Goal: Contribute content: Contribute content

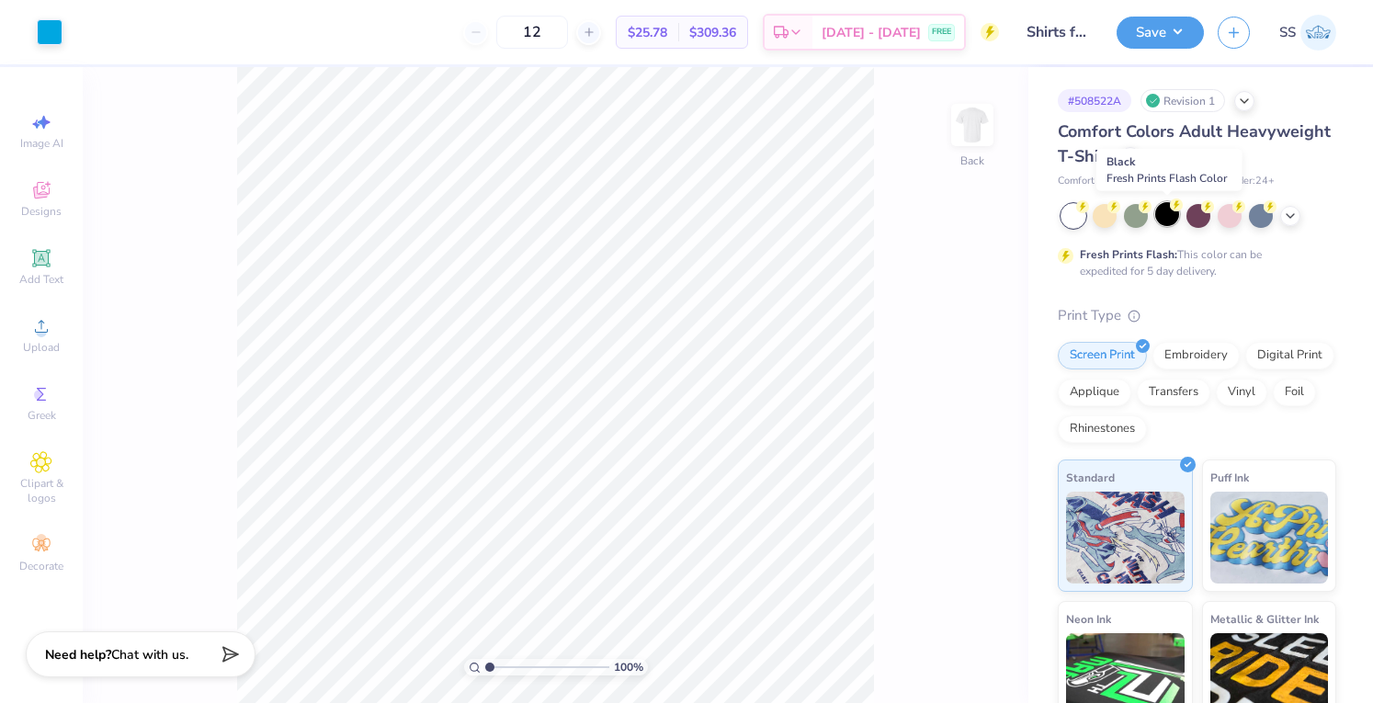
click at [1160, 209] on div at bounding box center [1168, 214] width 24 height 24
click at [1157, 24] on button "Save" at bounding box center [1160, 30] width 87 height 32
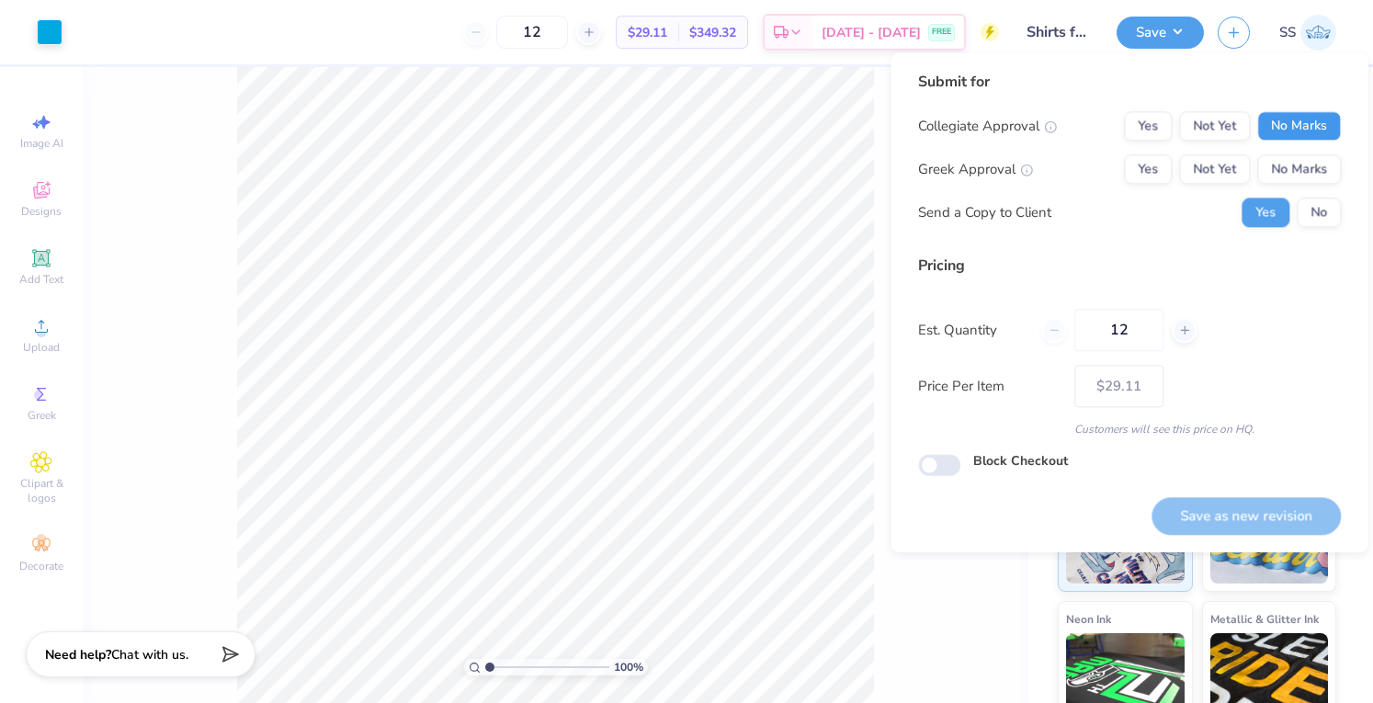
click at [1278, 132] on button "No Marks" at bounding box center [1300, 125] width 84 height 29
click at [1284, 174] on button "No Marks" at bounding box center [1300, 168] width 84 height 29
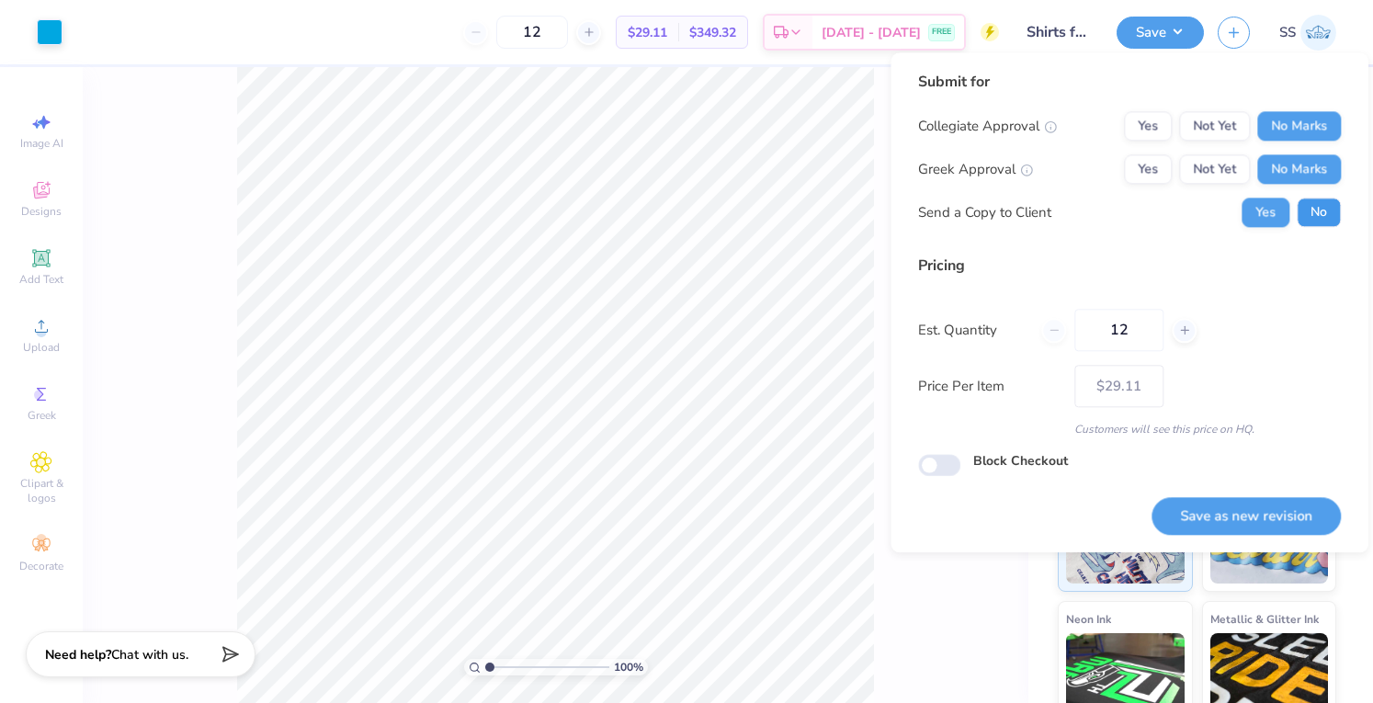
click at [1304, 200] on button "No" at bounding box center [1319, 212] width 44 height 29
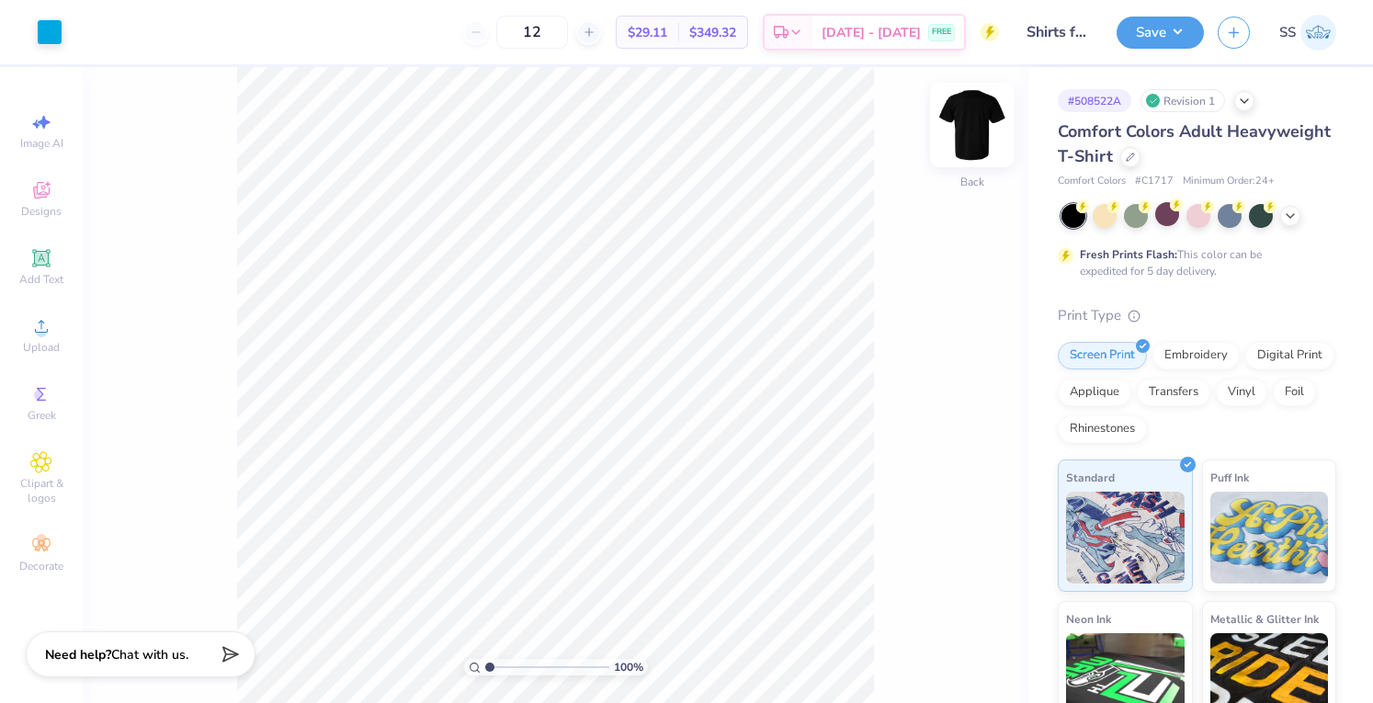
click at [968, 130] on img at bounding box center [973, 125] width 74 height 74
click at [968, 130] on img at bounding box center [972, 125] width 37 height 37
click at [1144, 49] on div "Save SS" at bounding box center [1245, 32] width 256 height 64
click at [1145, 45] on div "Save" at bounding box center [1160, 33] width 87 height 32
click at [1171, 23] on button "Save" at bounding box center [1160, 30] width 87 height 32
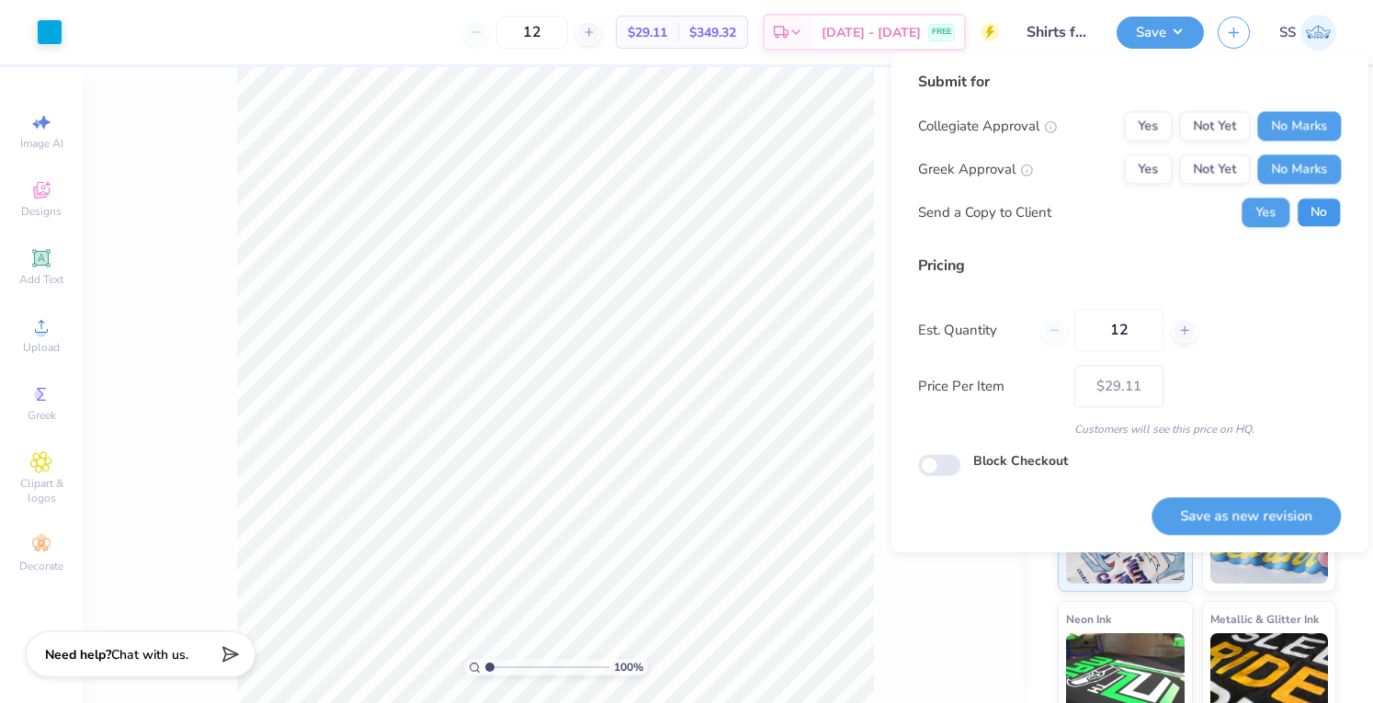
click at [1315, 200] on button "No" at bounding box center [1319, 212] width 44 height 29
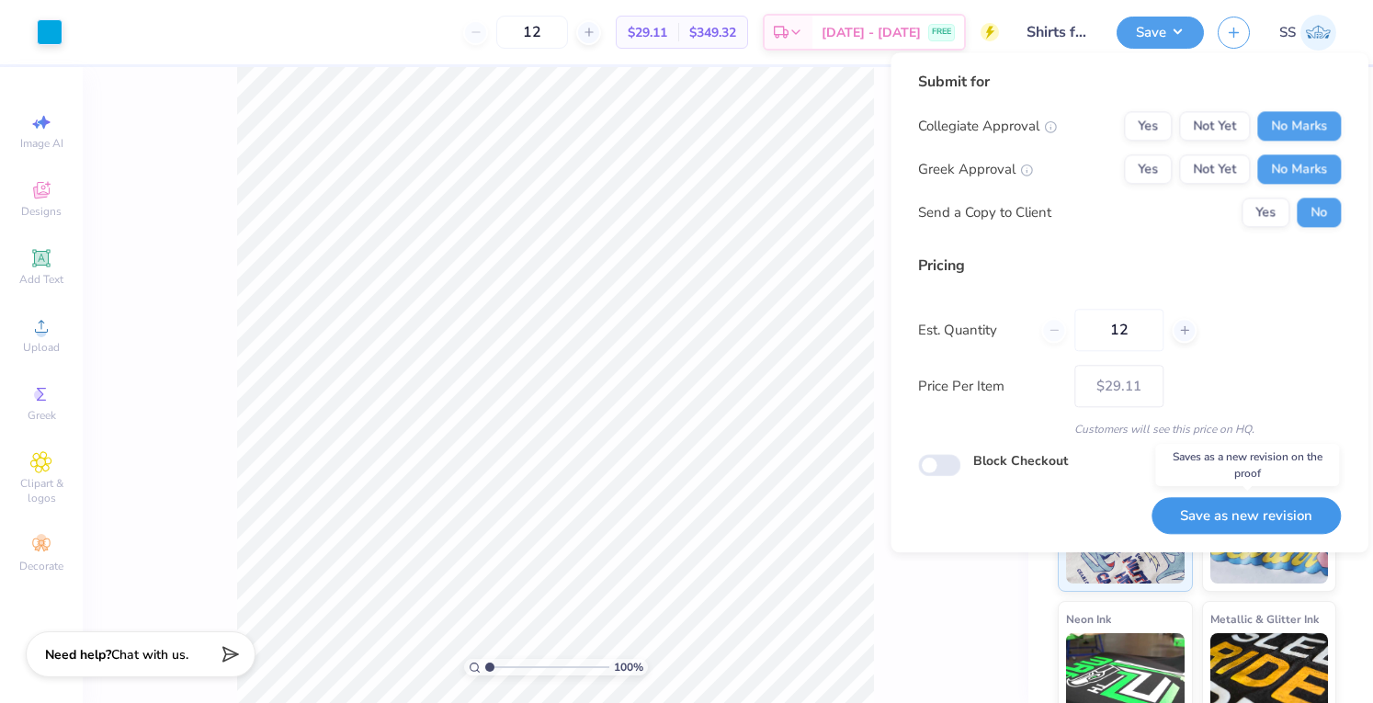
click at [1201, 523] on button "Save as new revision" at bounding box center [1246, 516] width 189 height 38
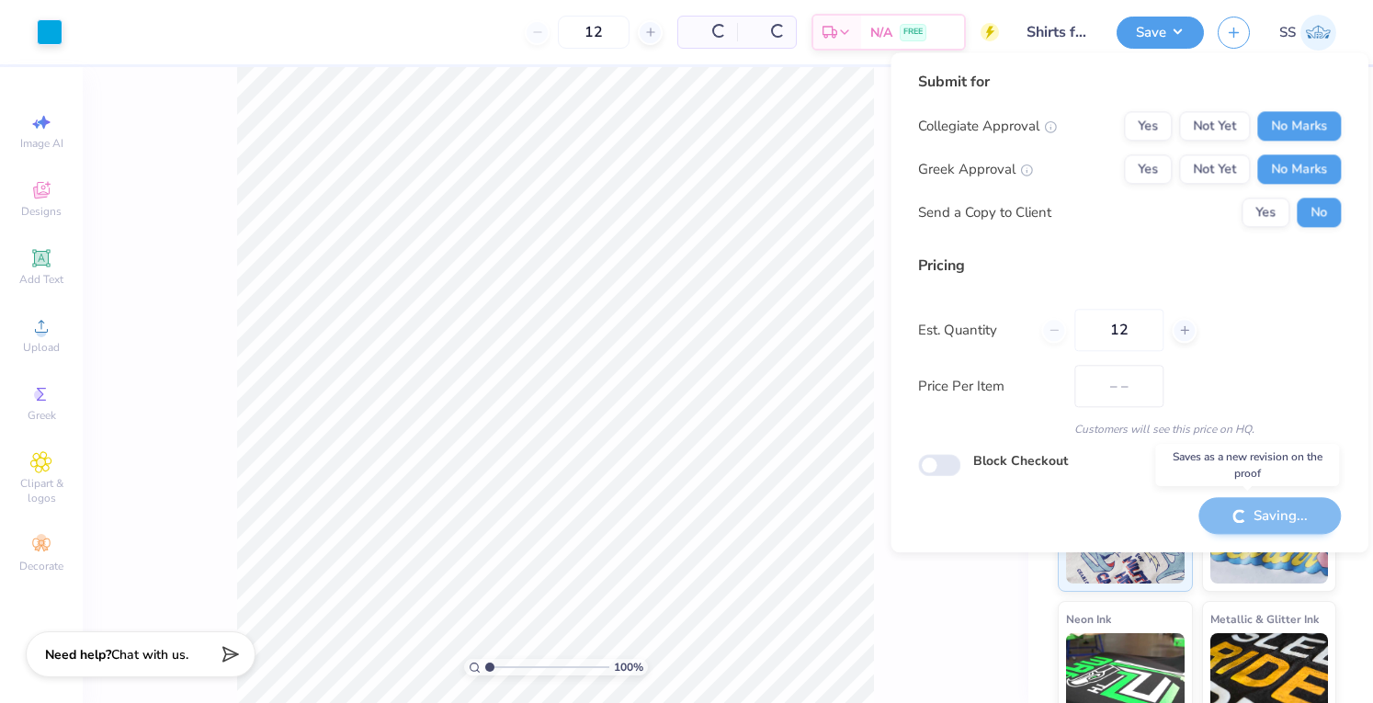
type input "$29.11"
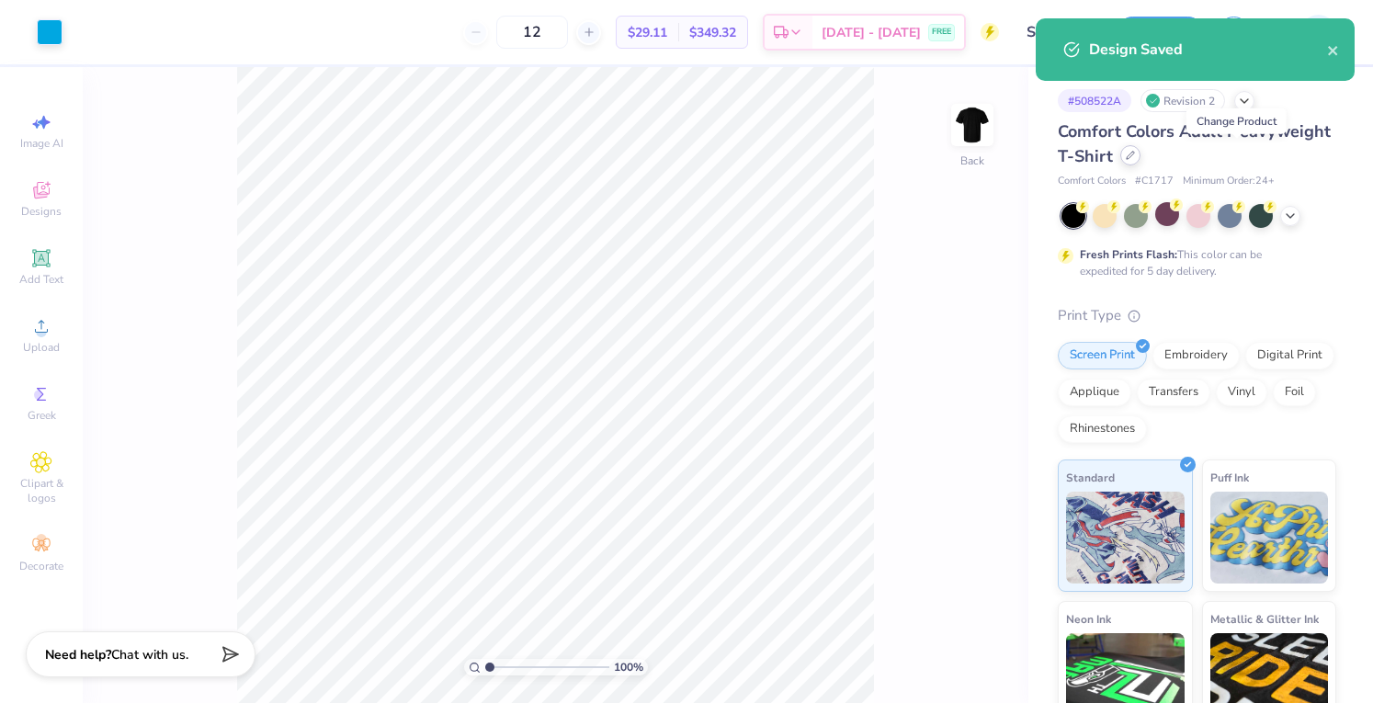
click at [1135, 154] on icon at bounding box center [1130, 155] width 9 height 9
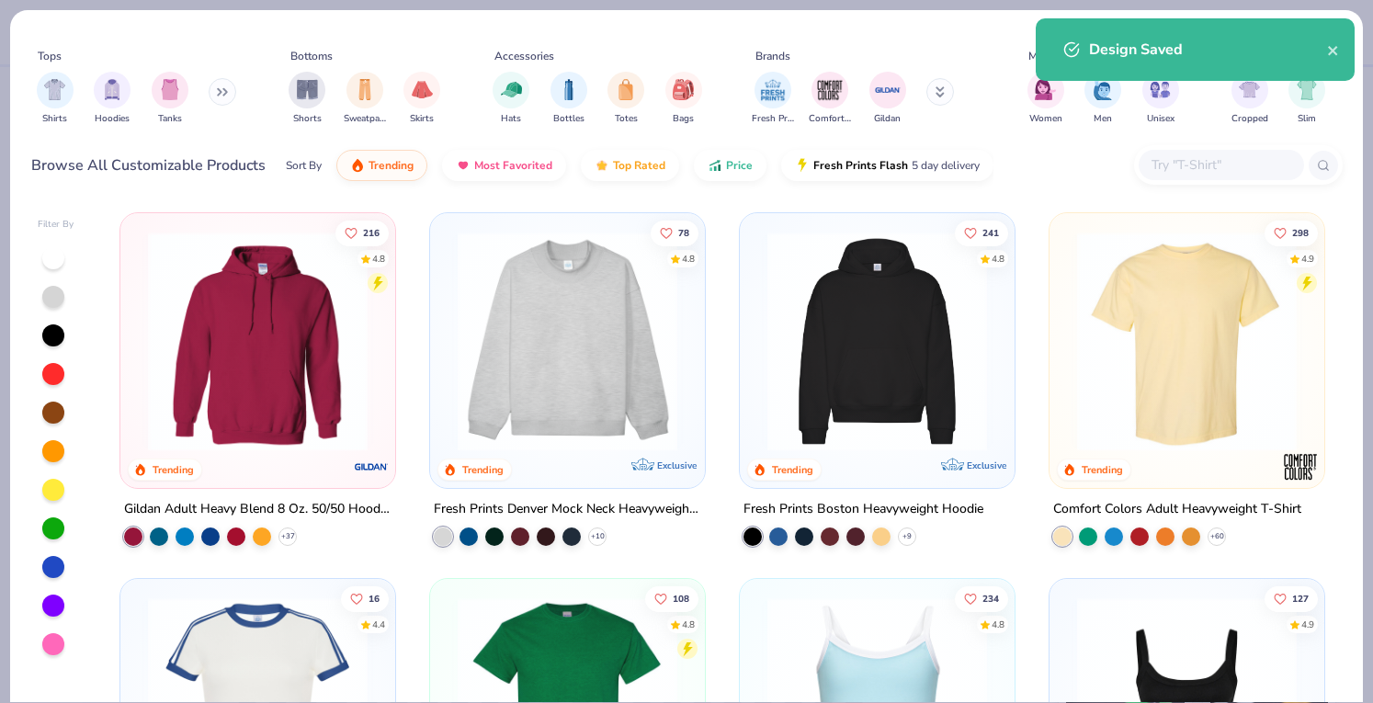
click at [1184, 171] on input "text" at bounding box center [1221, 164] width 142 height 21
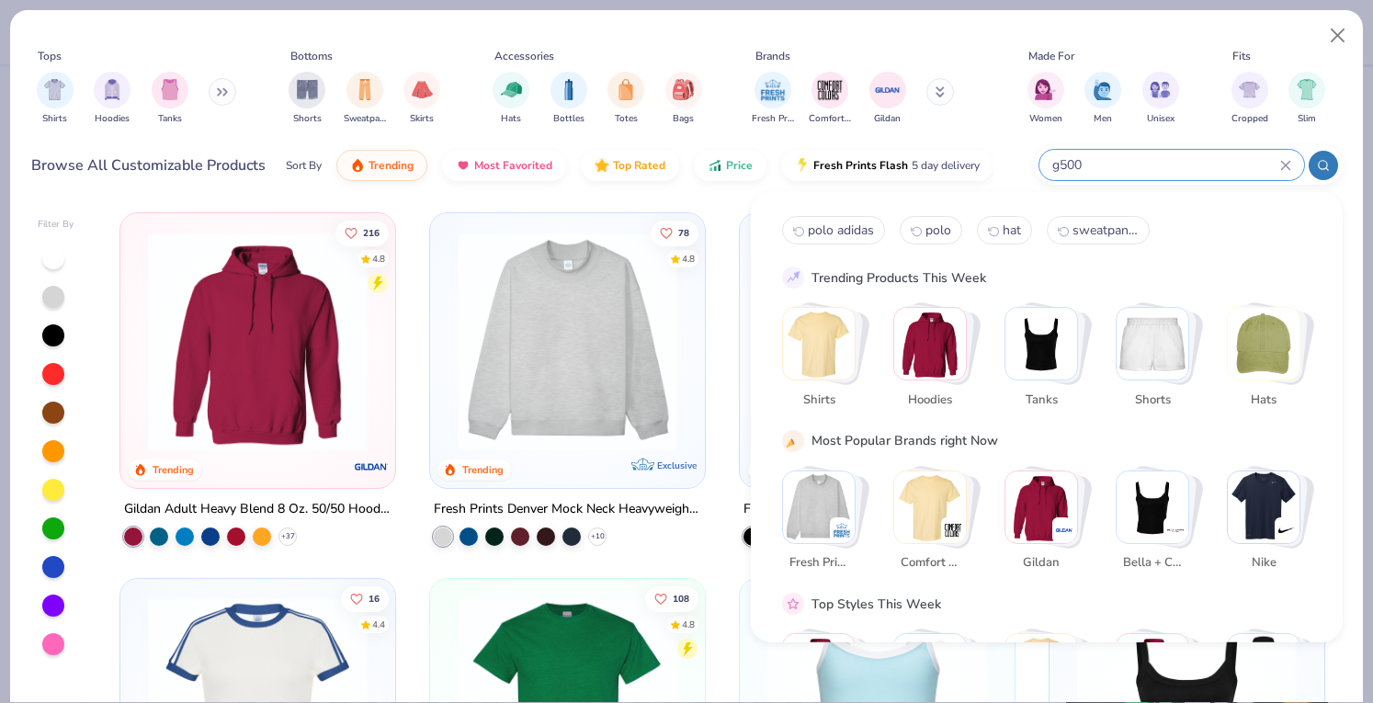
type input "g500"
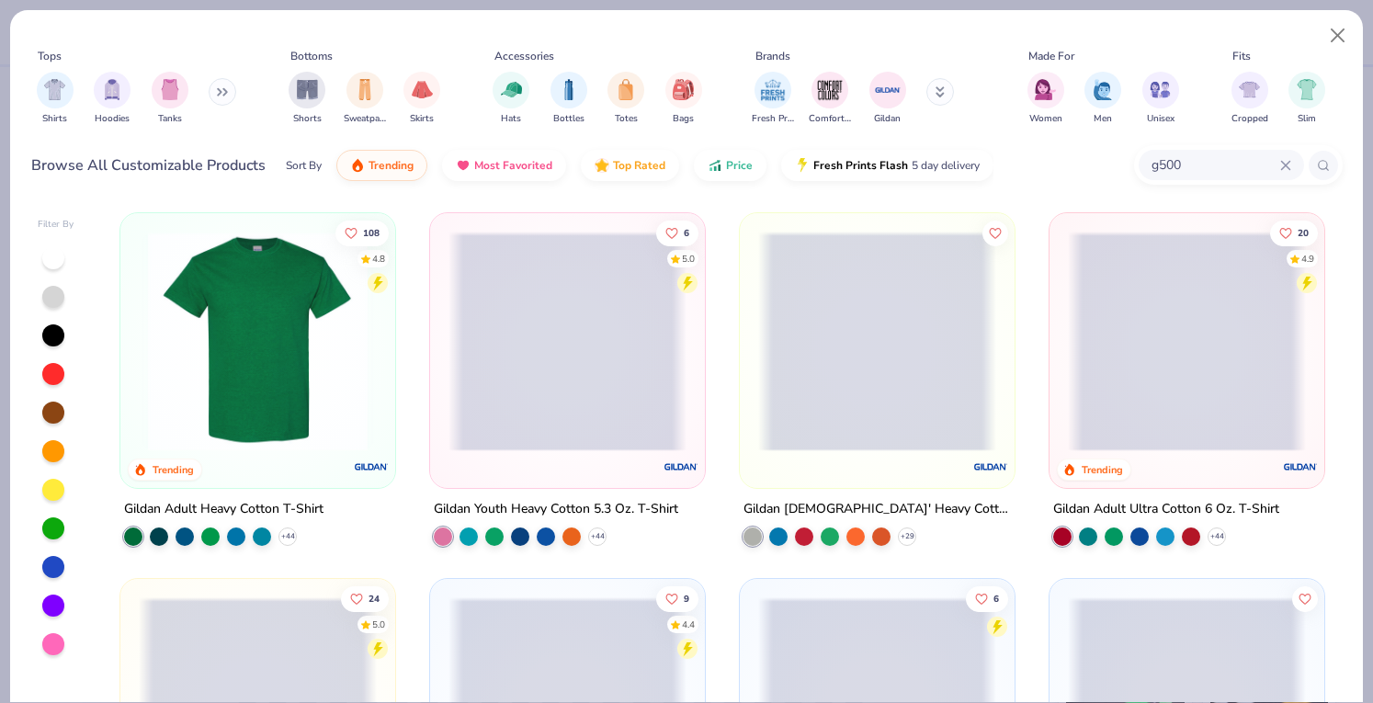
click at [291, 368] on img at bounding box center [258, 342] width 238 height 220
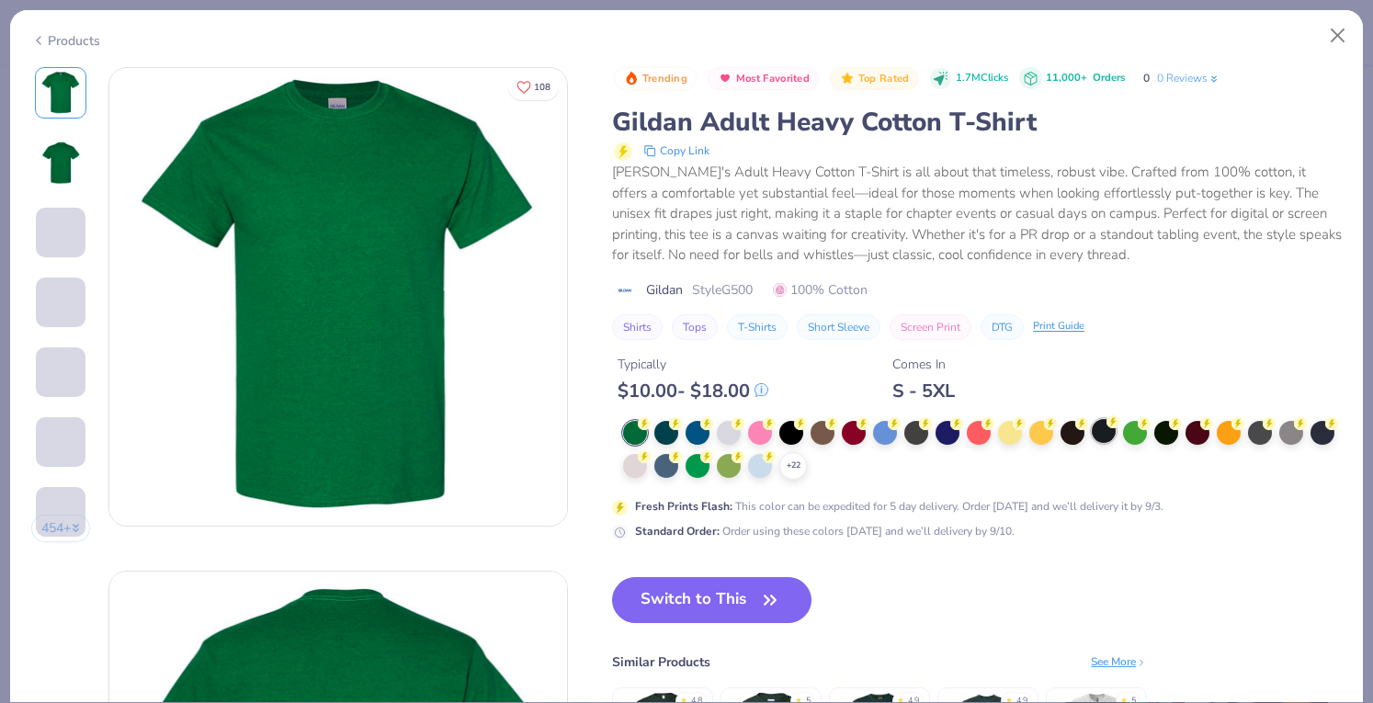
click at [1098, 424] on div at bounding box center [1104, 431] width 24 height 24
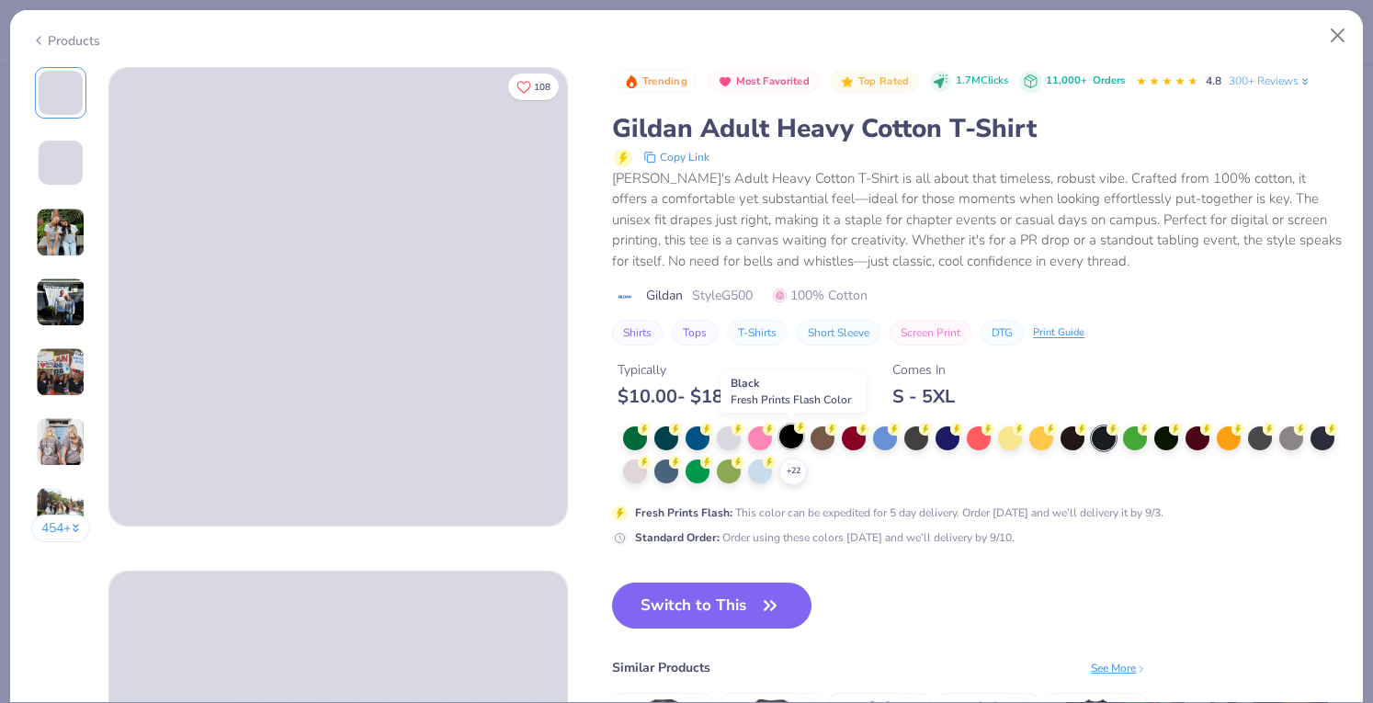
click at [798, 432] on icon at bounding box center [800, 427] width 13 height 13
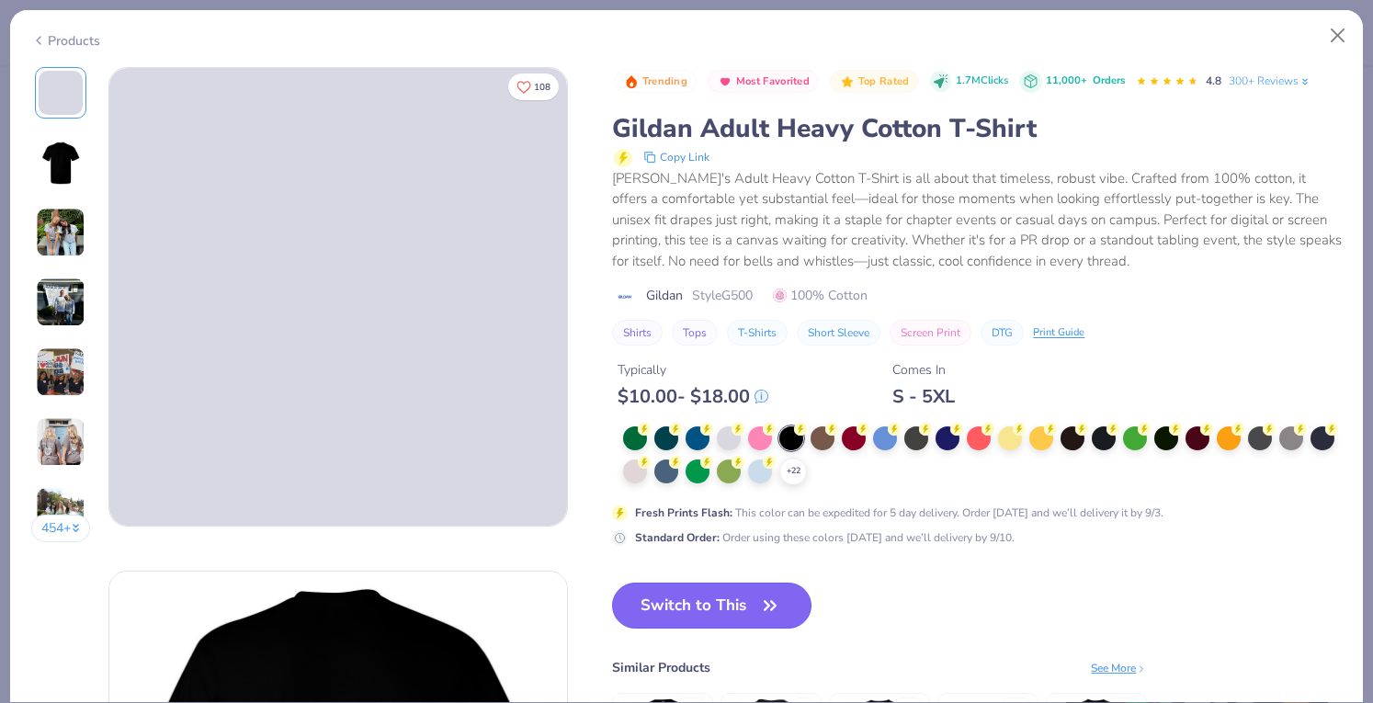
click at [723, 595] on button "Switch to This" at bounding box center [711, 606] width 199 height 46
click at [658, 600] on button "Switch to This" at bounding box center [711, 606] width 199 height 46
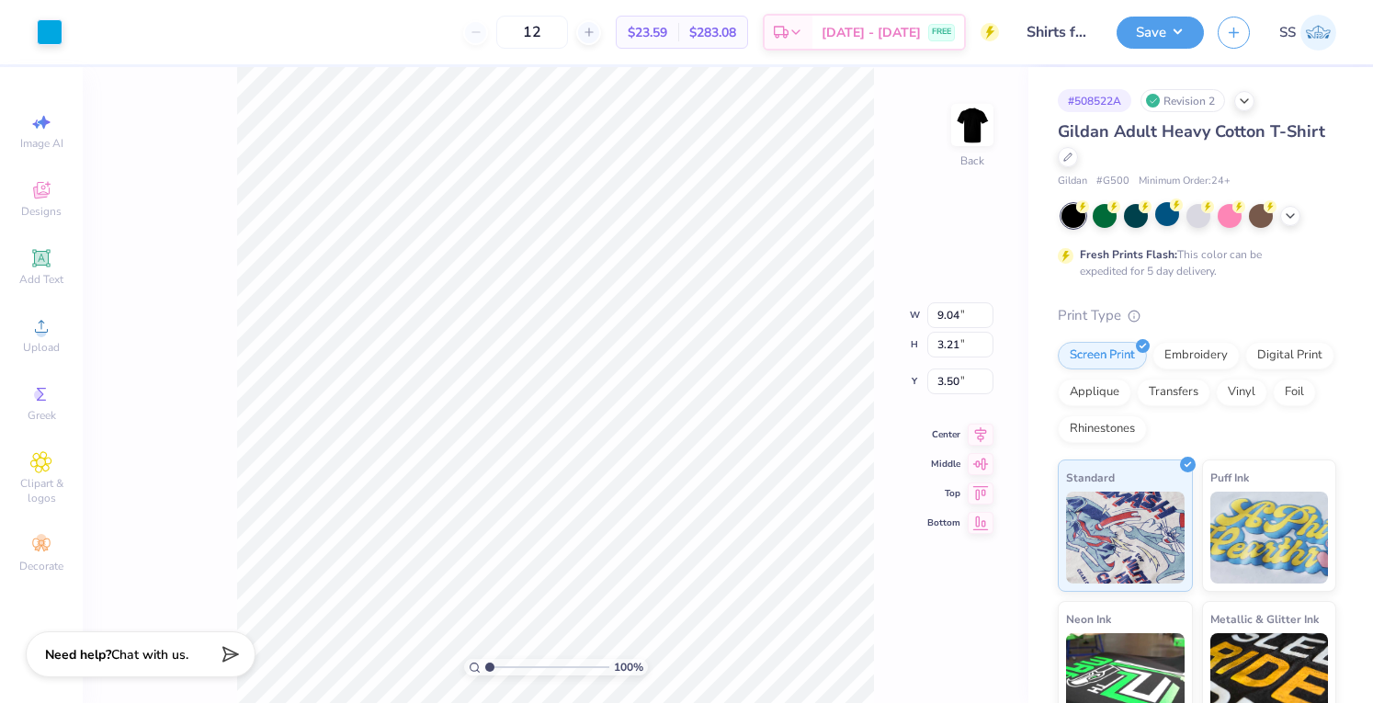
type input "3.00"
click at [1144, 15] on div "Save SS" at bounding box center [1245, 32] width 256 height 64
click at [1144, 28] on button "Save" at bounding box center [1160, 30] width 87 height 32
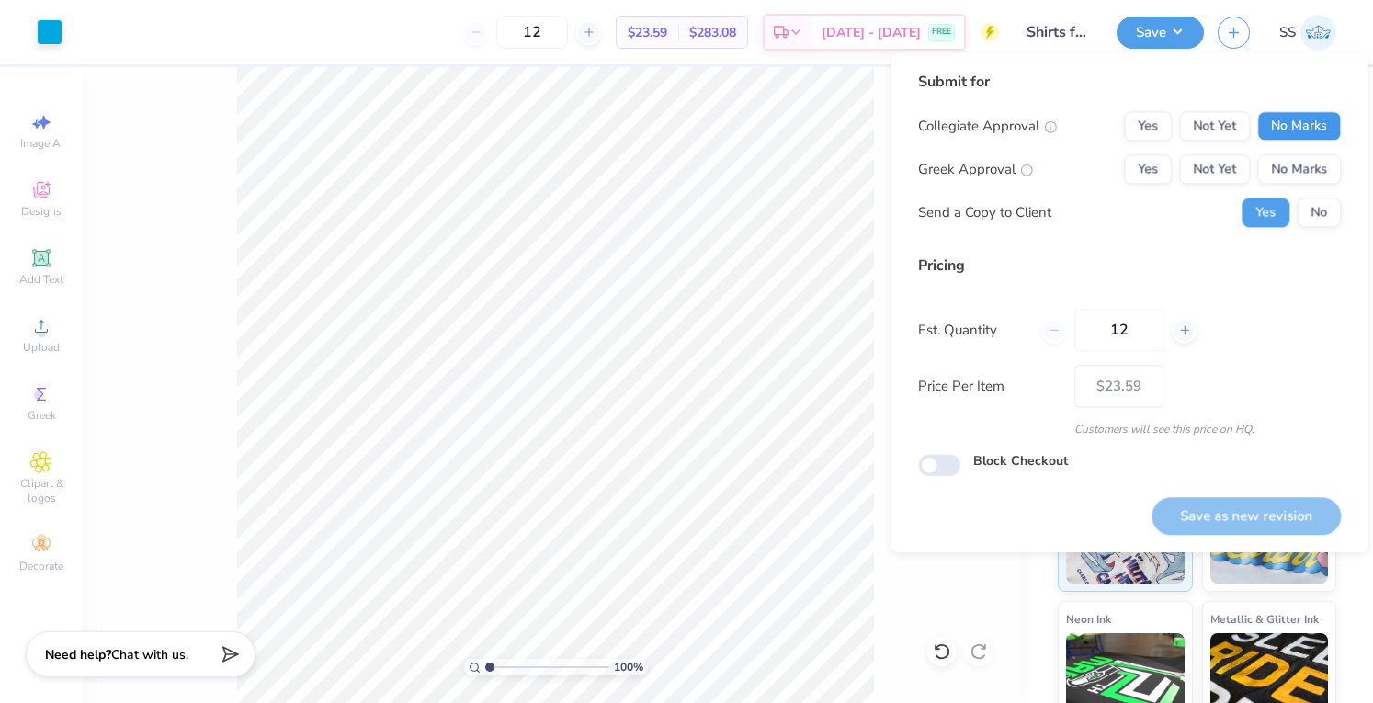
click at [1283, 125] on button "No Marks" at bounding box center [1300, 125] width 84 height 29
click at [1292, 172] on button "No Marks" at bounding box center [1300, 168] width 84 height 29
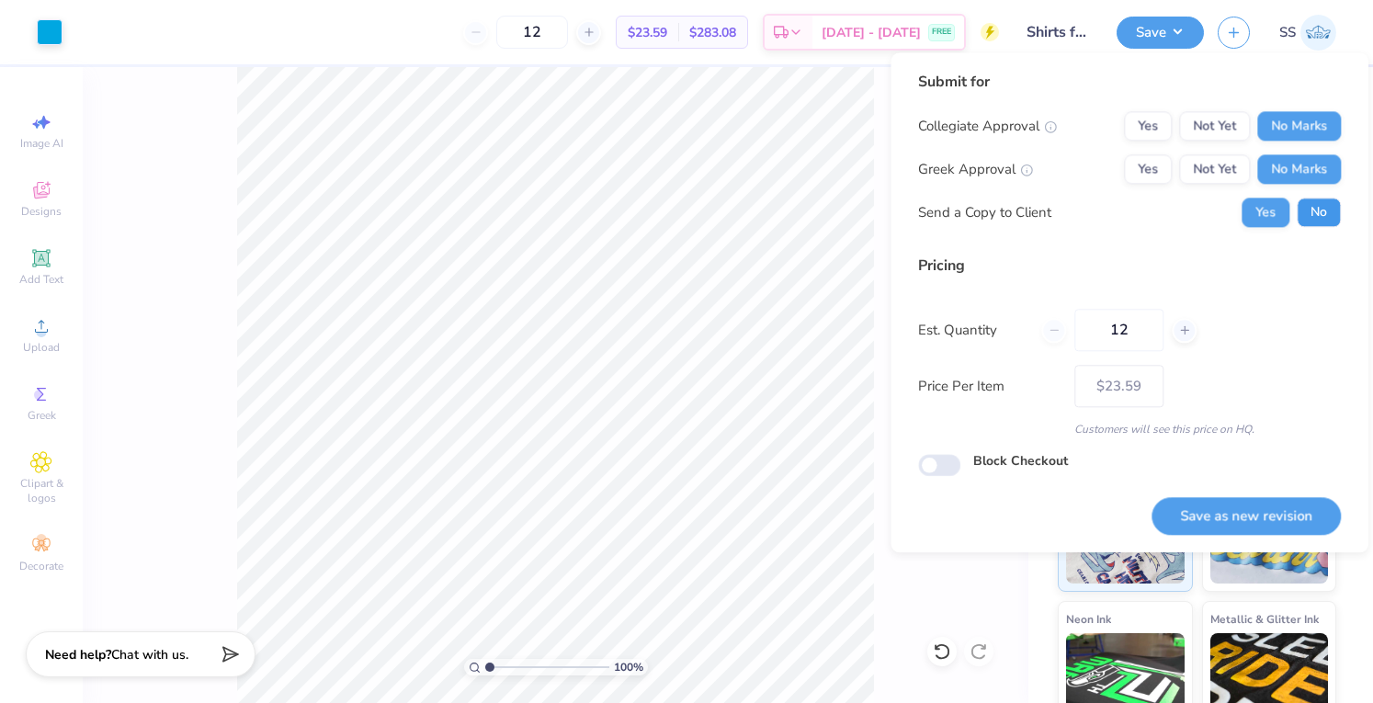
click at [1318, 215] on button "No" at bounding box center [1319, 212] width 44 height 29
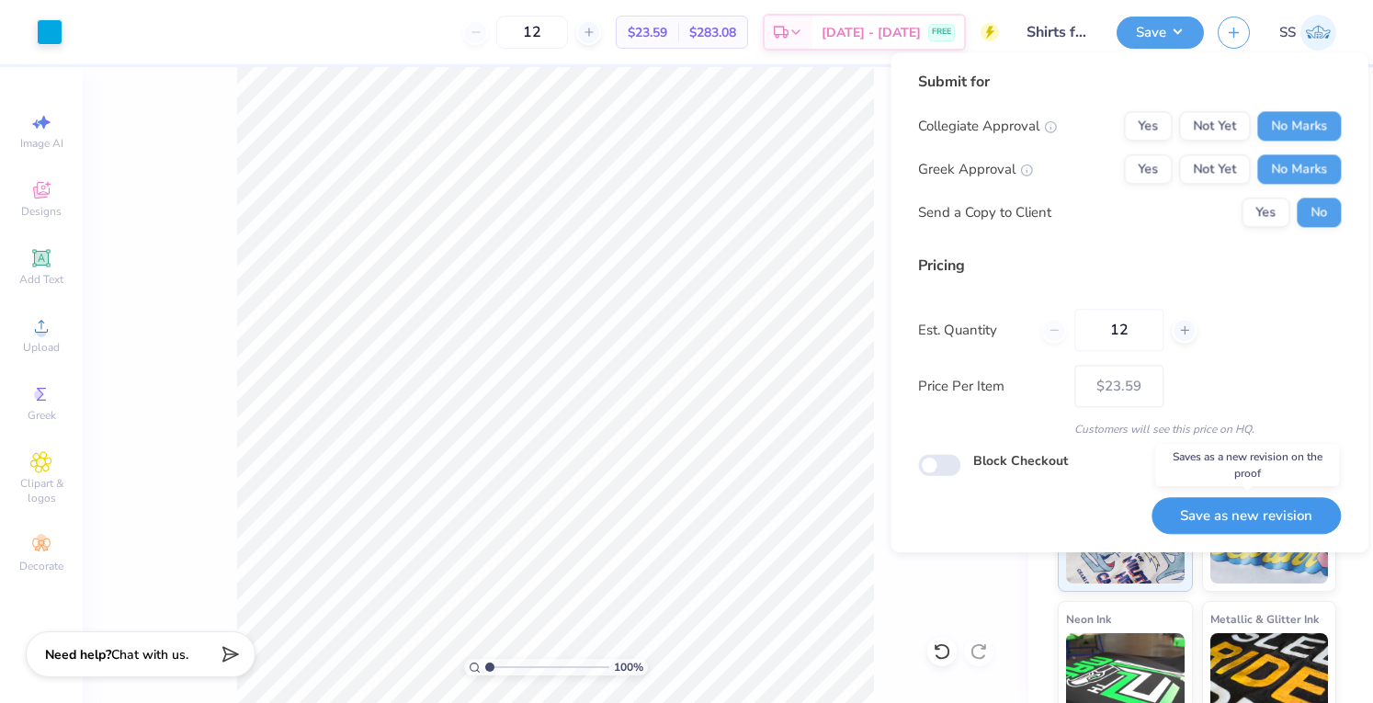
click at [1212, 518] on button "Save as new revision" at bounding box center [1246, 516] width 189 height 38
type input "$23.59"
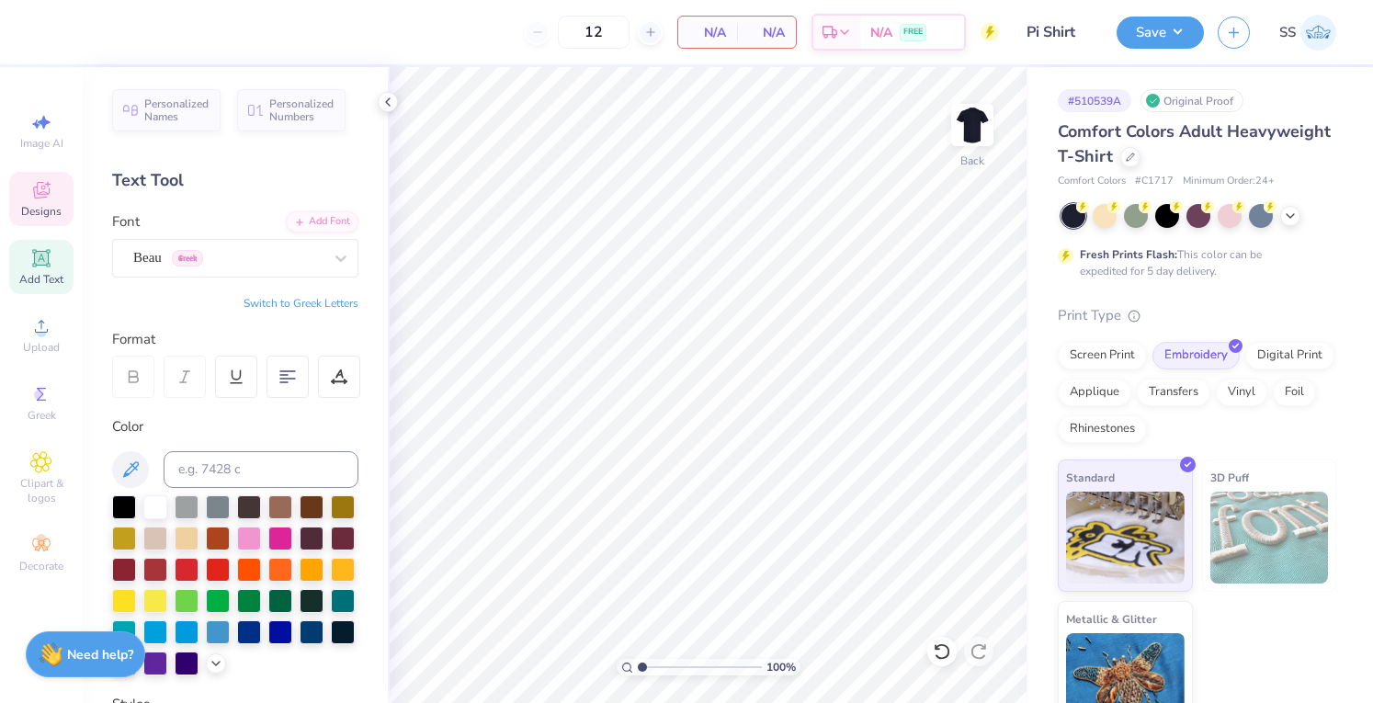
click at [32, 177] on div "Designs" at bounding box center [41, 199] width 64 height 54
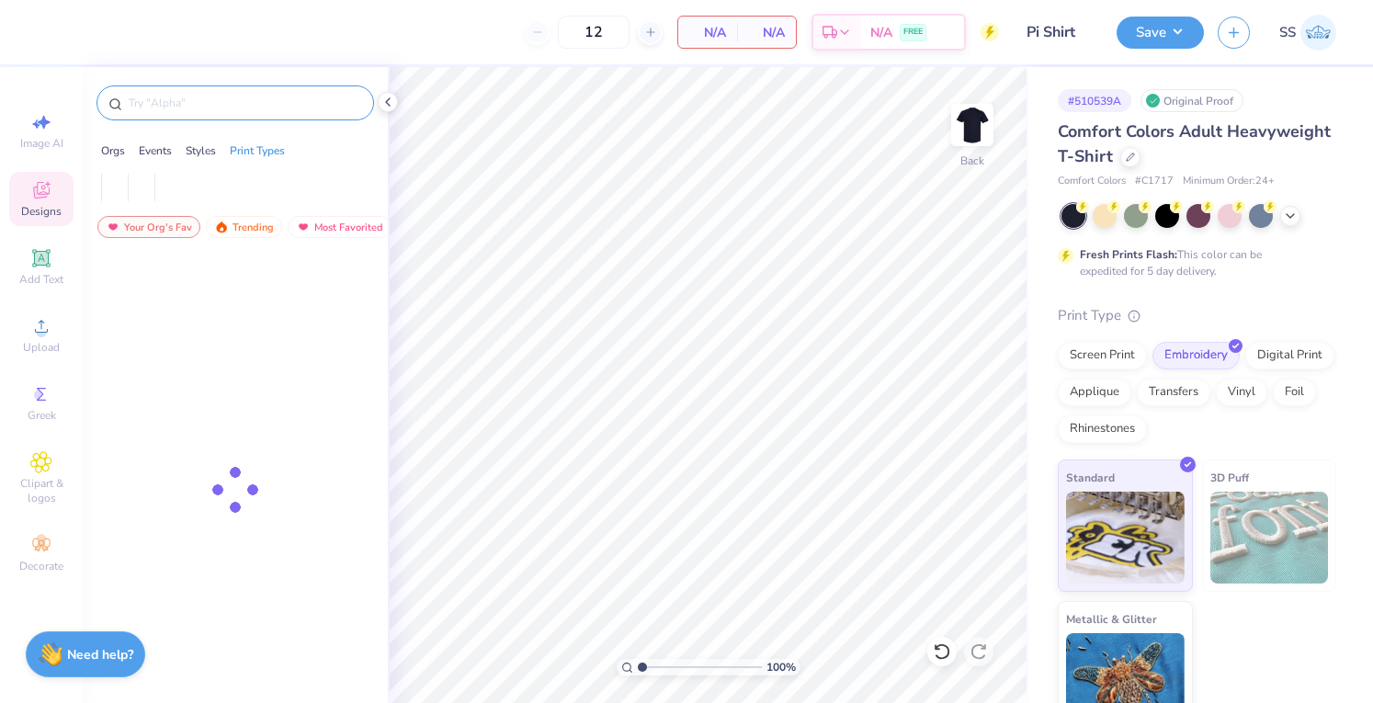
click at [182, 111] on div at bounding box center [236, 102] width 278 height 35
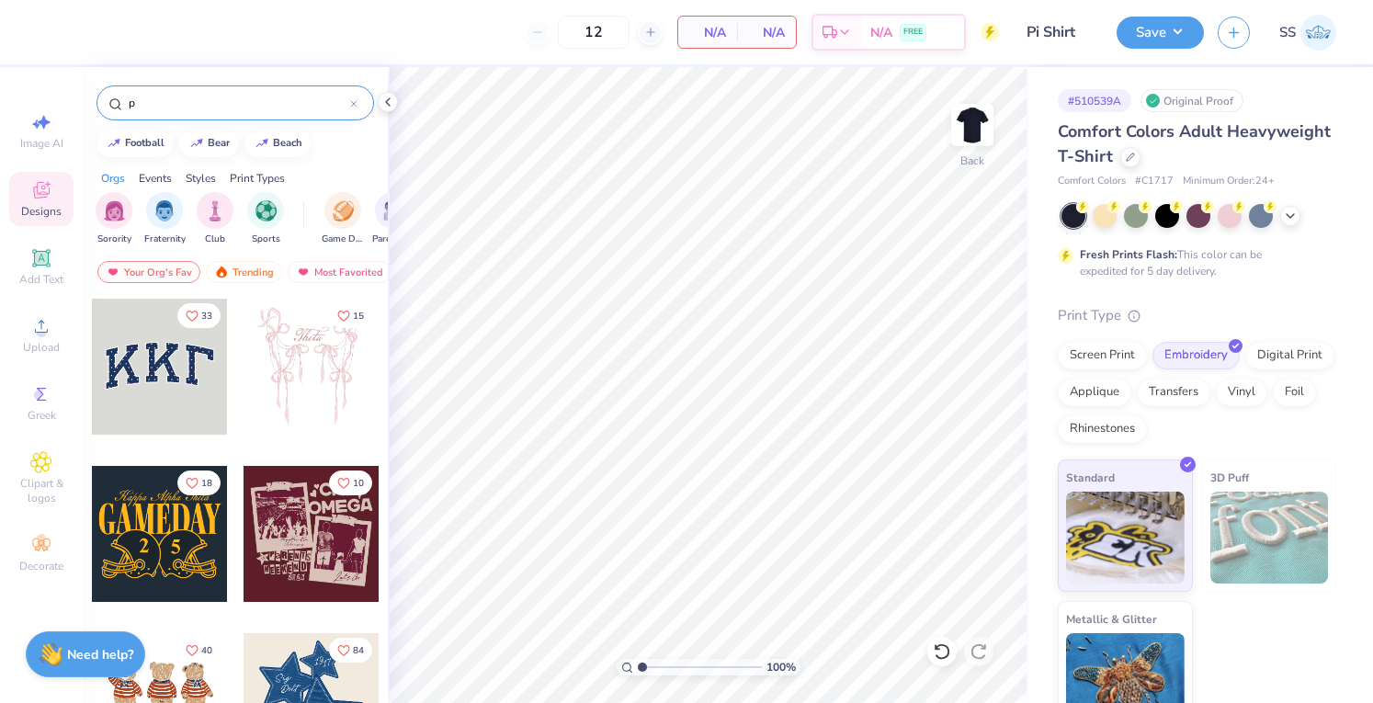
click at [169, 98] on input "p" at bounding box center [238, 103] width 223 height 18
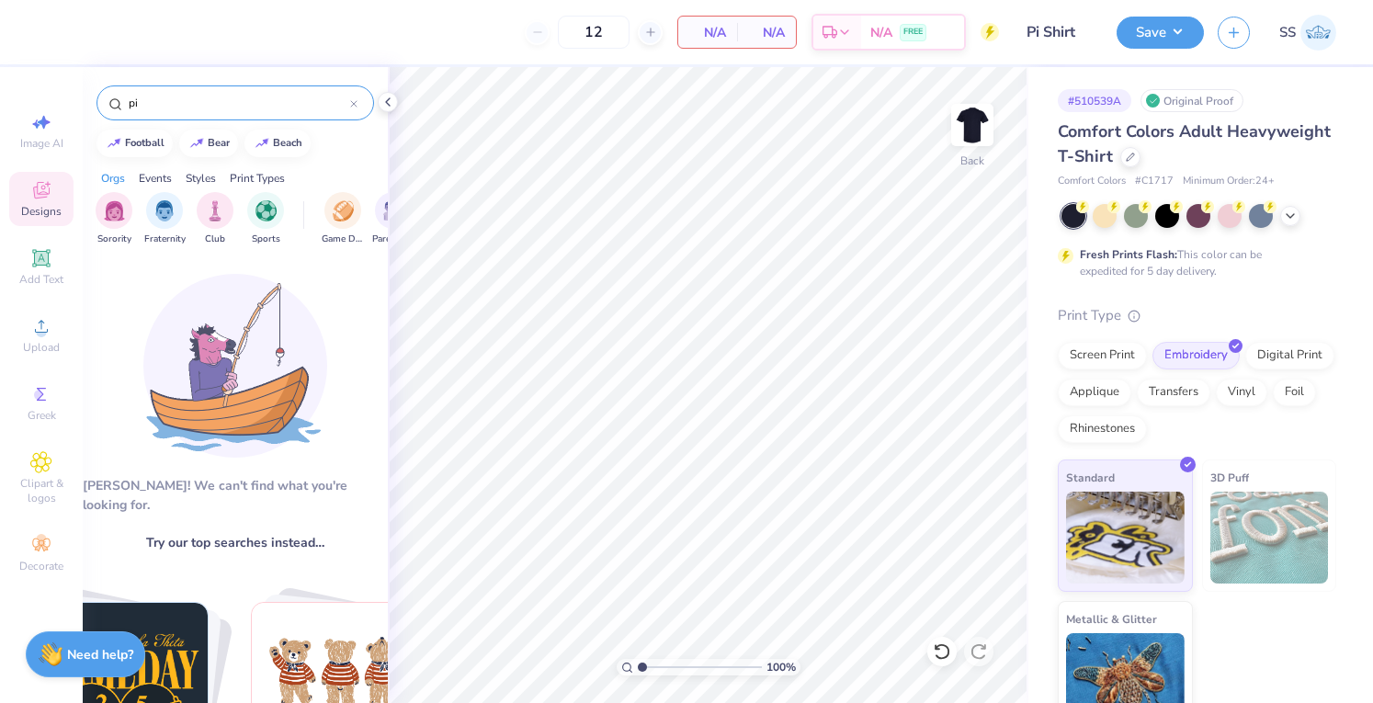
type input "p"
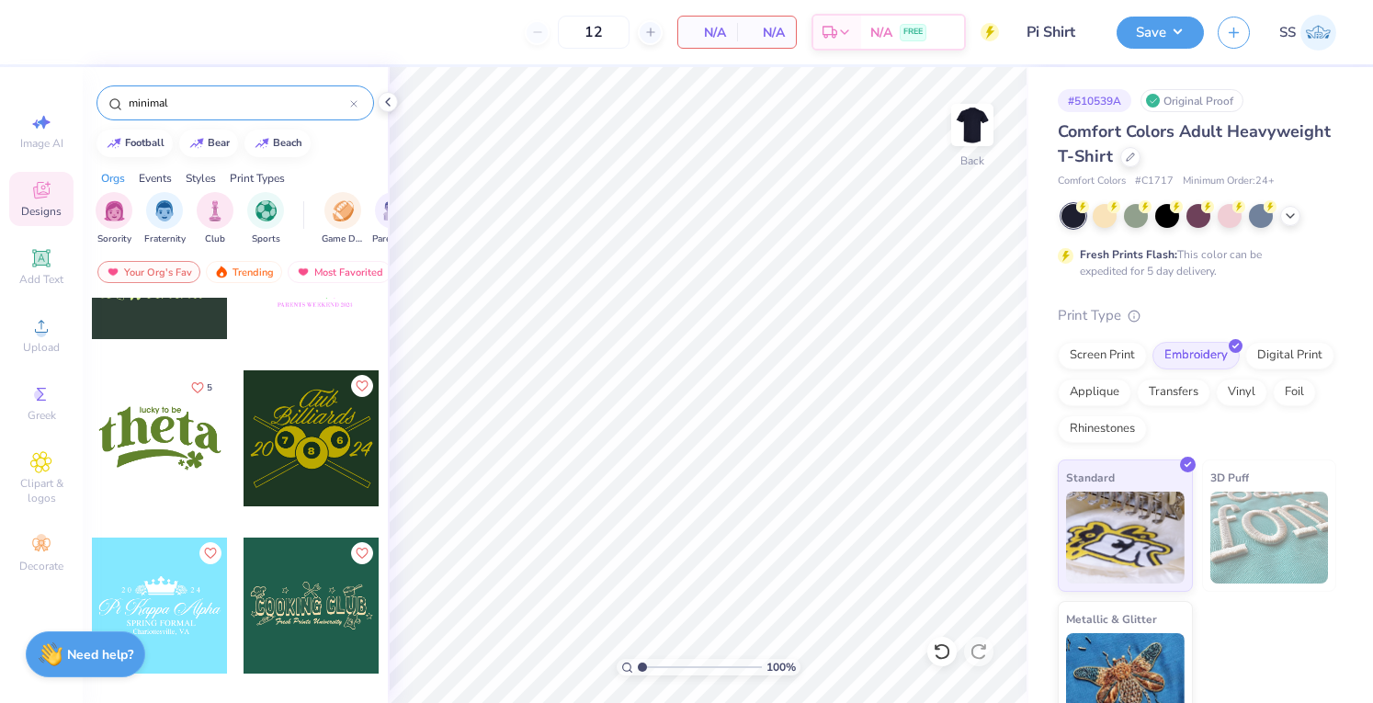
scroll to position [6789, 0]
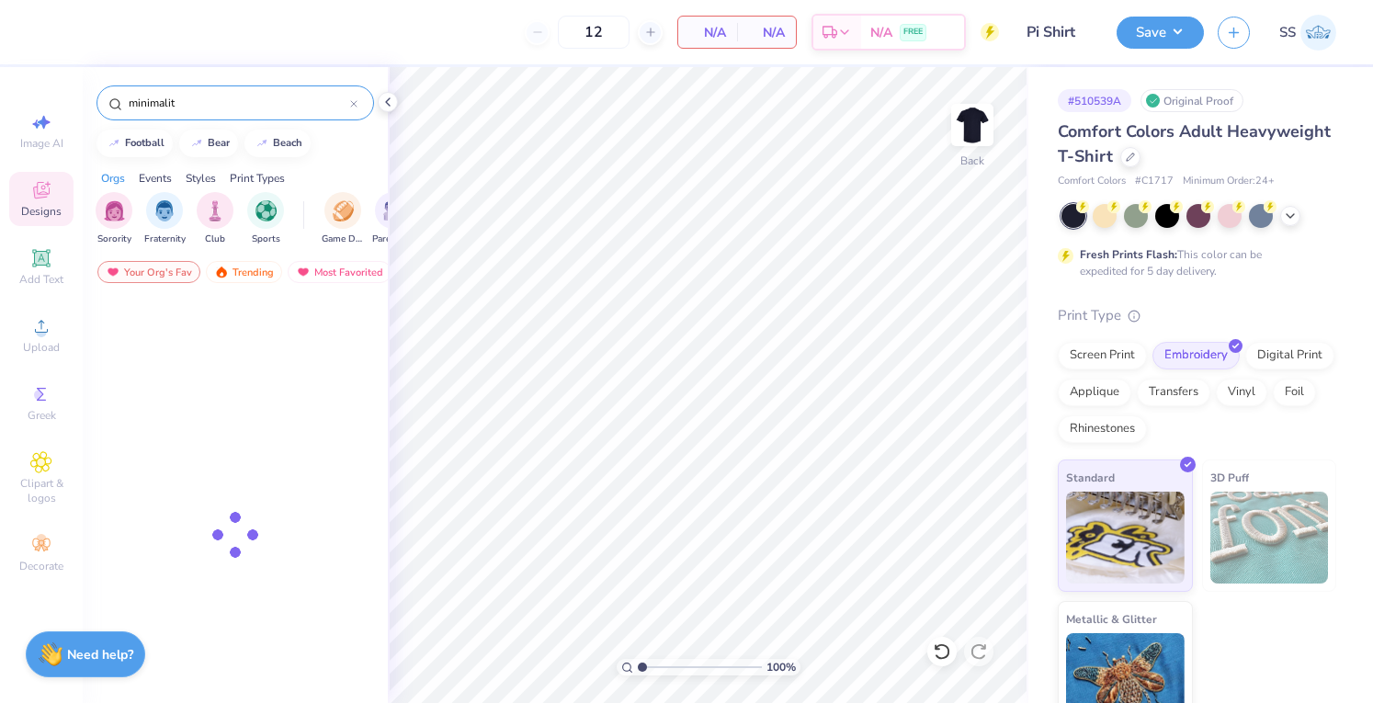
type input "minimalit"
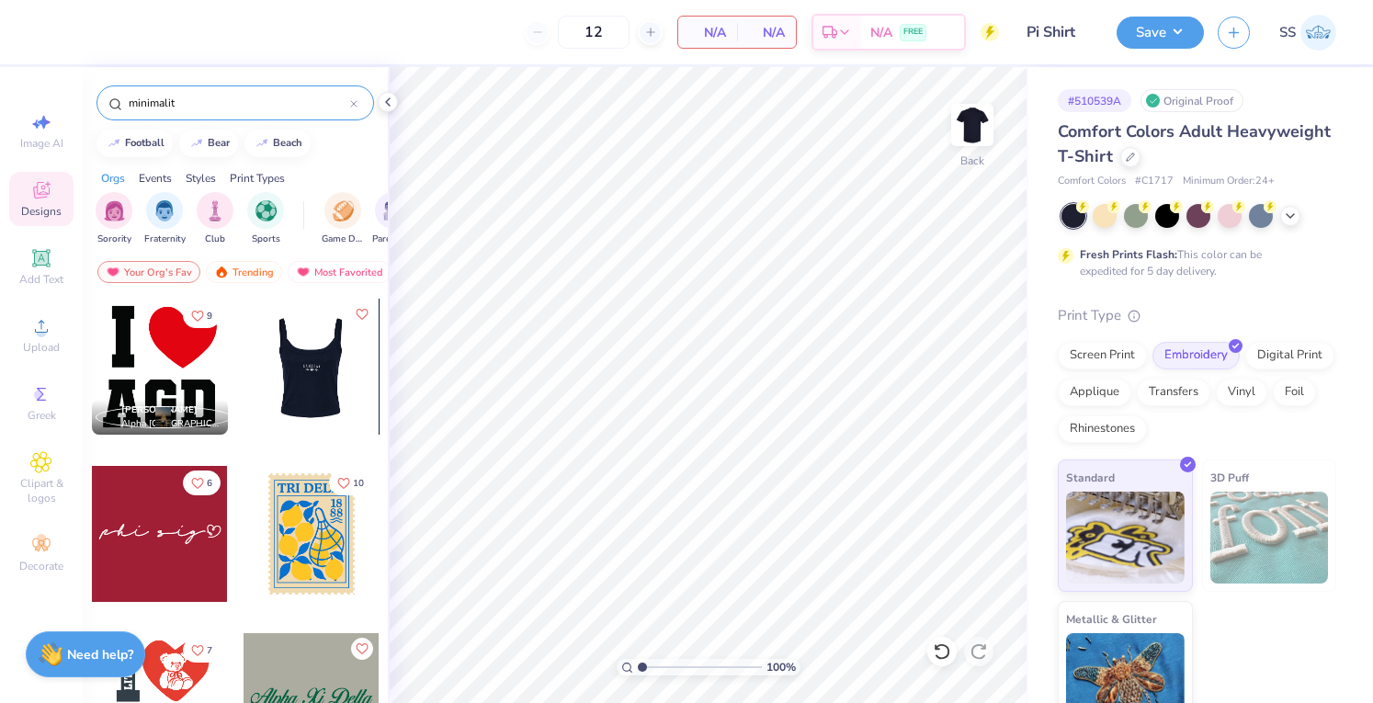
scroll to position [223, 0]
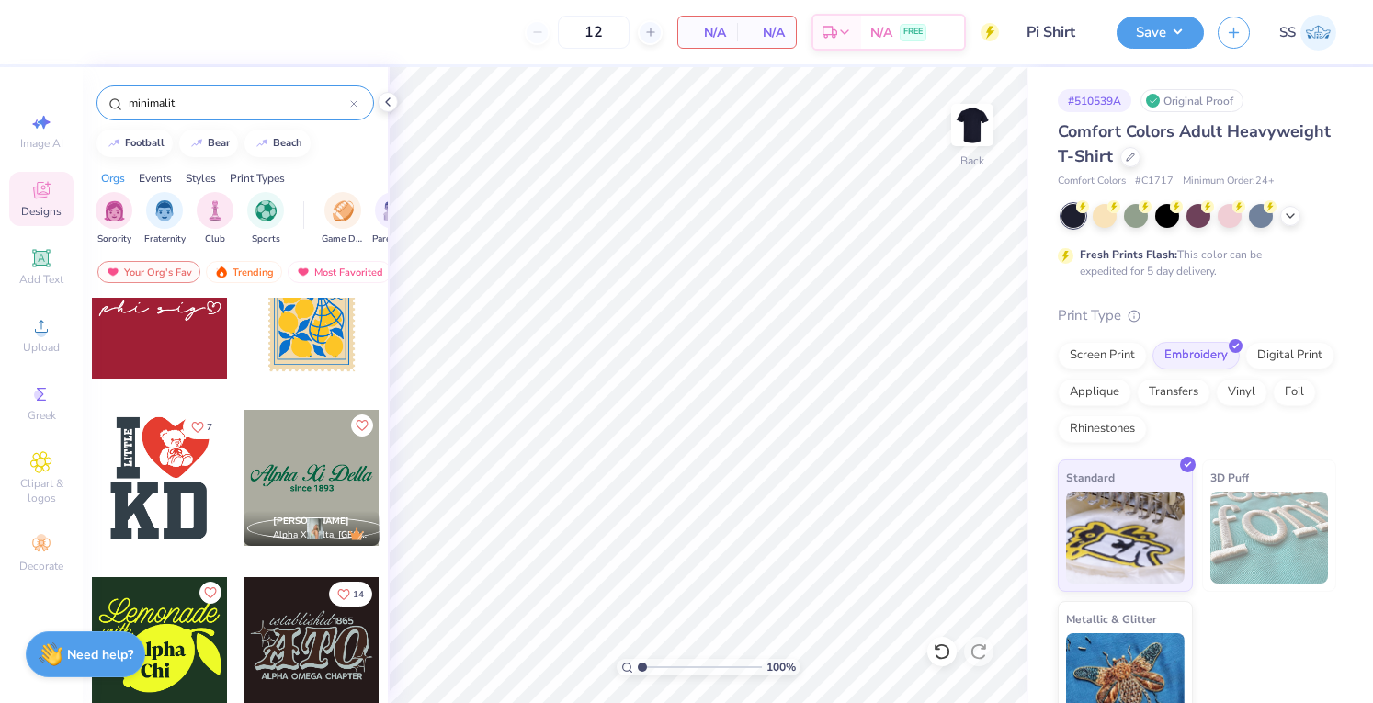
click at [313, 455] on div at bounding box center [312, 478] width 136 height 136
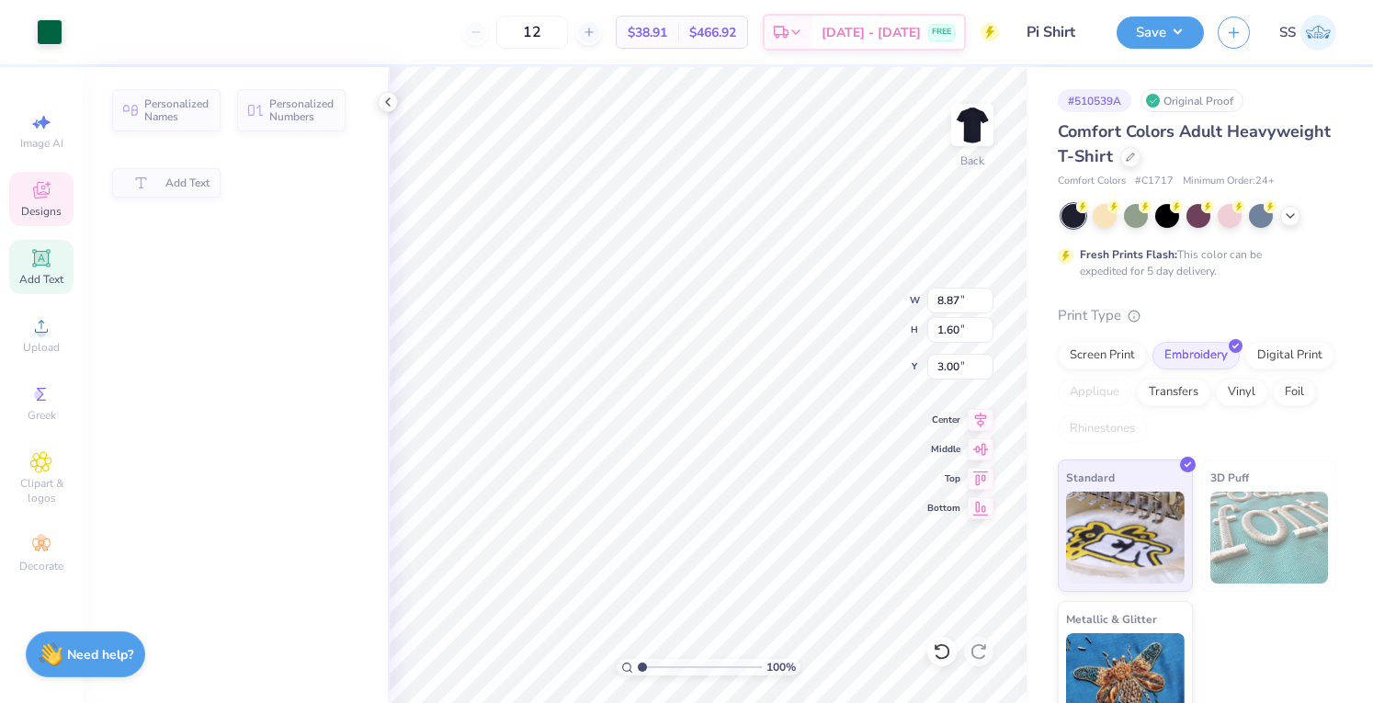
type input "1.60"
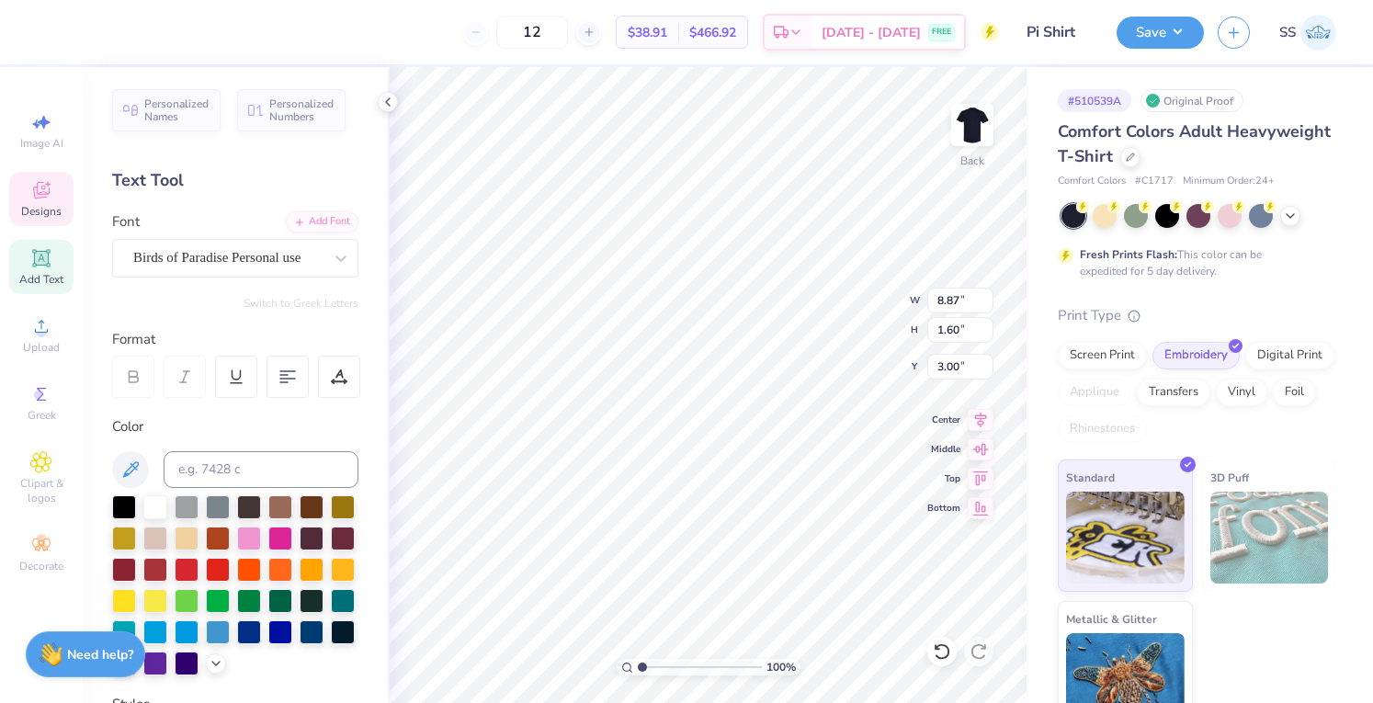
scroll to position [15, 6]
type textarea "Pi Theta Tau"
type input "3.14"
type input "0.48"
type input "4.47"
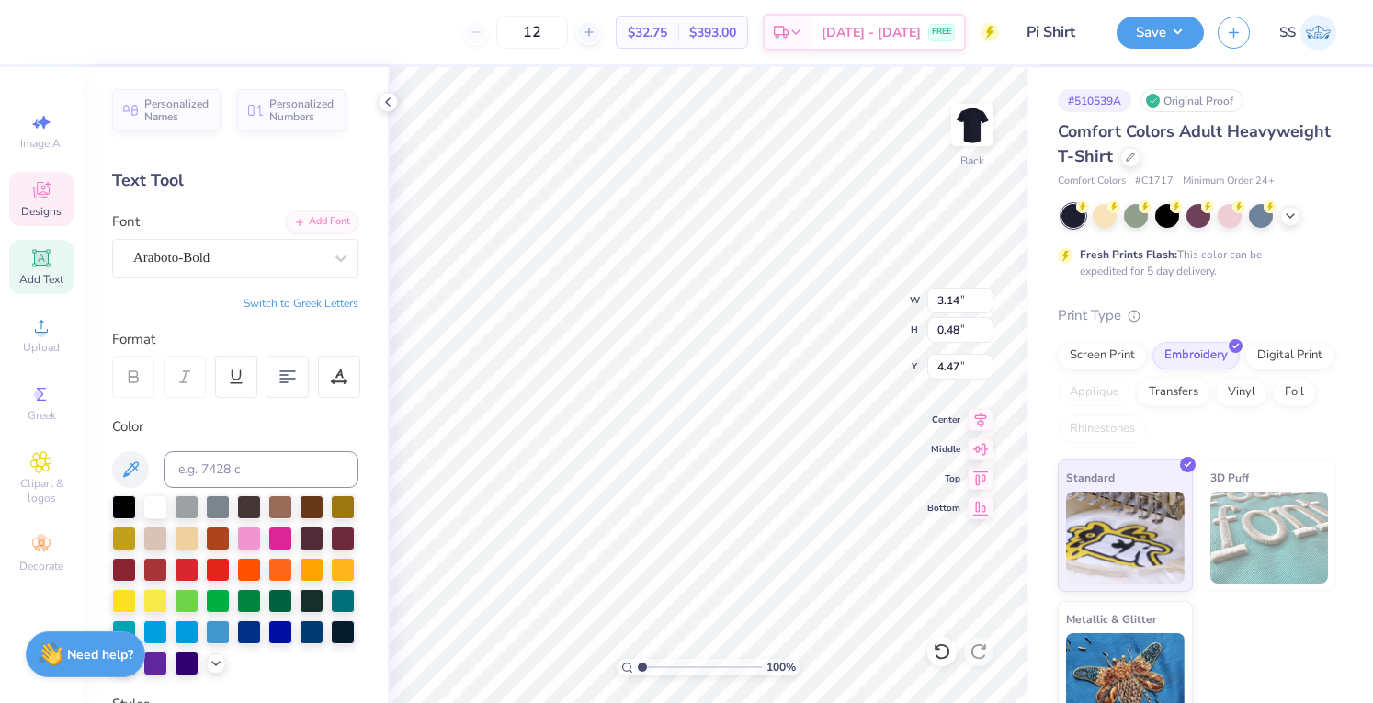
scroll to position [15, 5]
type textarea "since [DATE]"
click at [165, 505] on div at bounding box center [155, 506] width 24 height 24
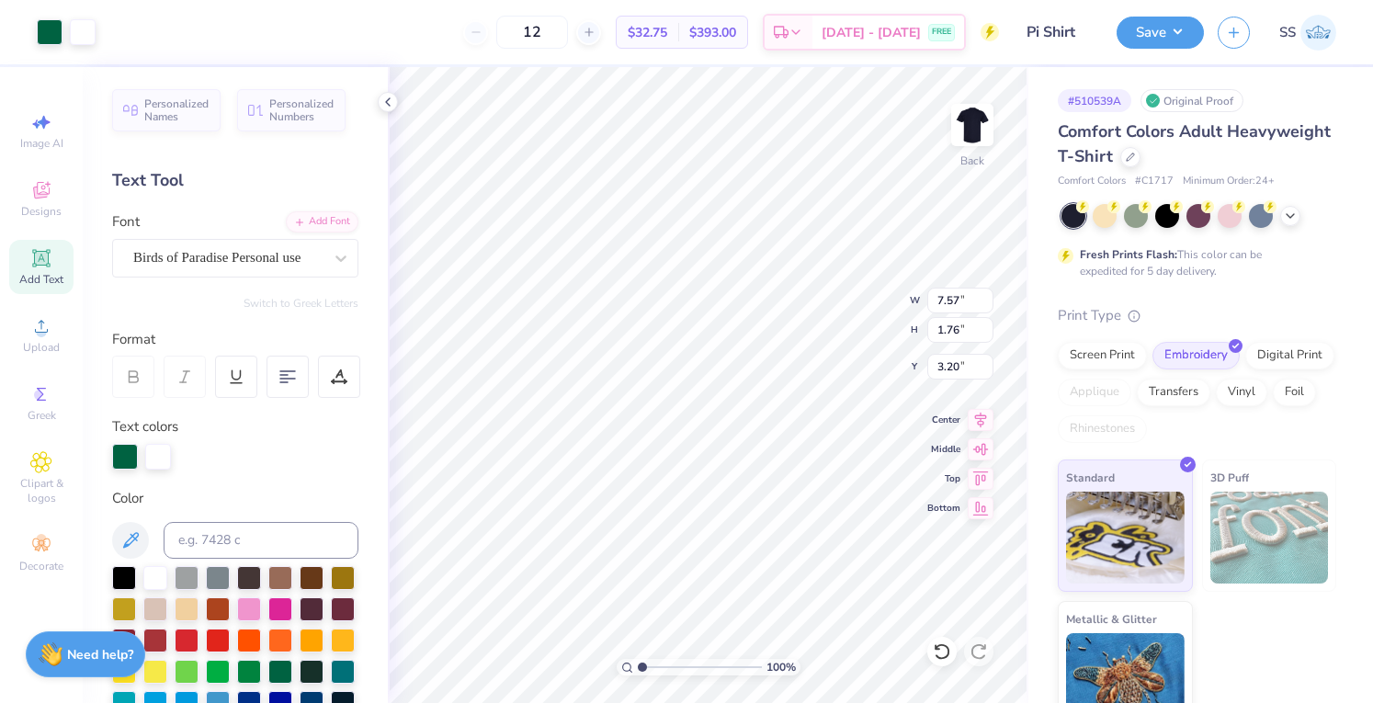
type input "1.76"
click at [158, 573] on div at bounding box center [155, 576] width 24 height 24
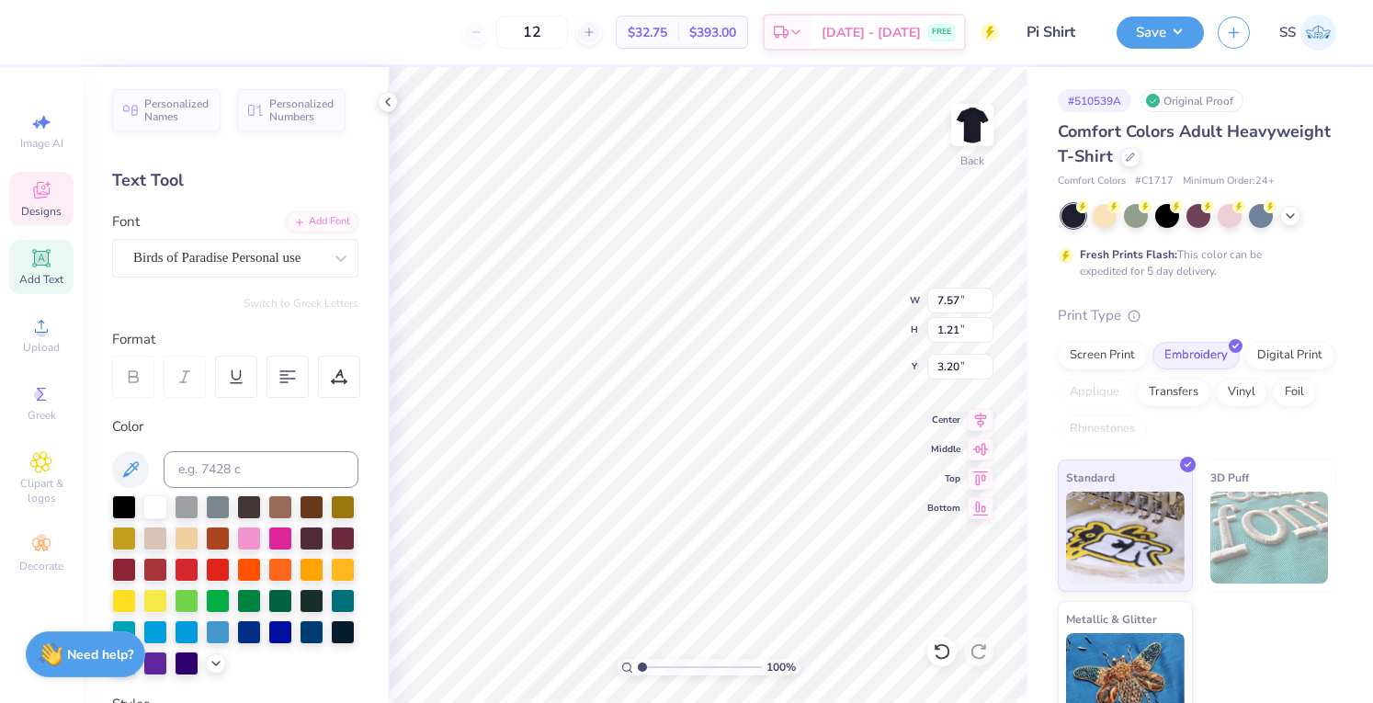
type input "3.14"
type input "0.48"
type input "4.47"
type textarea "SINCE [DATE]"
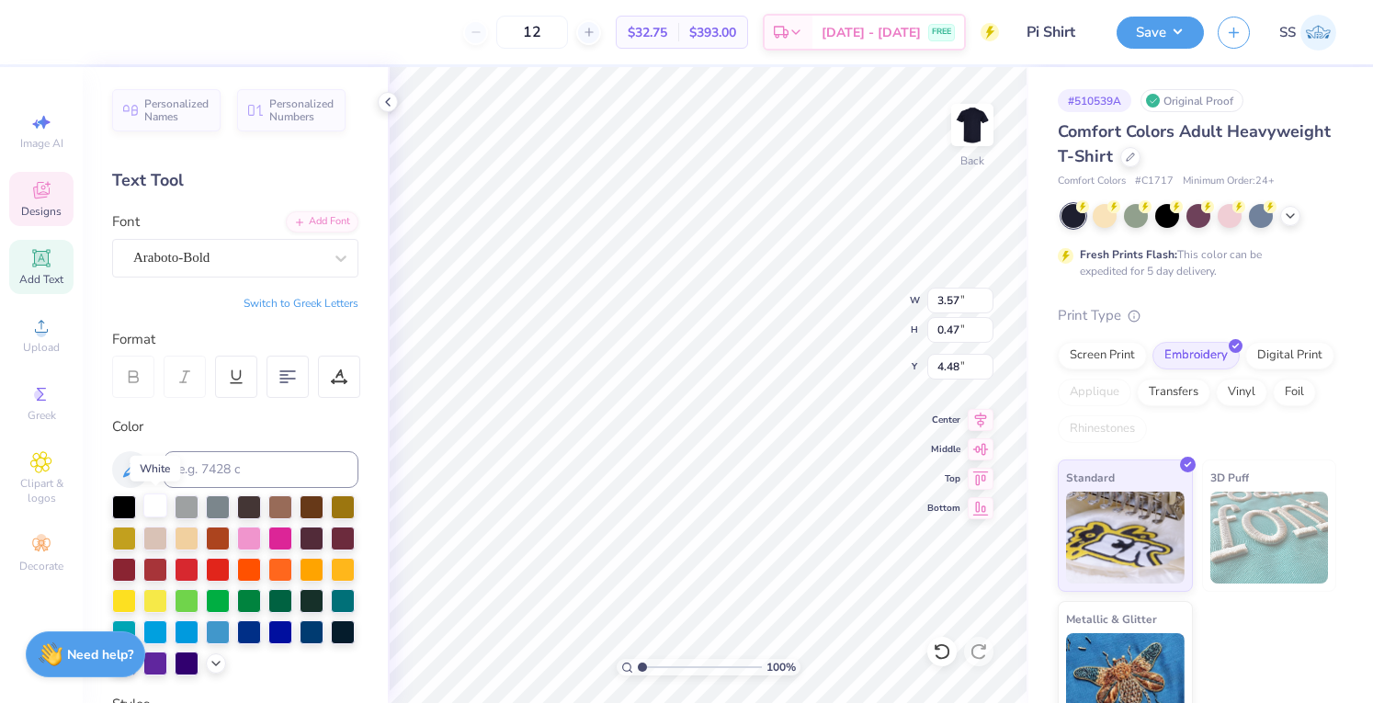
click at [153, 496] on div at bounding box center [155, 506] width 24 height 24
click at [1173, 46] on div "Save" at bounding box center [1160, 33] width 87 height 32
click at [1169, 30] on button "Save" at bounding box center [1160, 30] width 87 height 32
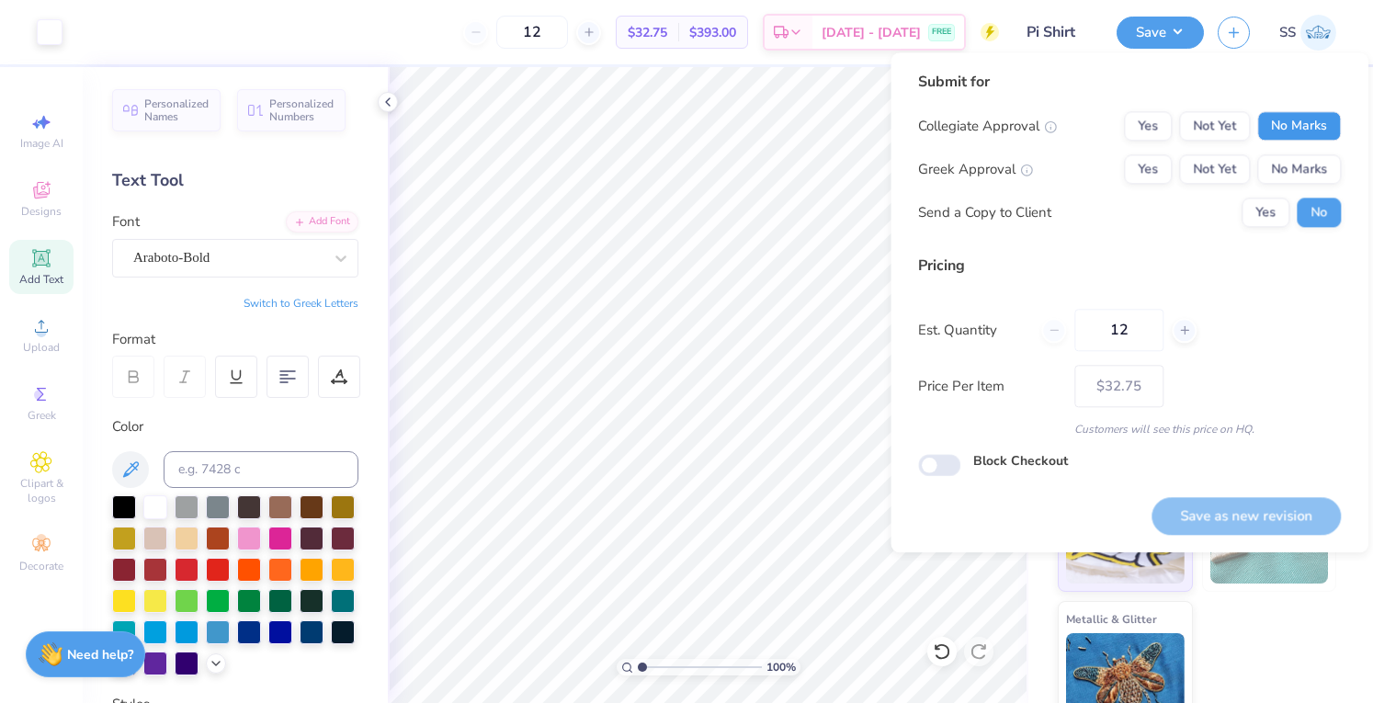
click at [1303, 117] on button "No Marks" at bounding box center [1300, 125] width 84 height 29
click at [1303, 155] on button "No Marks" at bounding box center [1300, 168] width 84 height 29
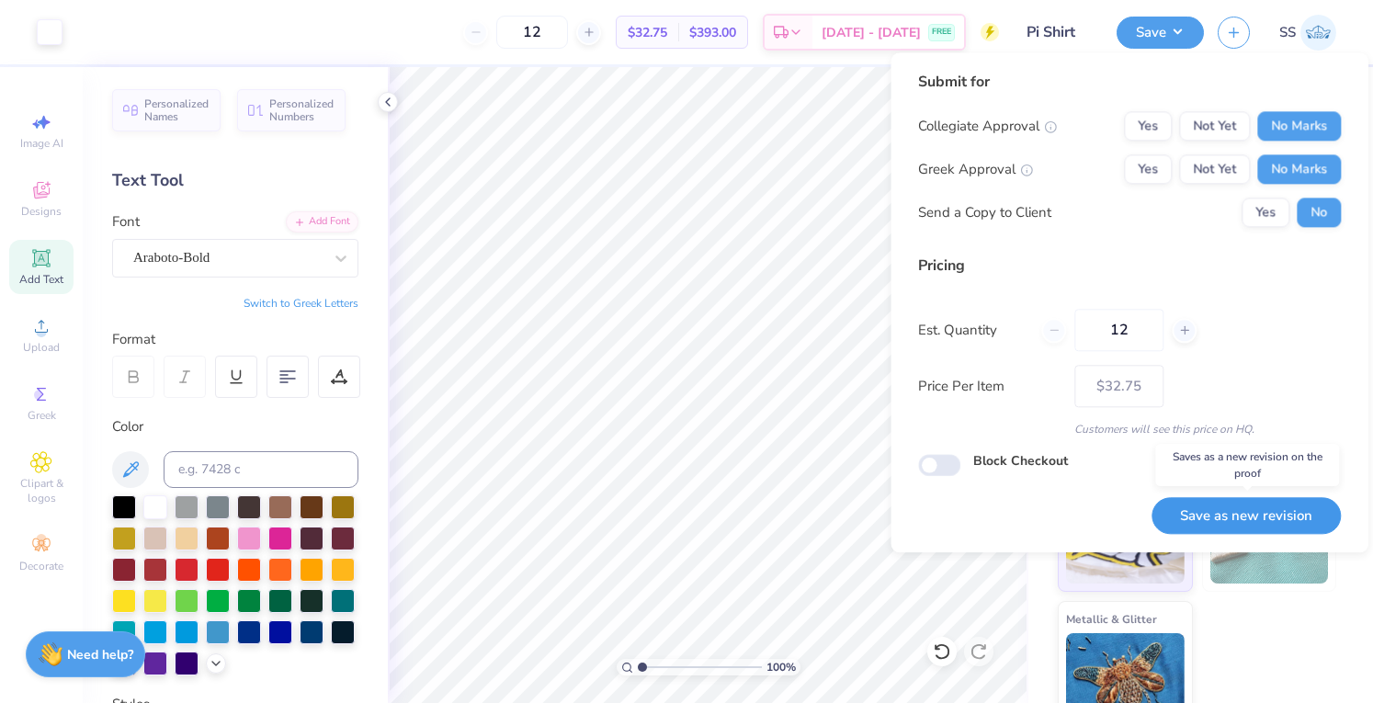
click at [1195, 510] on button "Save as new revision" at bounding box center [1246, 516] width 189 height 38
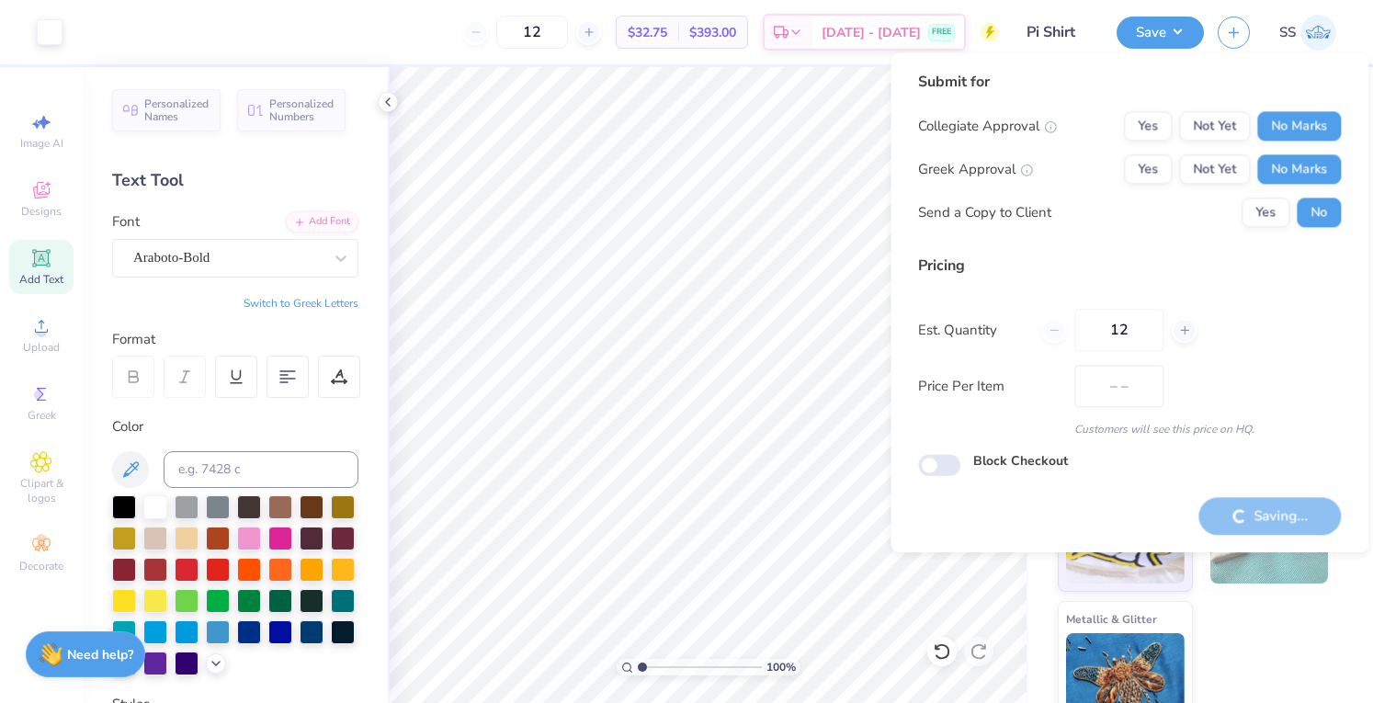
type input "$32.75"
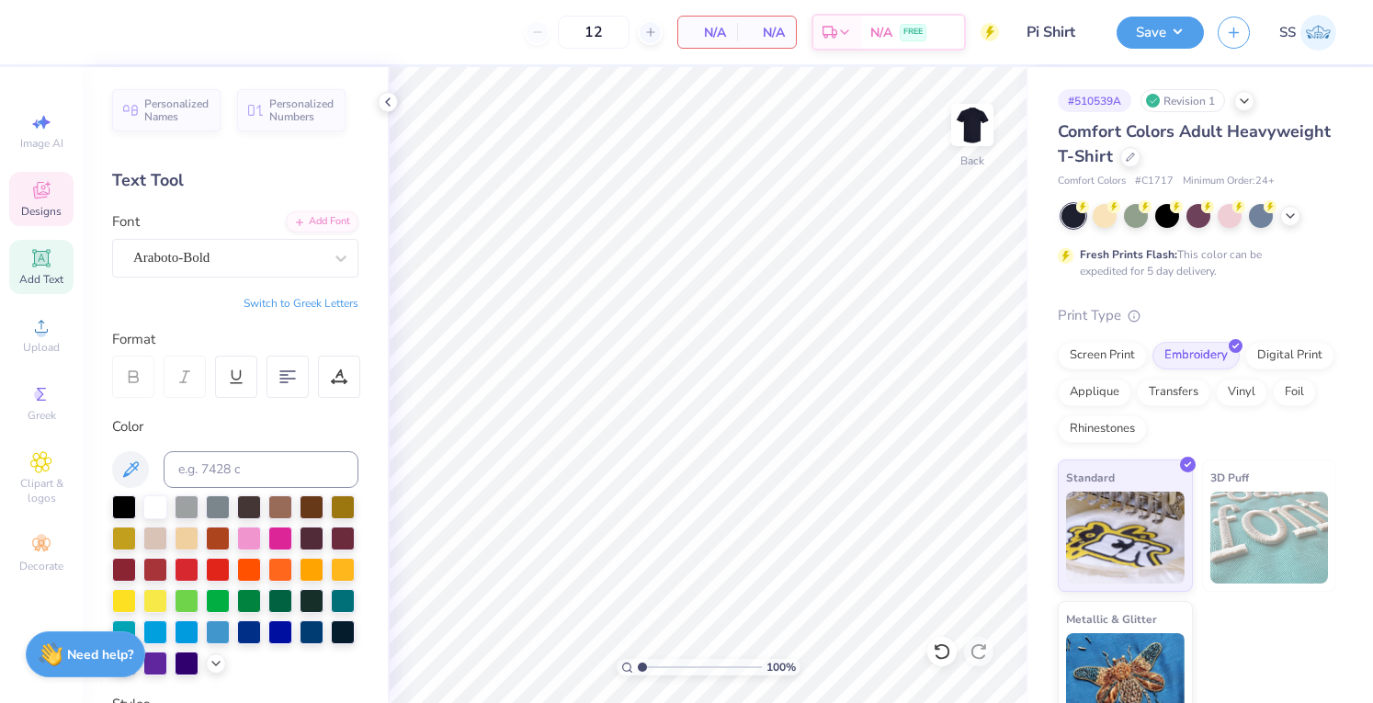
click at [38, 188] on icon at bounding box center [41, 190] width 22 height 22
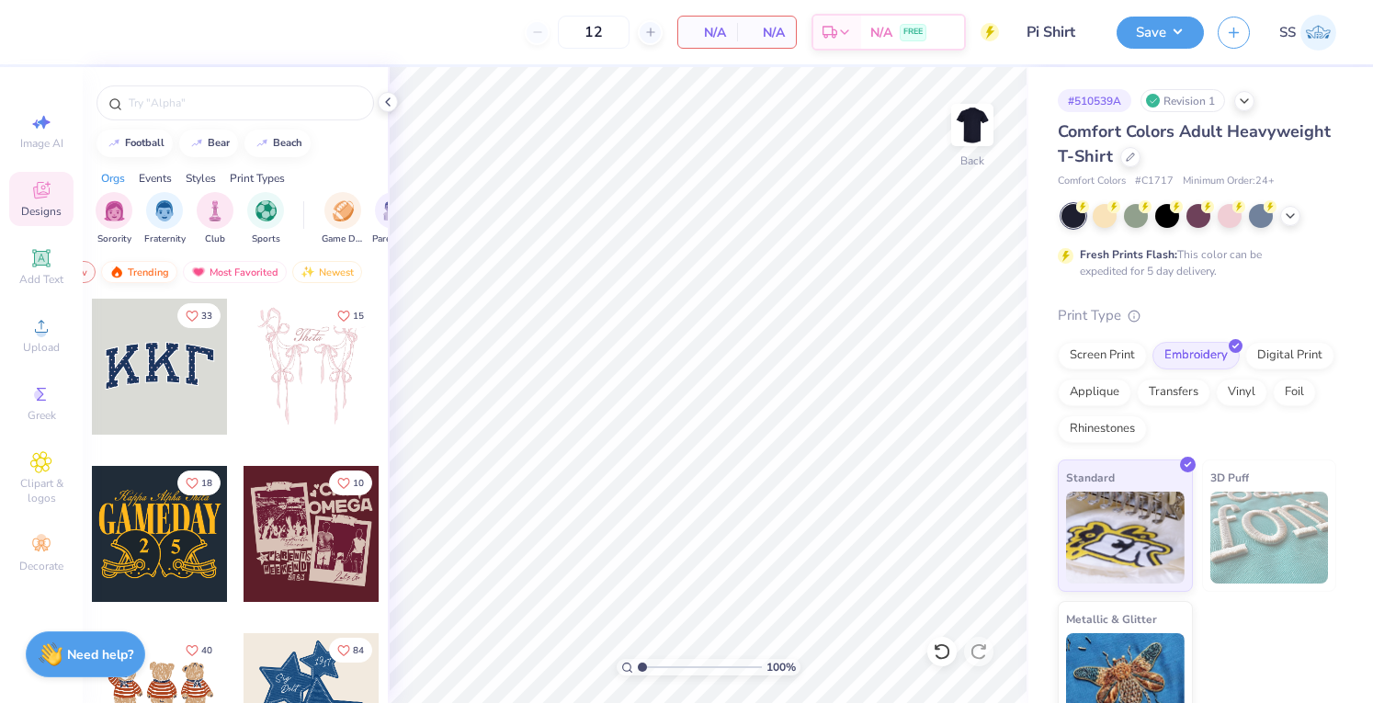
scroll to position [0, 105]
click at [313, 271] on div "Newest" at bounding box center [327, 272] width 70 height 22
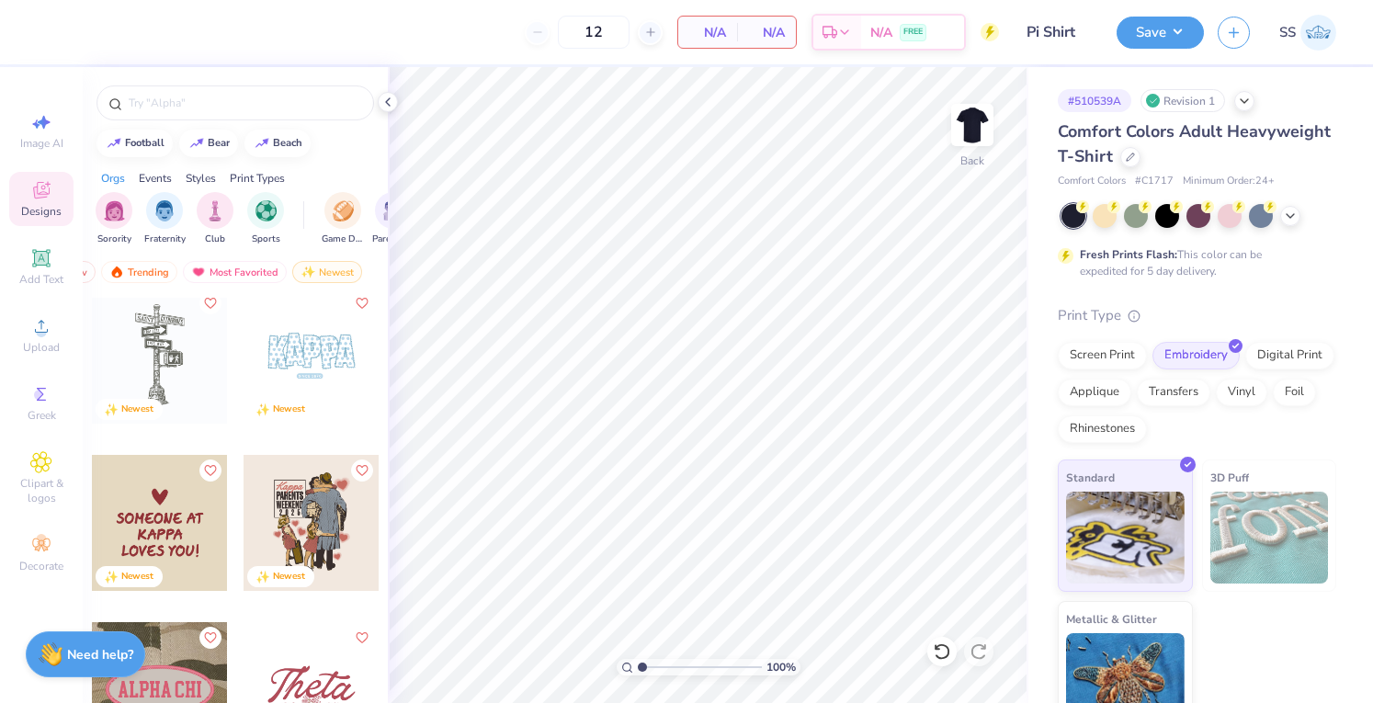
scroll to position [0, 0]
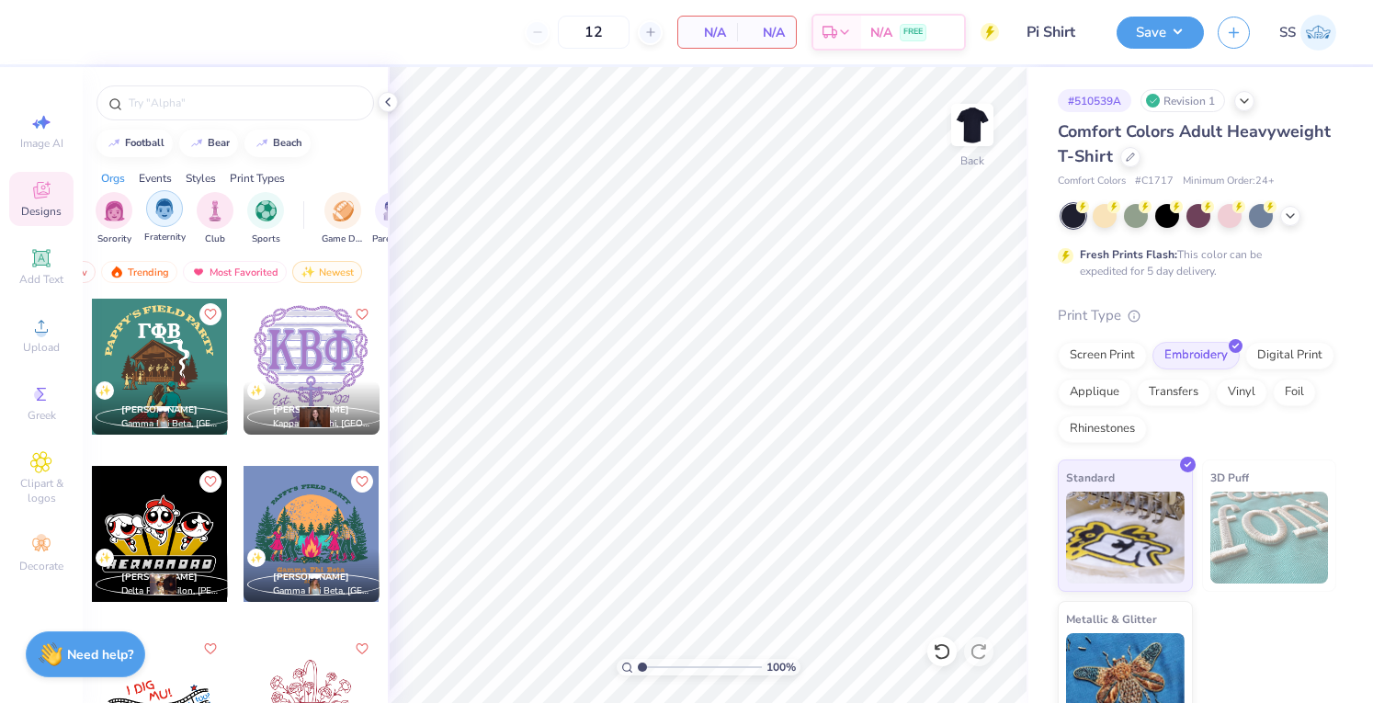
click at [181, 211] on div "filter for Fraternity" at bounding box center [164, 208] width 37 height 37
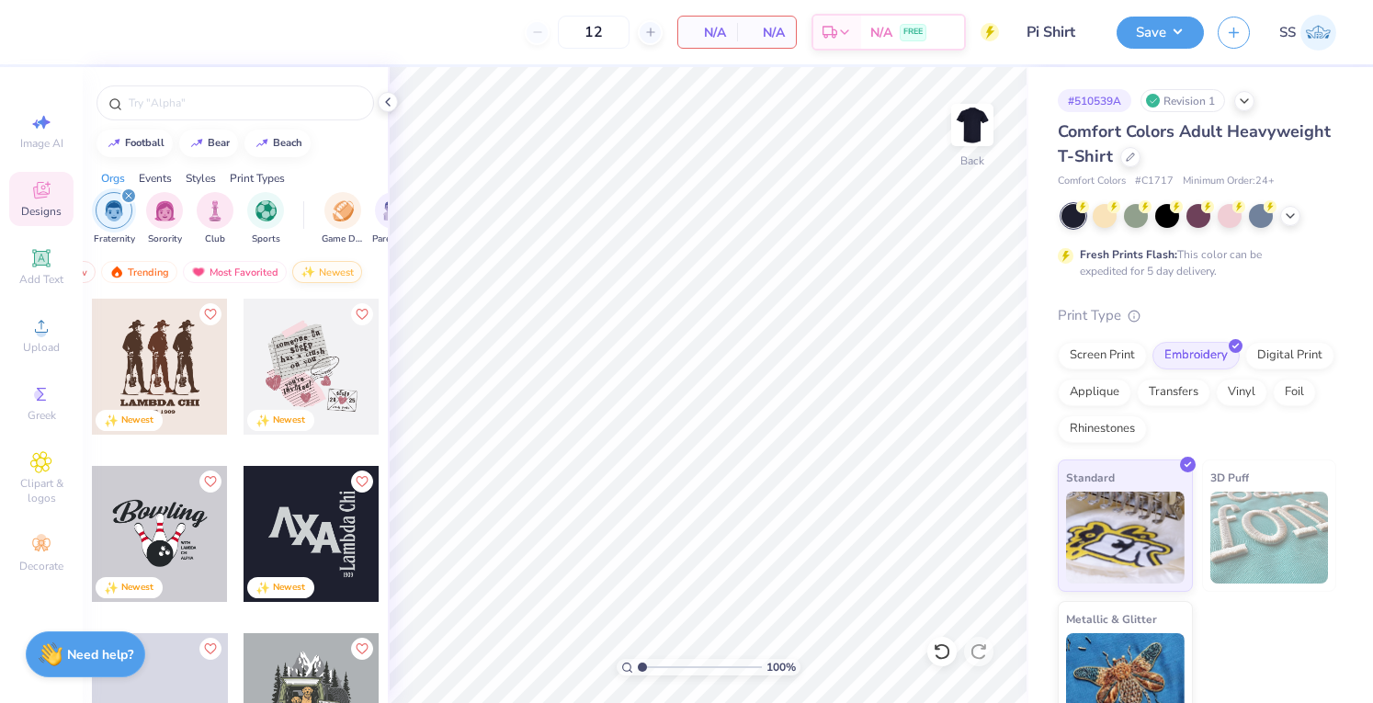
click at [313, 279] on div "Newest" at bounding box center [327, 272] width 70 height 22
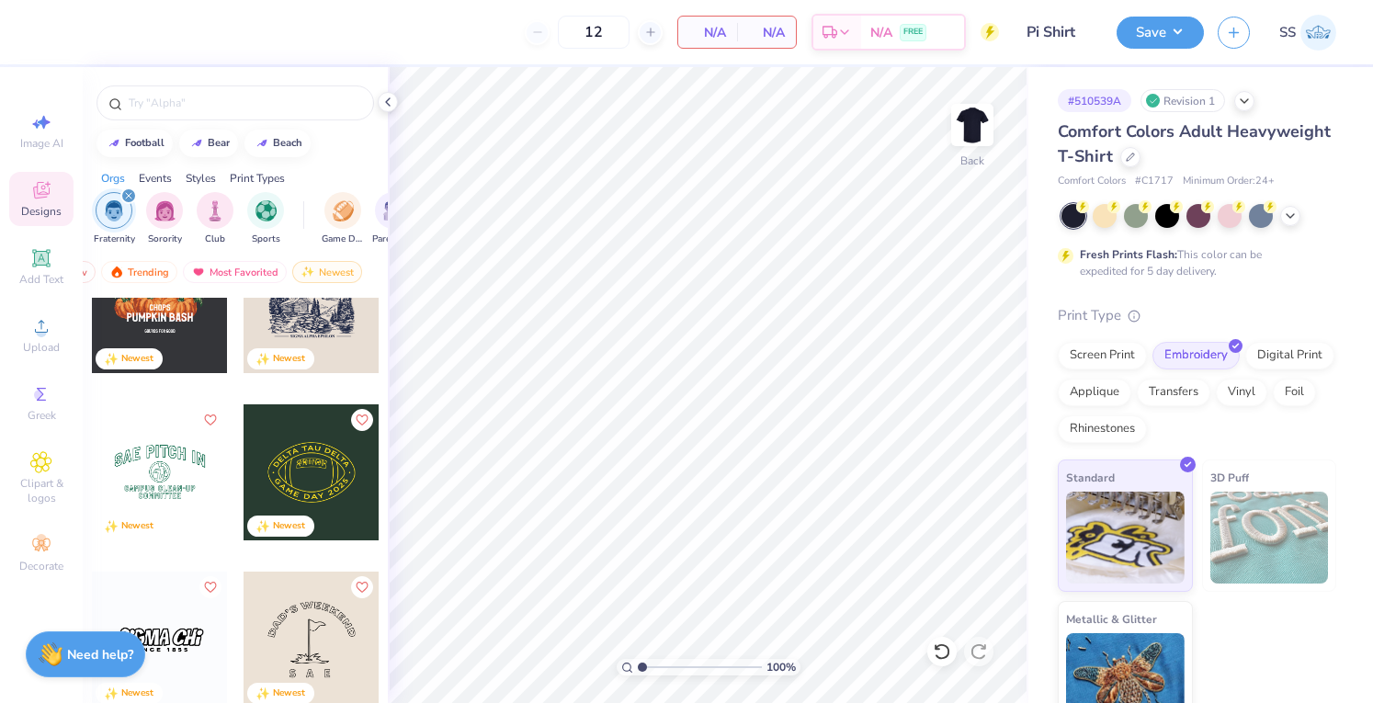
scroll to position [825, 0]
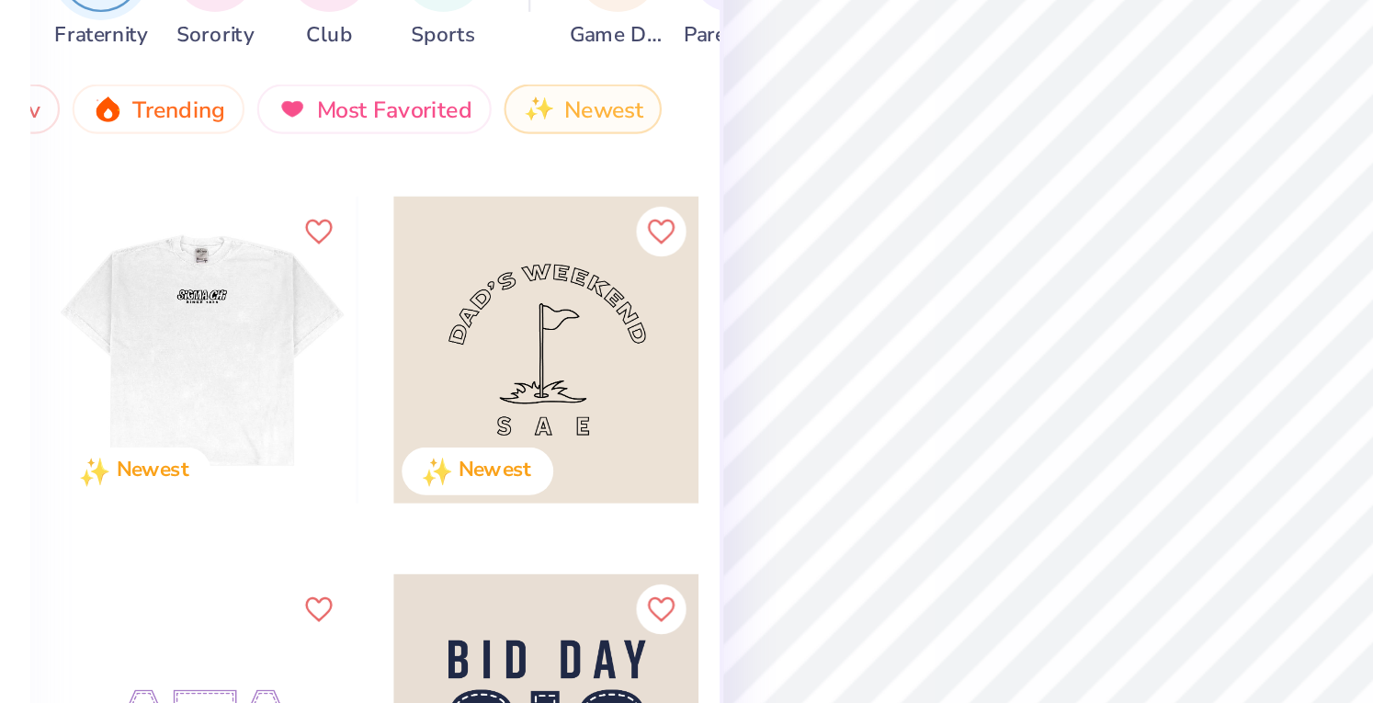
click at [124, 401] on div at bounding box center [160, 379] width 408 height 136
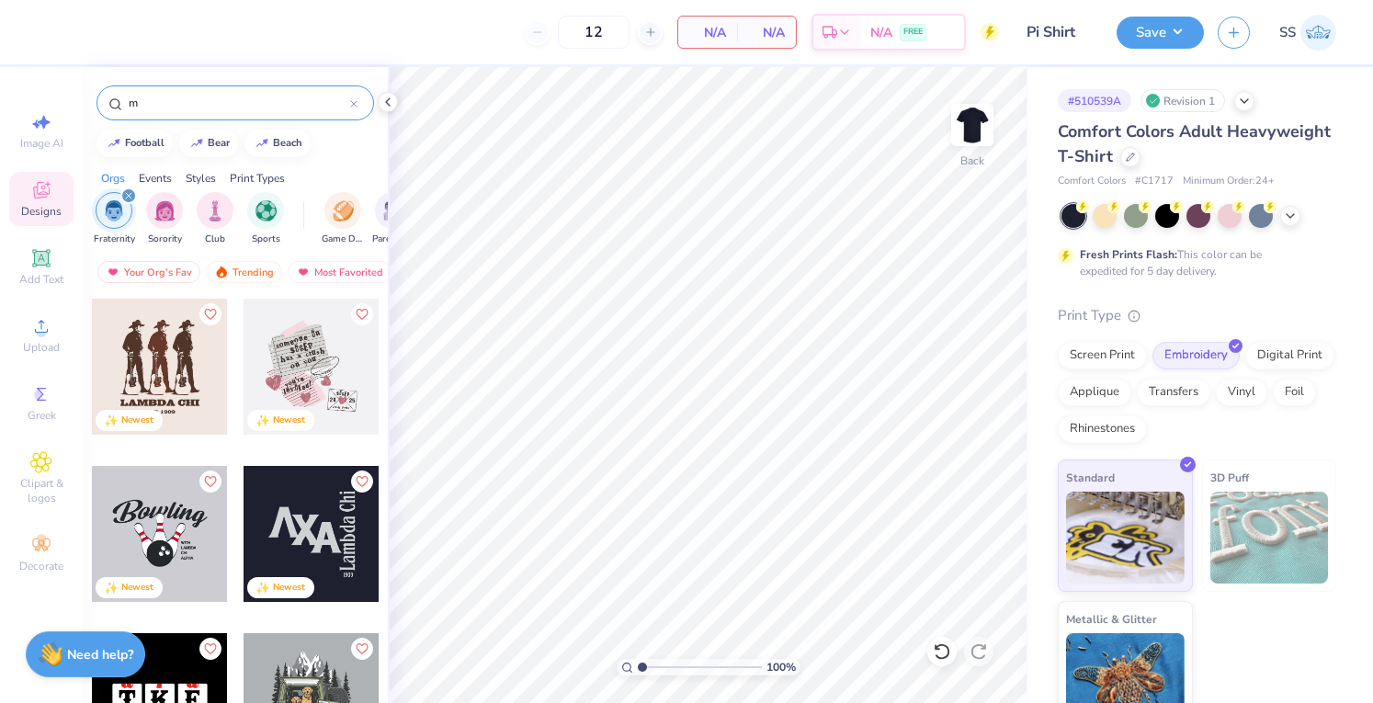
click at [226, 100] on input "m" at bounding box center [238, 103] width 223 height 18
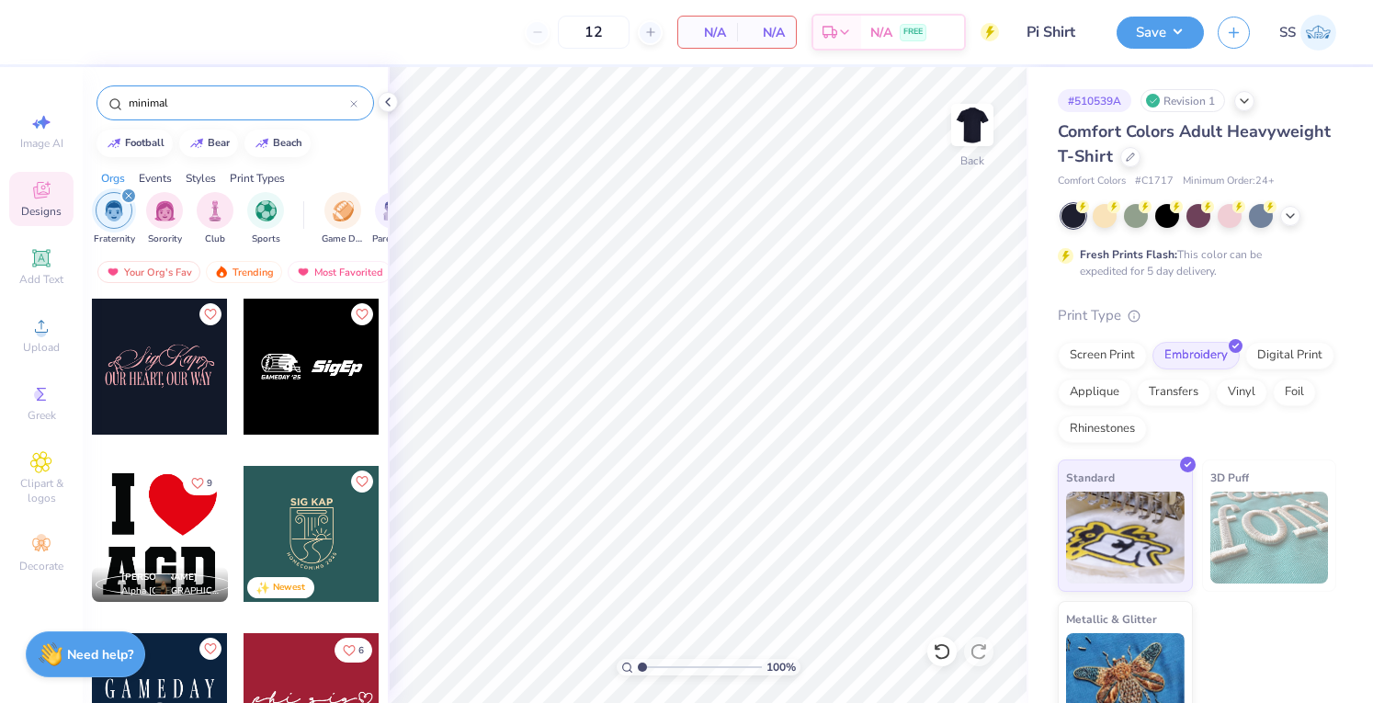
type input "minimal"
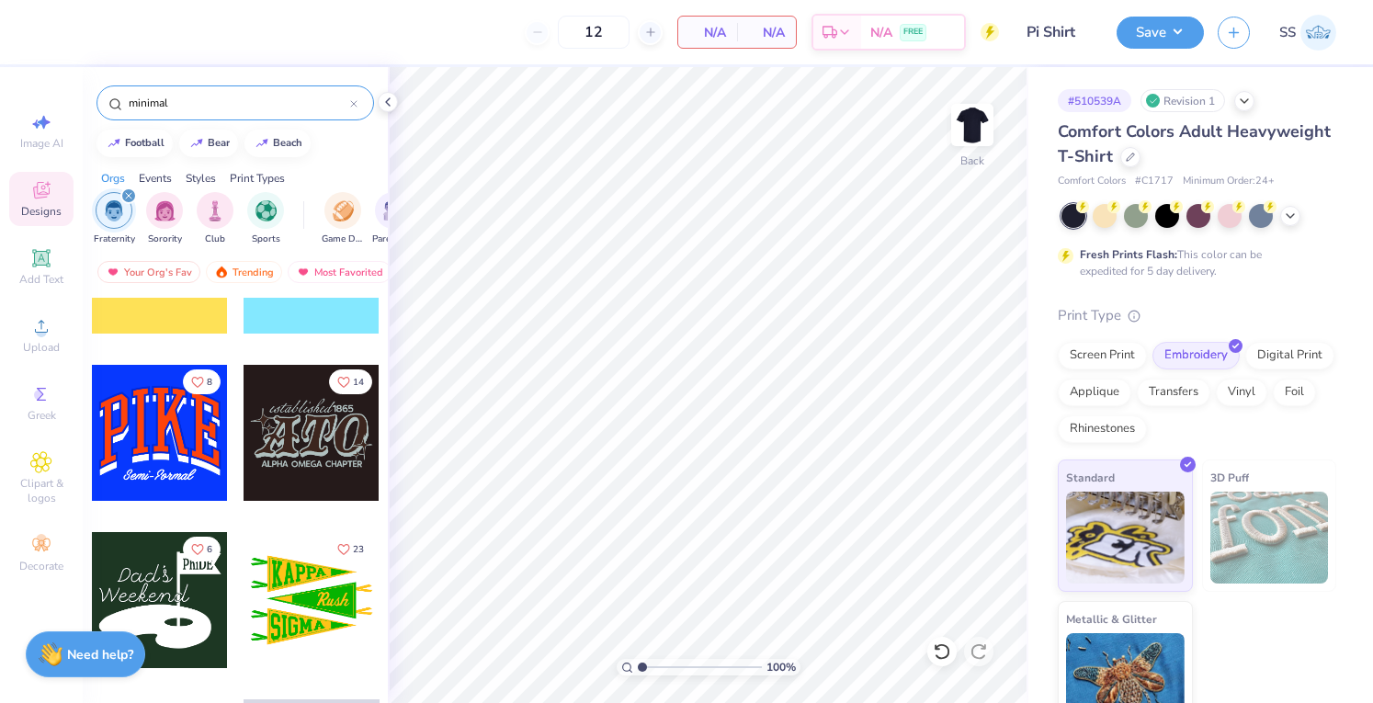
scroll to position [1434, 0]
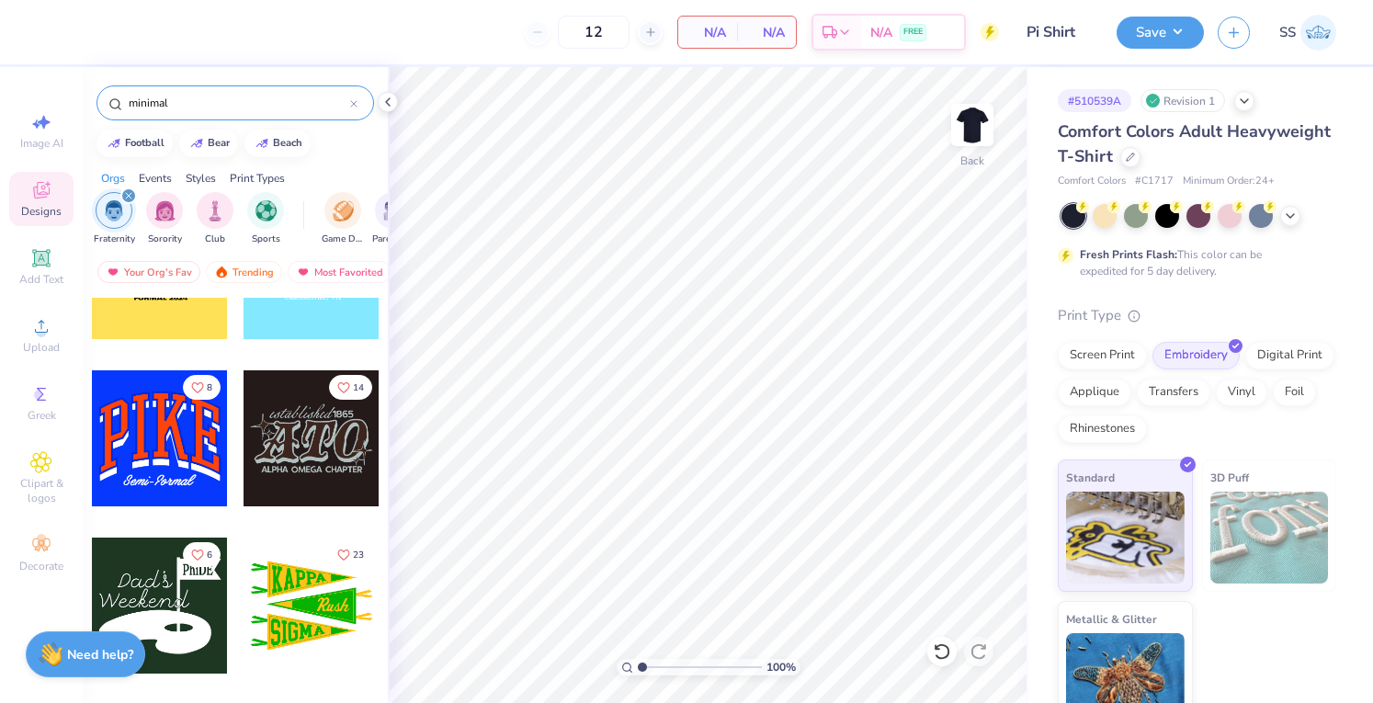
click at [132, 488] on div at bounding box center [160, 438] width 136 height 136
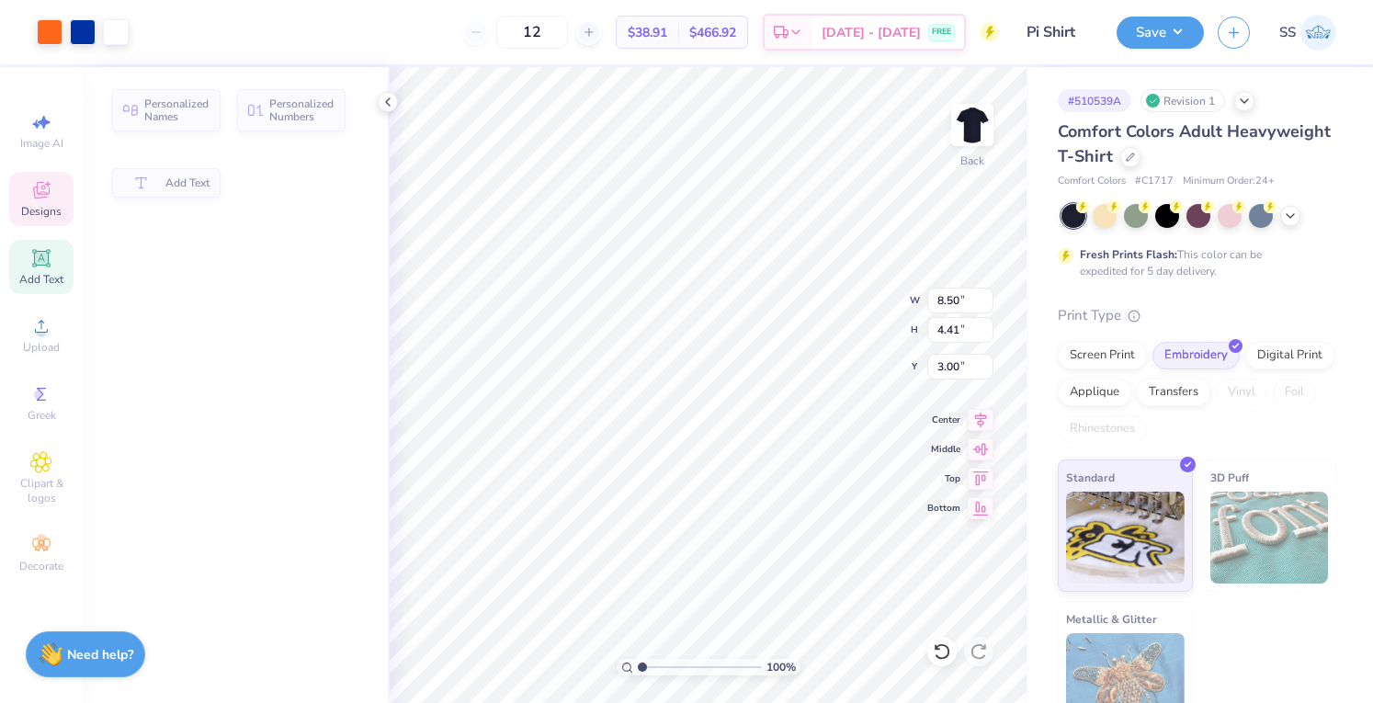
type input "4.41"
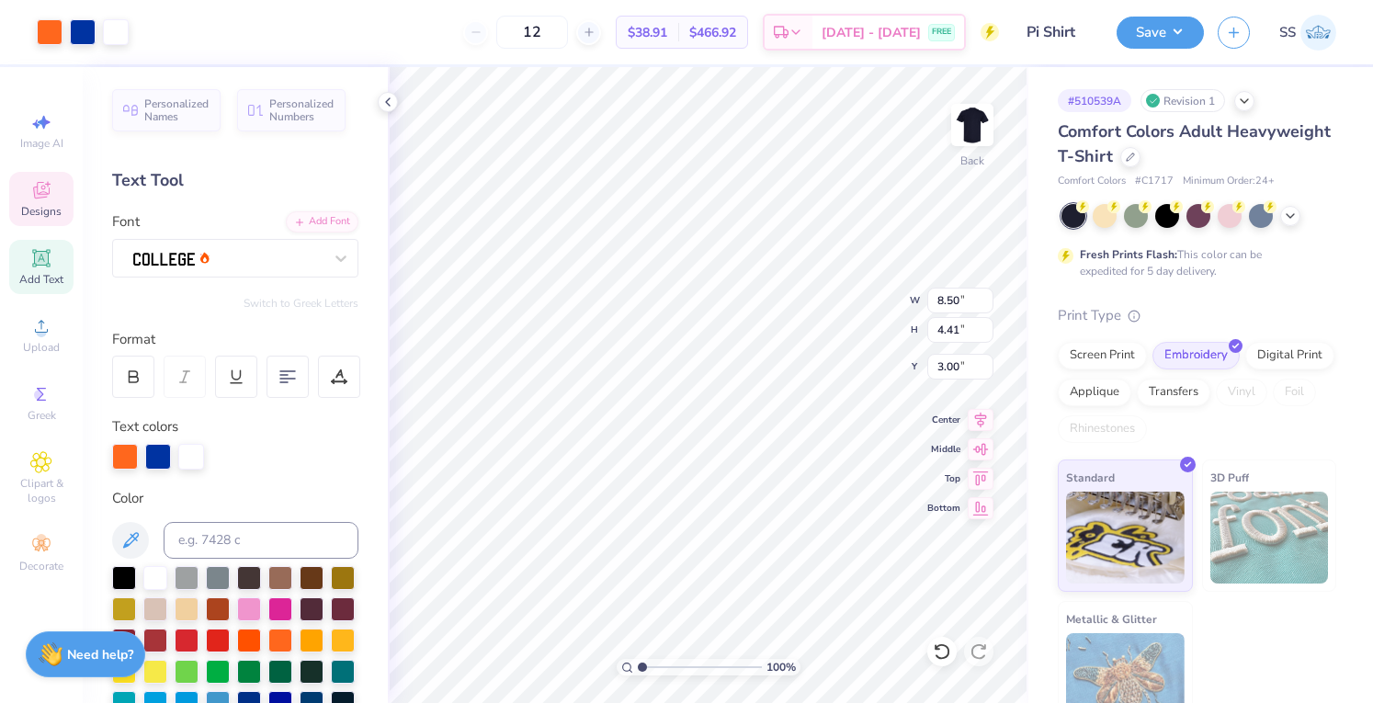
scroll to position [15, 2]
type textarea "PI THETA TAU"
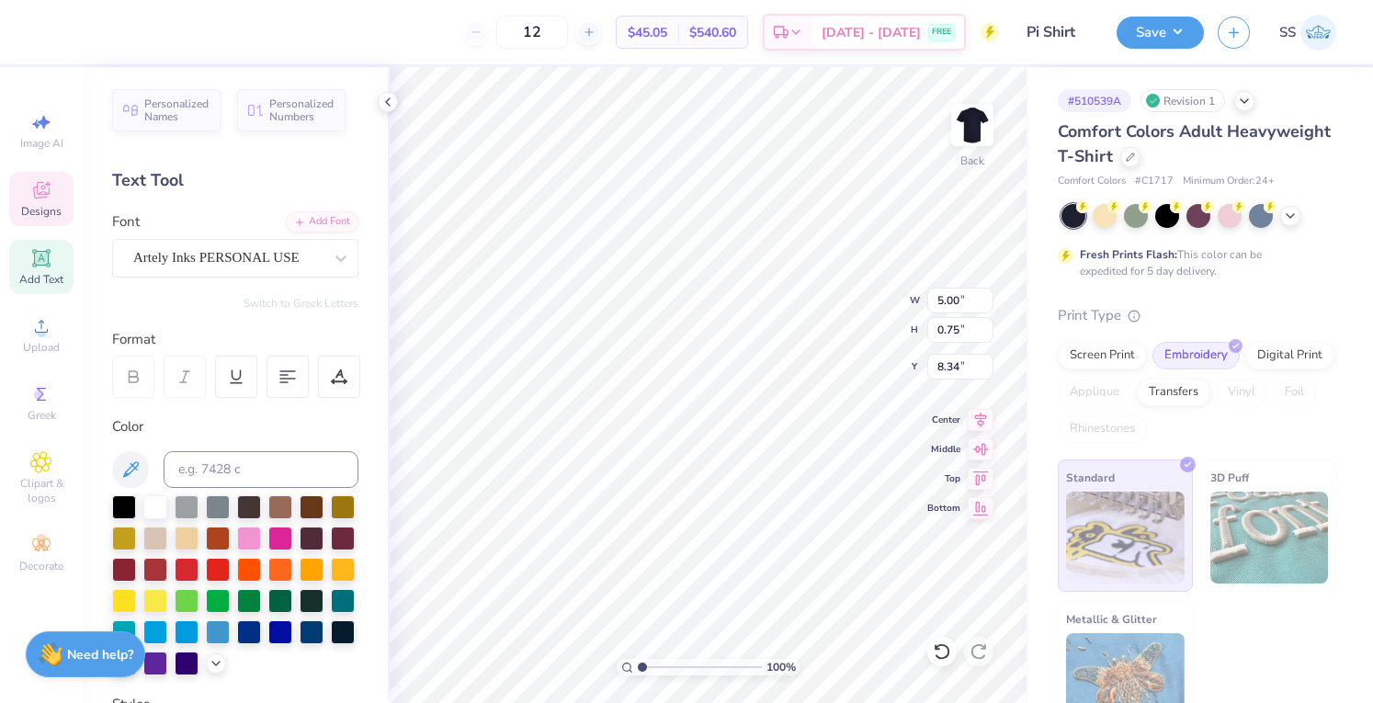
scroll to position [15, 4]
type textarea "Since 202"
type input "2.07237685794089"
type textarea "Since 202"
type input "2.07237685794089"
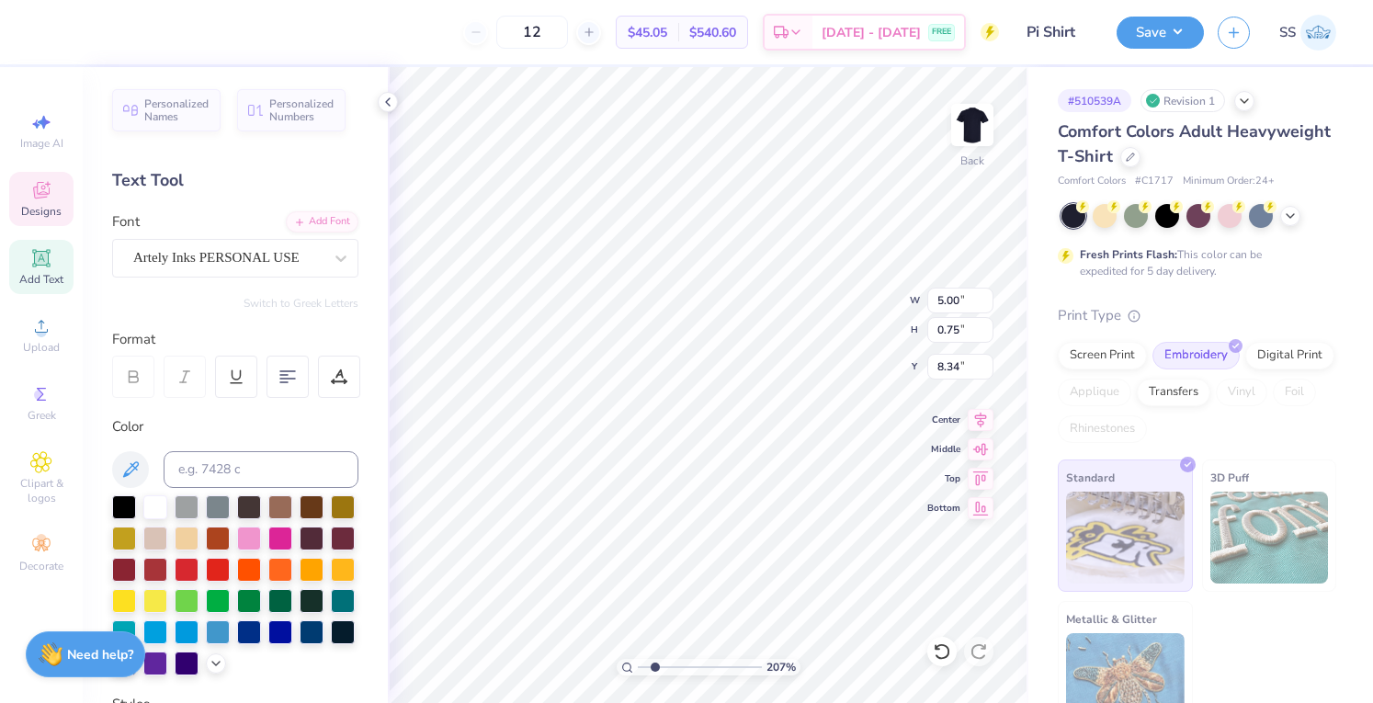
type textarea "Since 02"
type input "2.07237685794089"
type textarea "Since"
type input "2.07237685794089"
type textarea "Since"
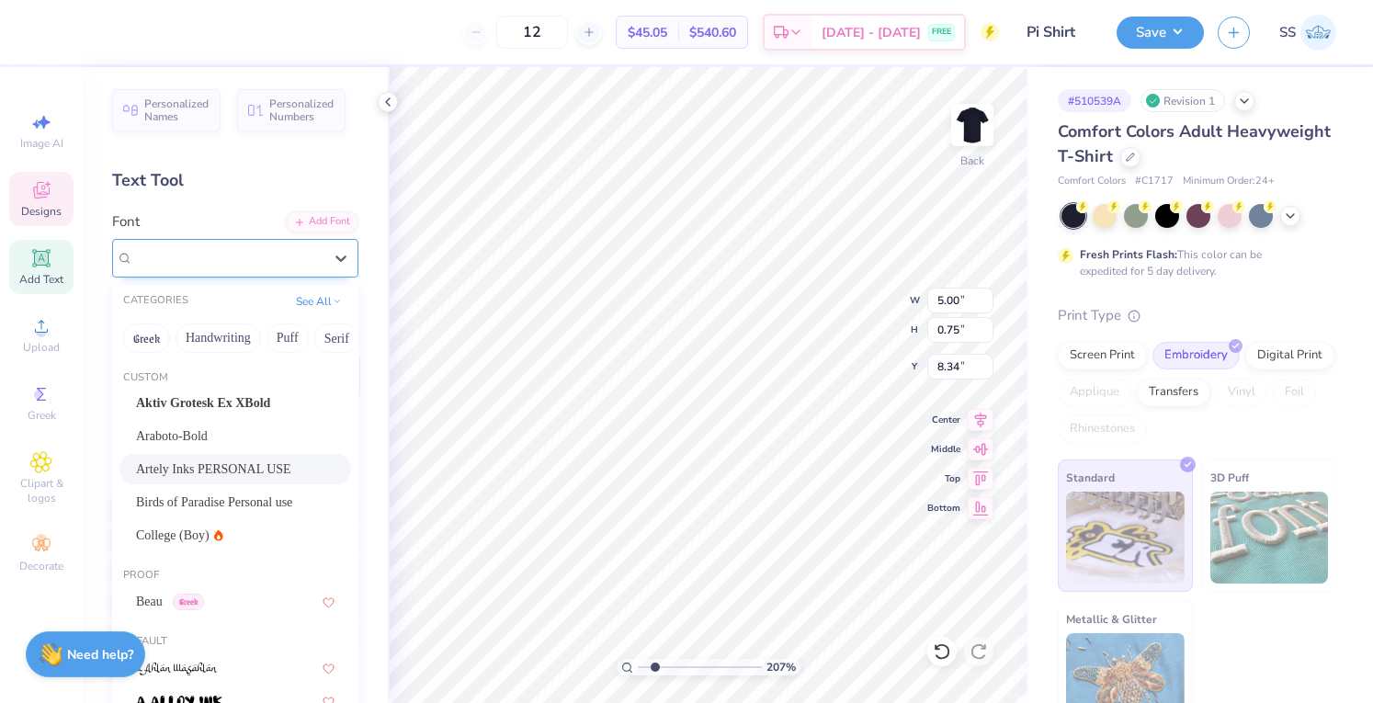
click at [243, 256] on div "Artely Inks PERSONAL USE" at bounding box center [227, 258] width 193 height 28
click at [254, 341] on button "Calligraphy" at bounding box center [274, 338] width 81 height 29
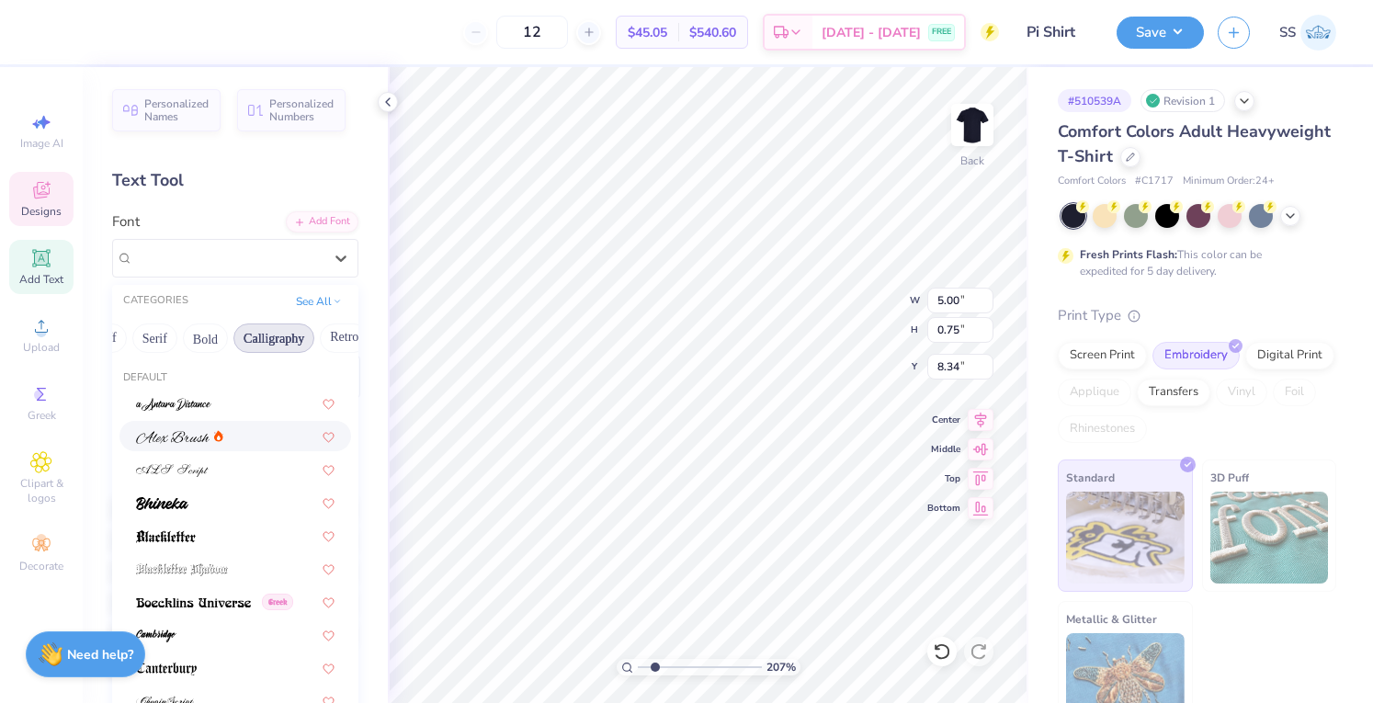
click at [219, 440] on icon at bounding box center [218, 435] width 9 height 11
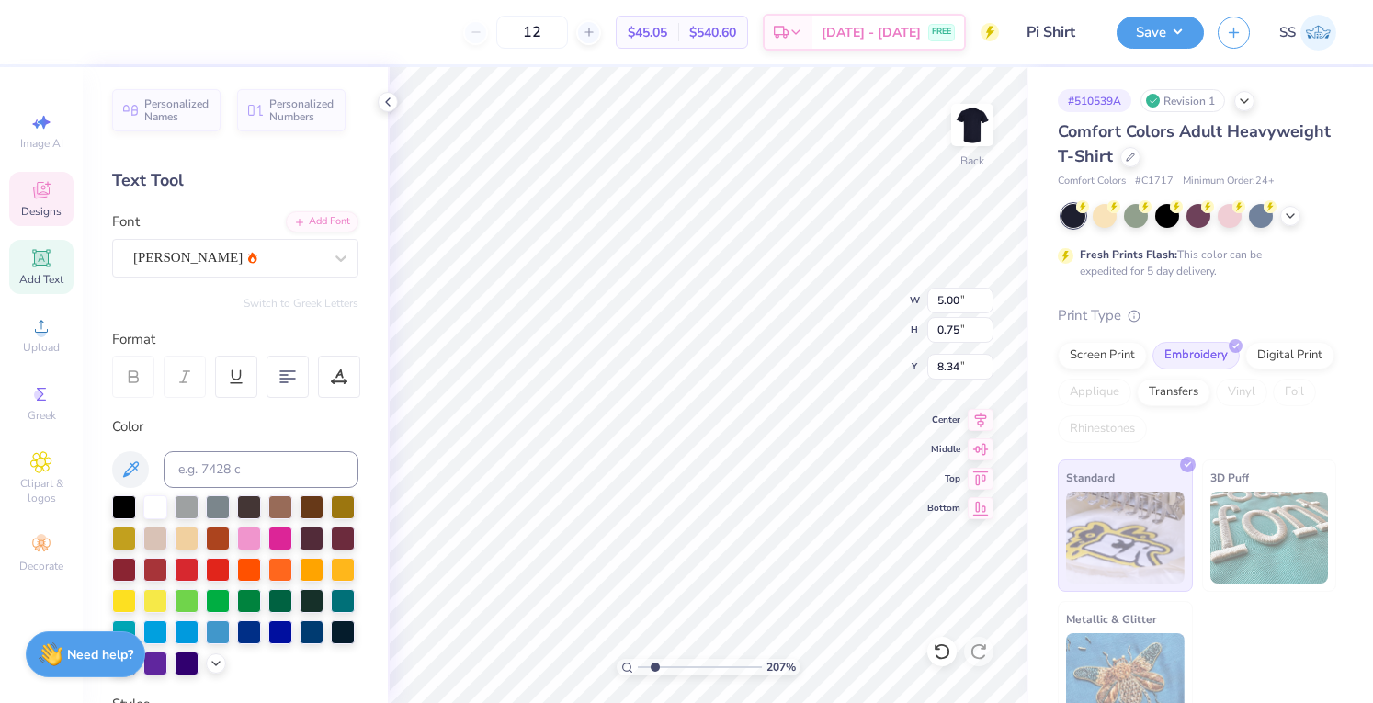
scroll to position [15, 2]
type input "2.07237685794089"
type textarea "Since"
type input "2.07237685794089"
type textarea "Since 10"
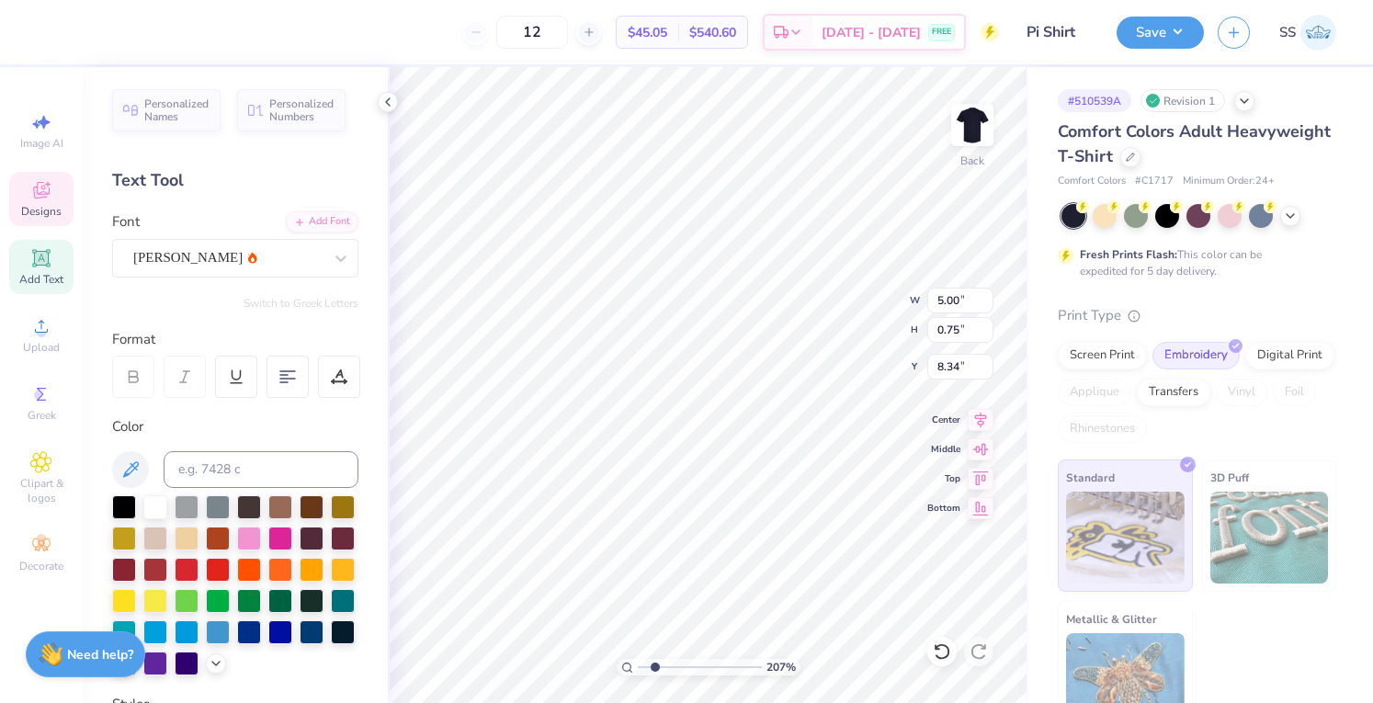
type input "2.07237685794089"
type textarea "Since 101"
type input "2.07237685794089"
type textarea "Since 10"
type input "2.07237685794089"
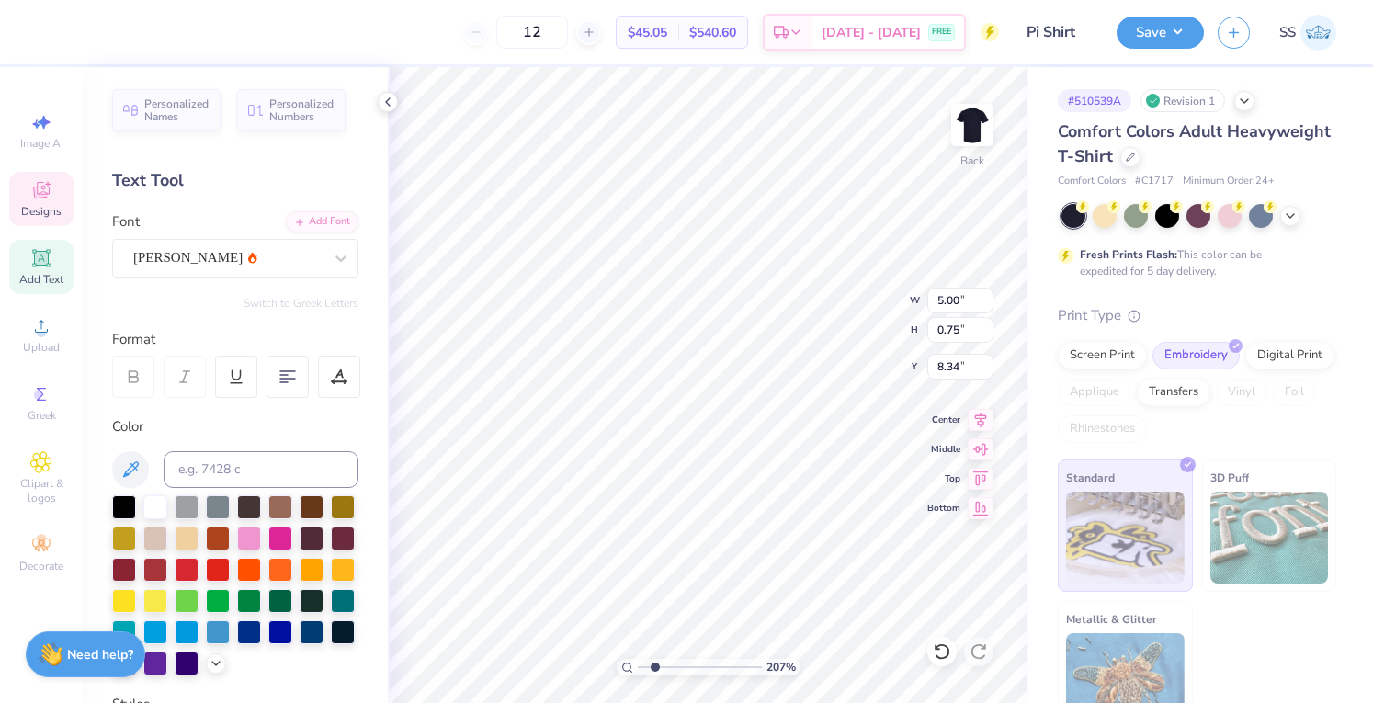
type textarea "Since 1"
type input "2.07237685794089"
type textarea "Since"
type input "2.07237685794089"
type textarea "Since 20"
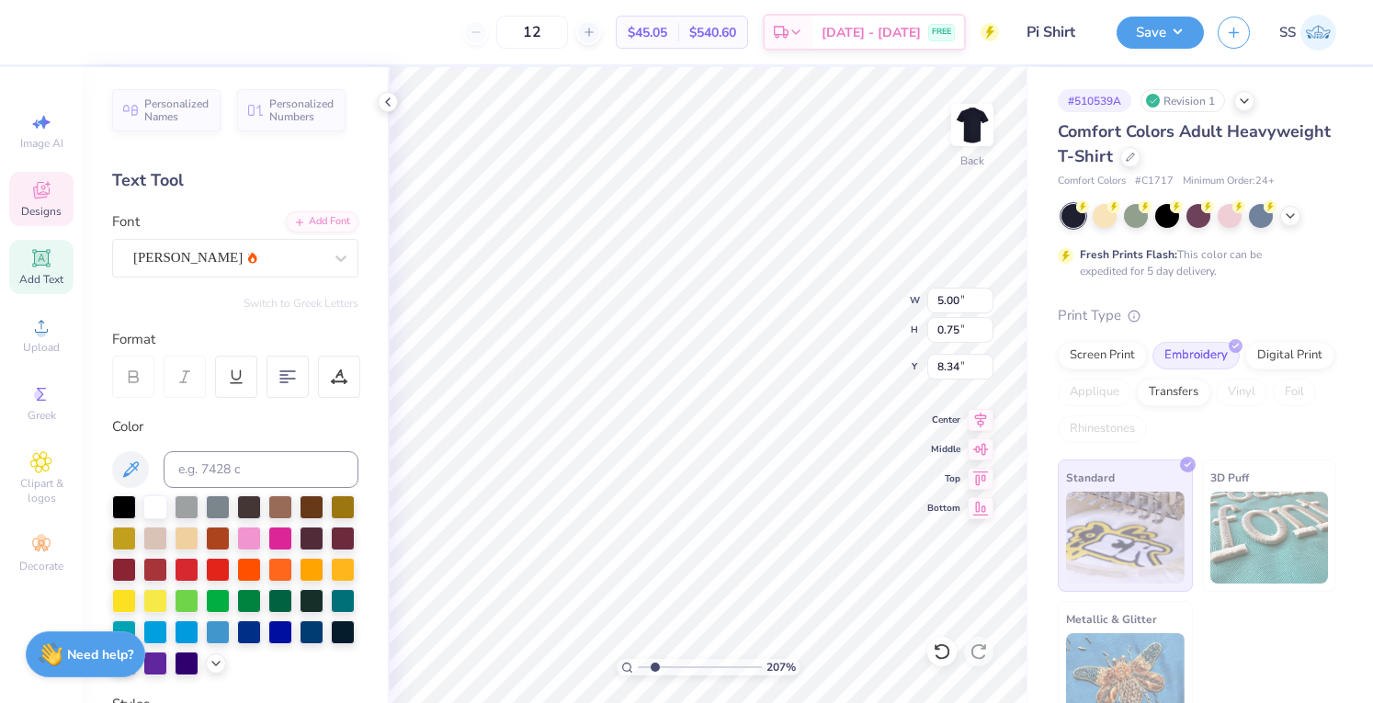
type input "2.07237685794089"
type textarea "Since 201"
type input "2.07237685794089"
type textarea "Since [DATE]"
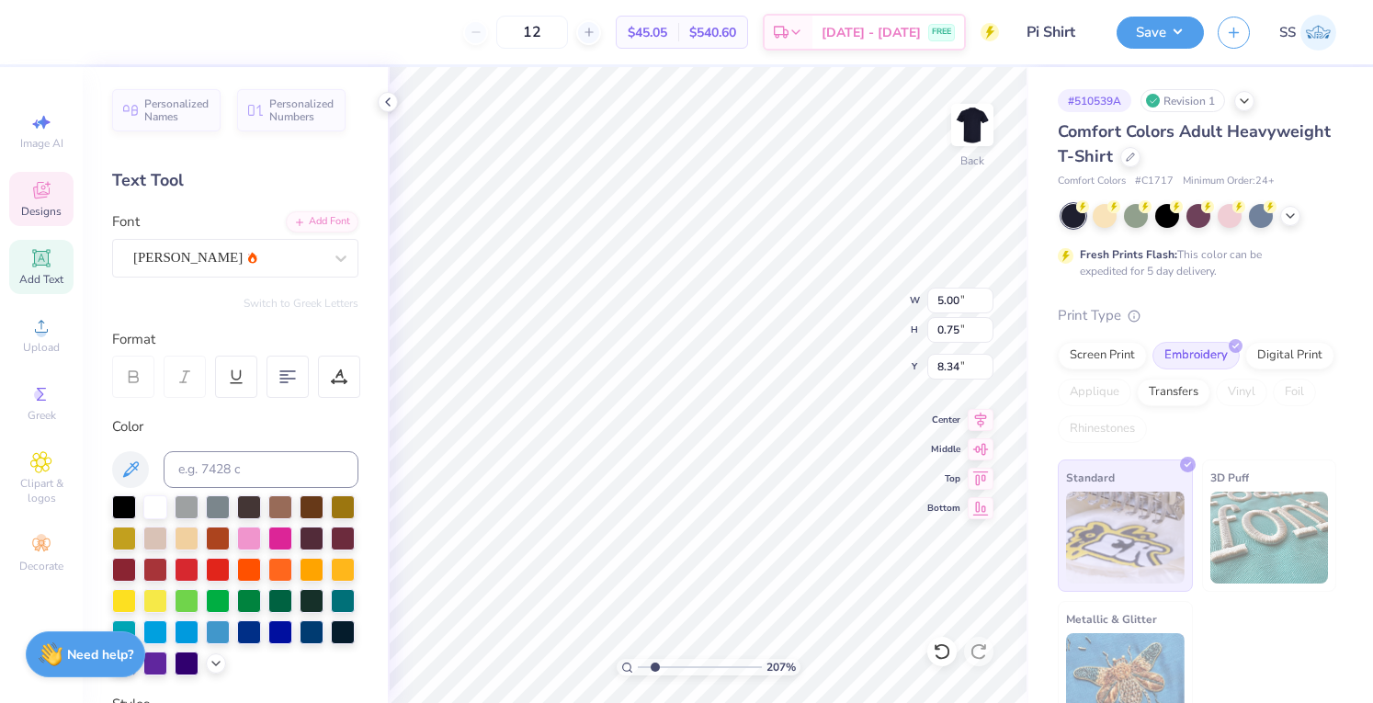
scroll to position [15, 3]
type input "2.07237685794089"
type textarea "SiSInce 2010"
type input "2.07237685794089"
type textarea "SiSInce 2010"
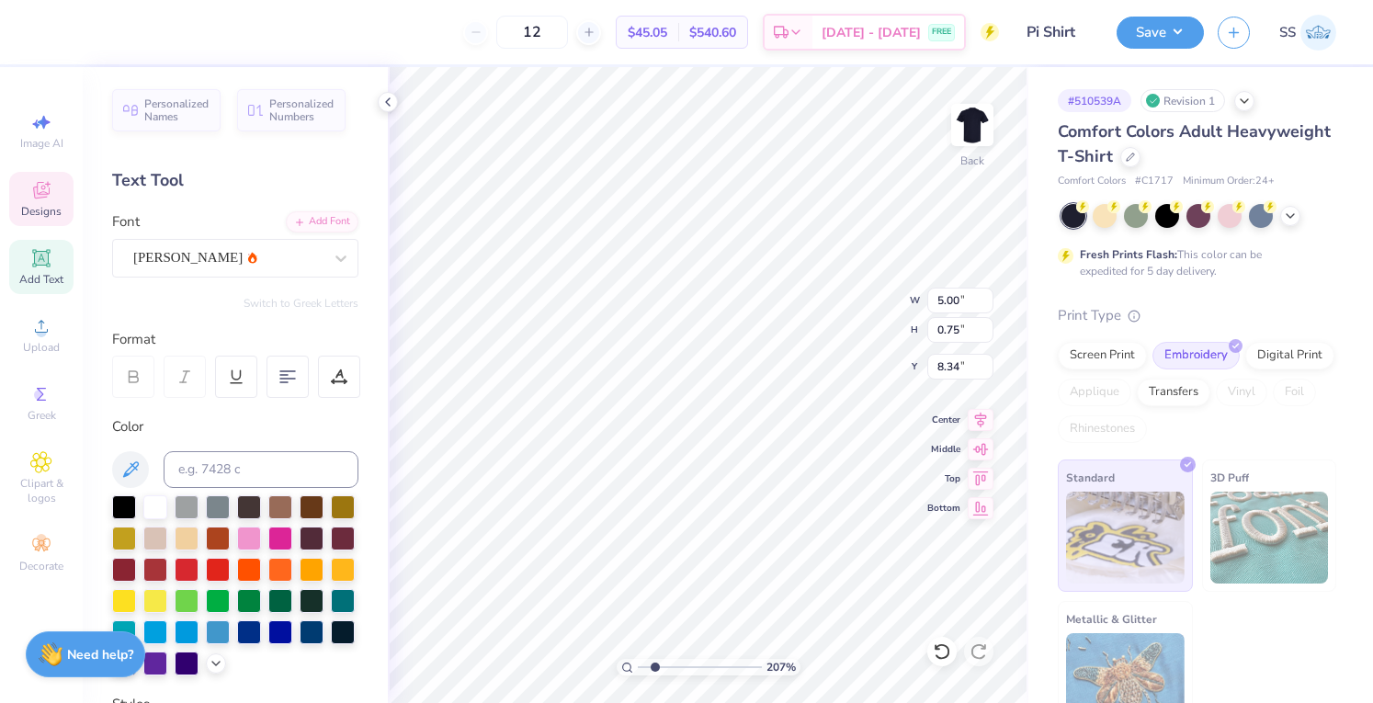
type input "2.07237685794089"
type textarea "S 2010"
type input "2.07237685794089"
type textarea "SI 2010"
type input "2.07237685794089"
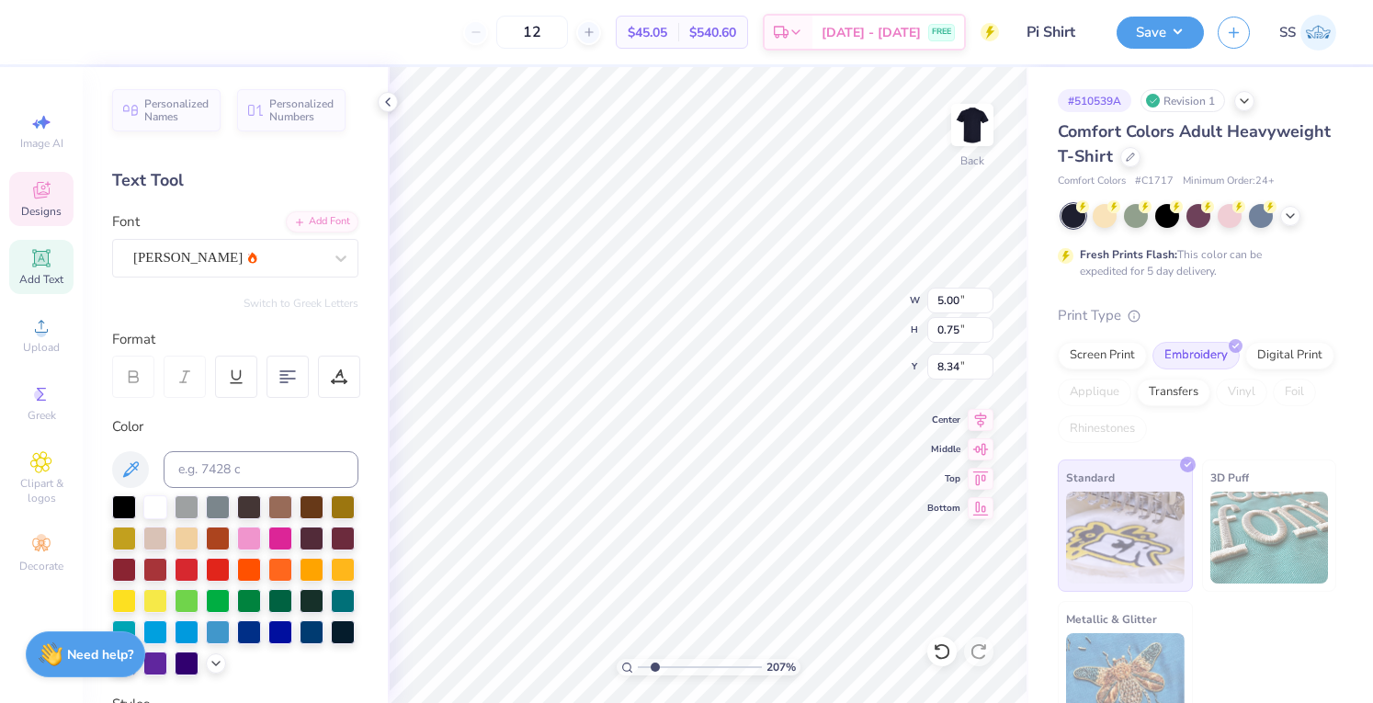
type textarea "SIN 2010"
type input "2.07237685794089"
type textarea "SINC 2010"
type input "2.07237685794089"
type textarea "SINCE [DATE]"
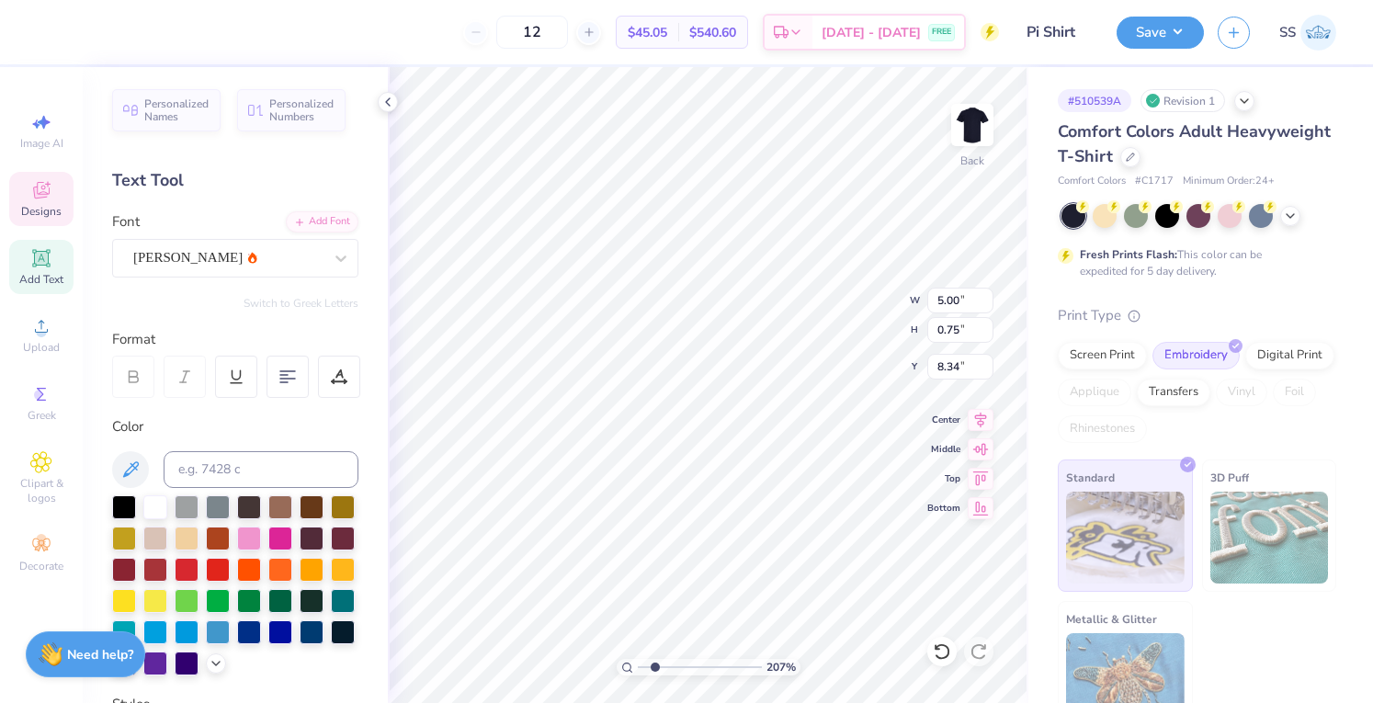
type input "2.07237685794089"
type textarea "SINC 2010"
type input "2.07237685794089"
type textarea "SIN 2010"
type input "2.07237685794089"
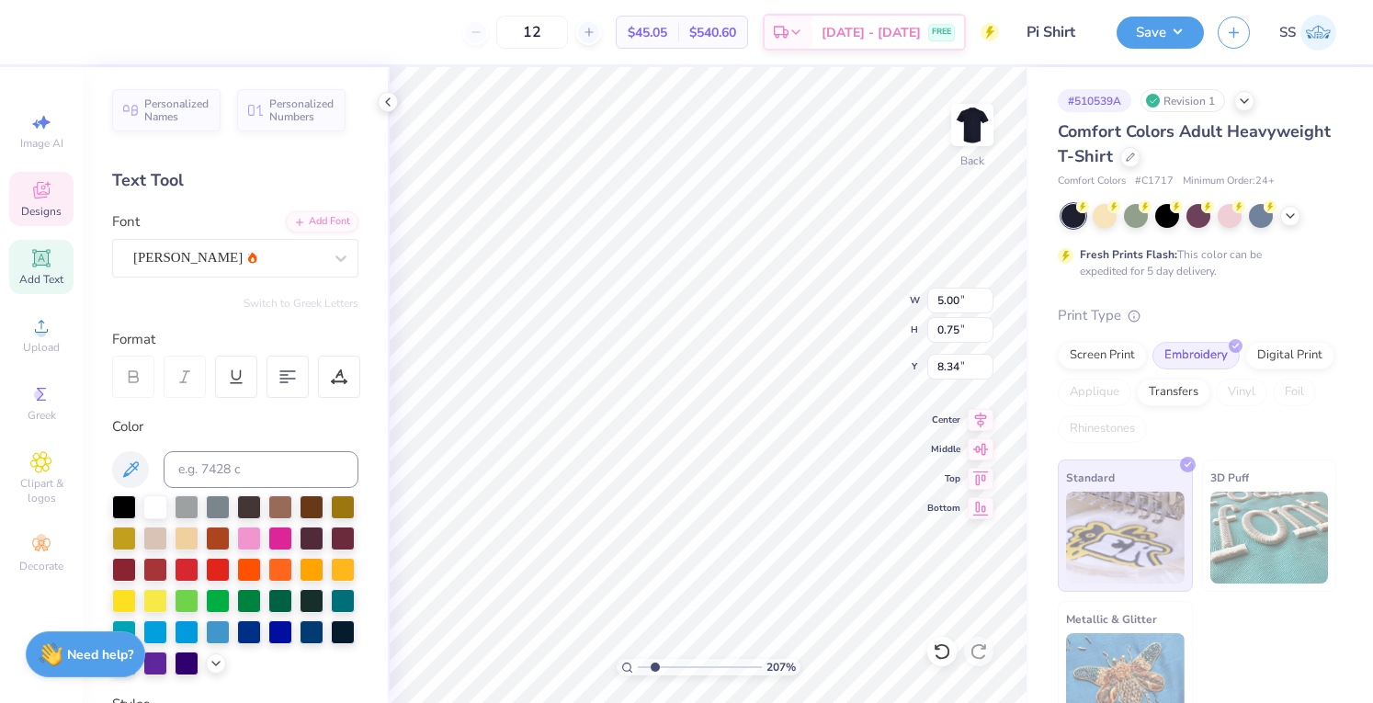
type textarea "SI 2010"
type input "2.07237685794089"
type textarea "S 2010"
type input "2.07237685794089"
type textarea "Si 2010"
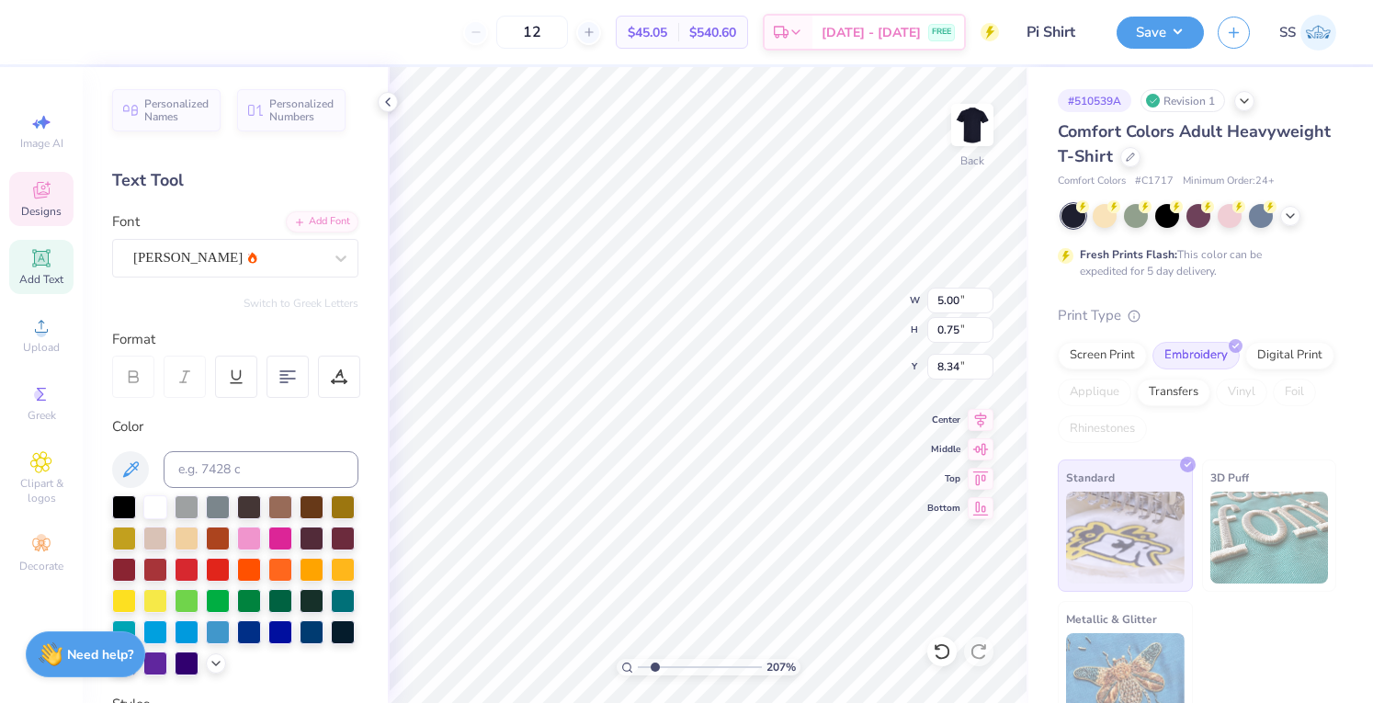
type input "2.07237685794089"
type textarea "Sin 2010"
type input "2.07237685794089"
type textarea "Sinc 2010"
type input "2.07237685794089"
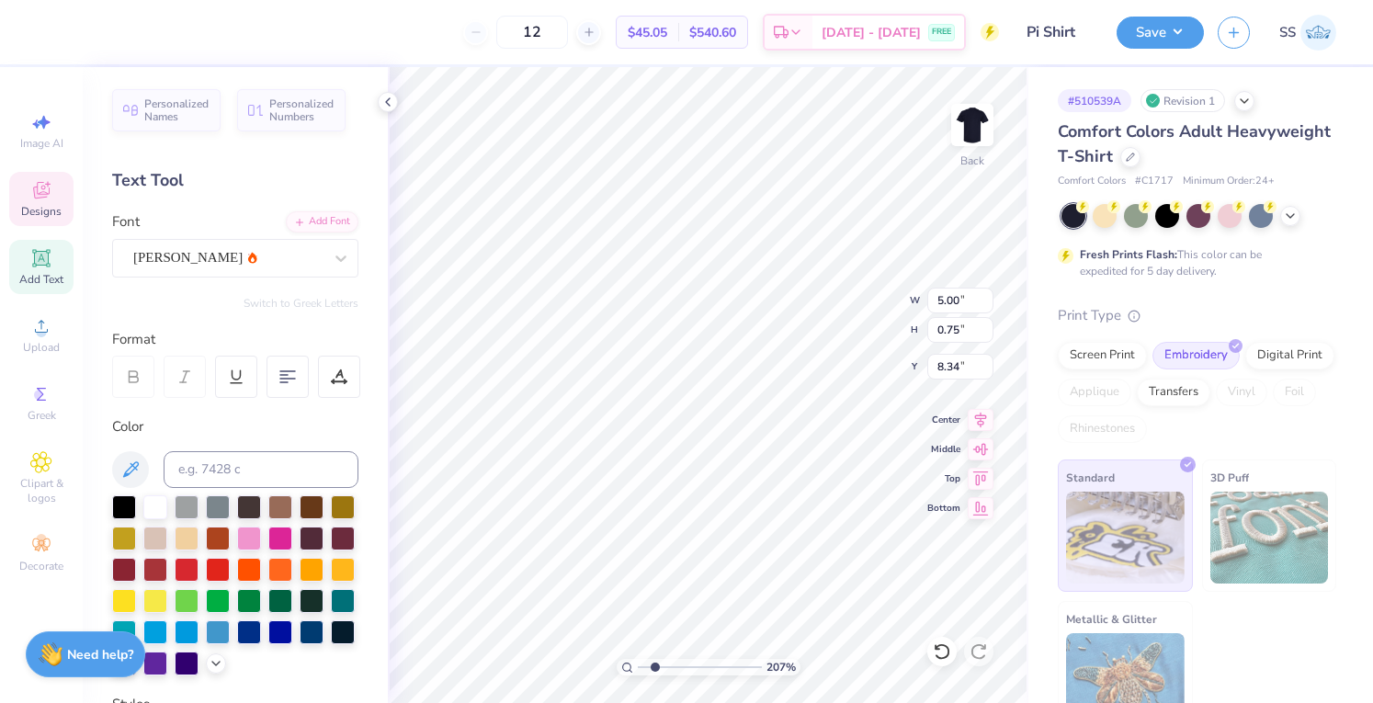
type textarea "Since [DATE]"
type input "1.1074668972831"
type input "7.32"
type input "1.1074668972831"
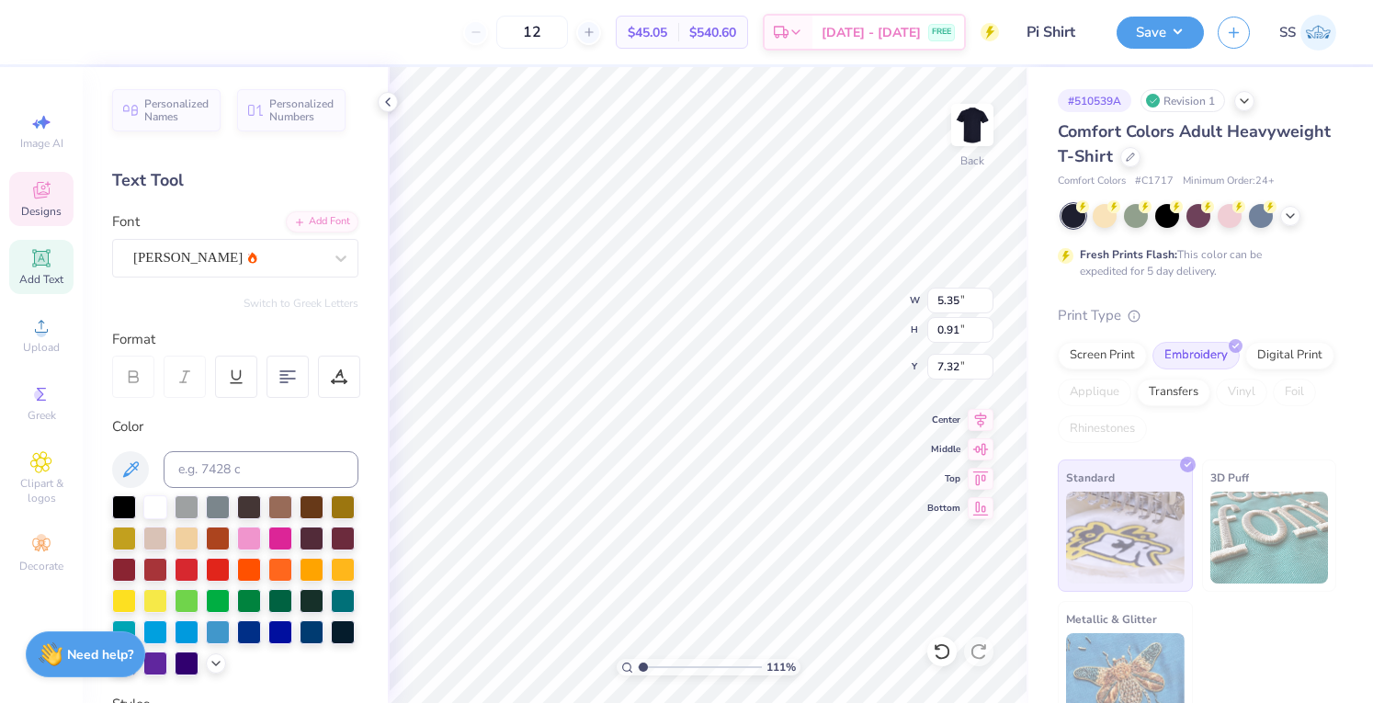
type input "3.81"
type input "0.64"
type input "7.20"
type input "1.1074668972831"
type input "7.12"
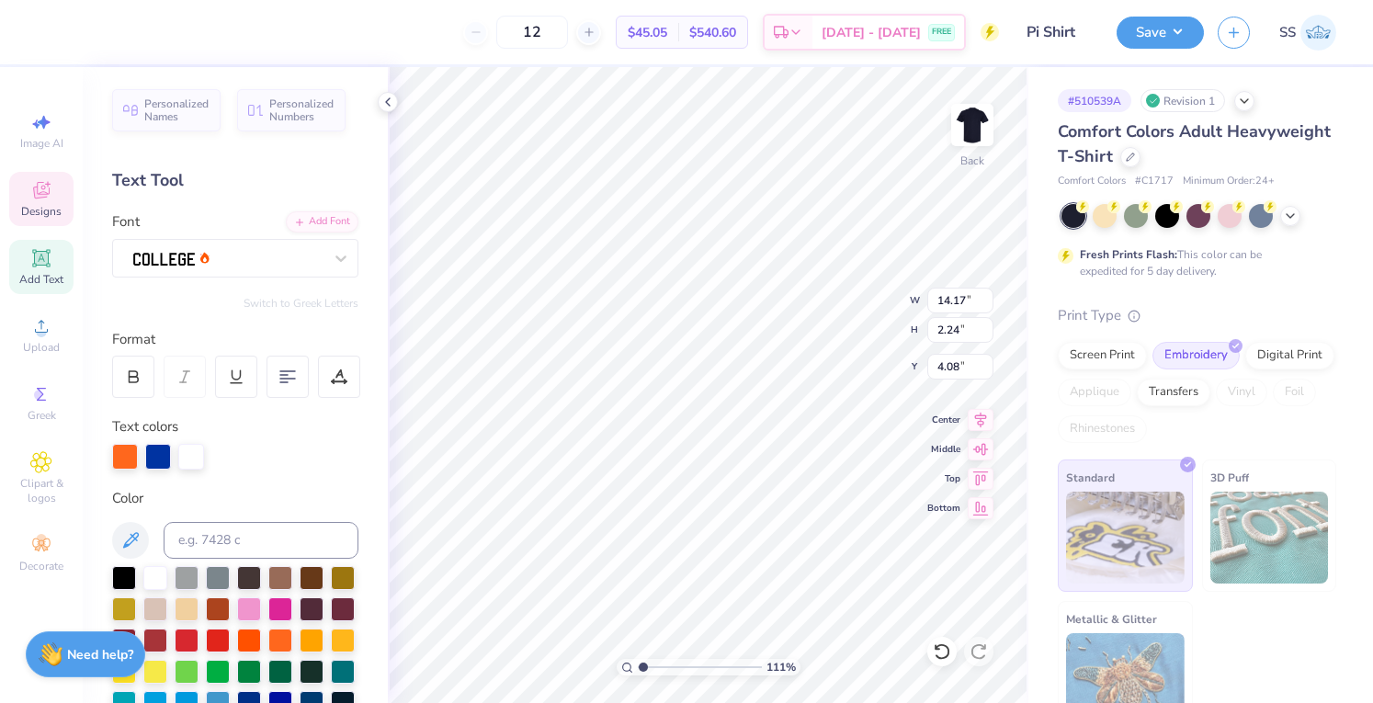
type input "1.1074668972831"
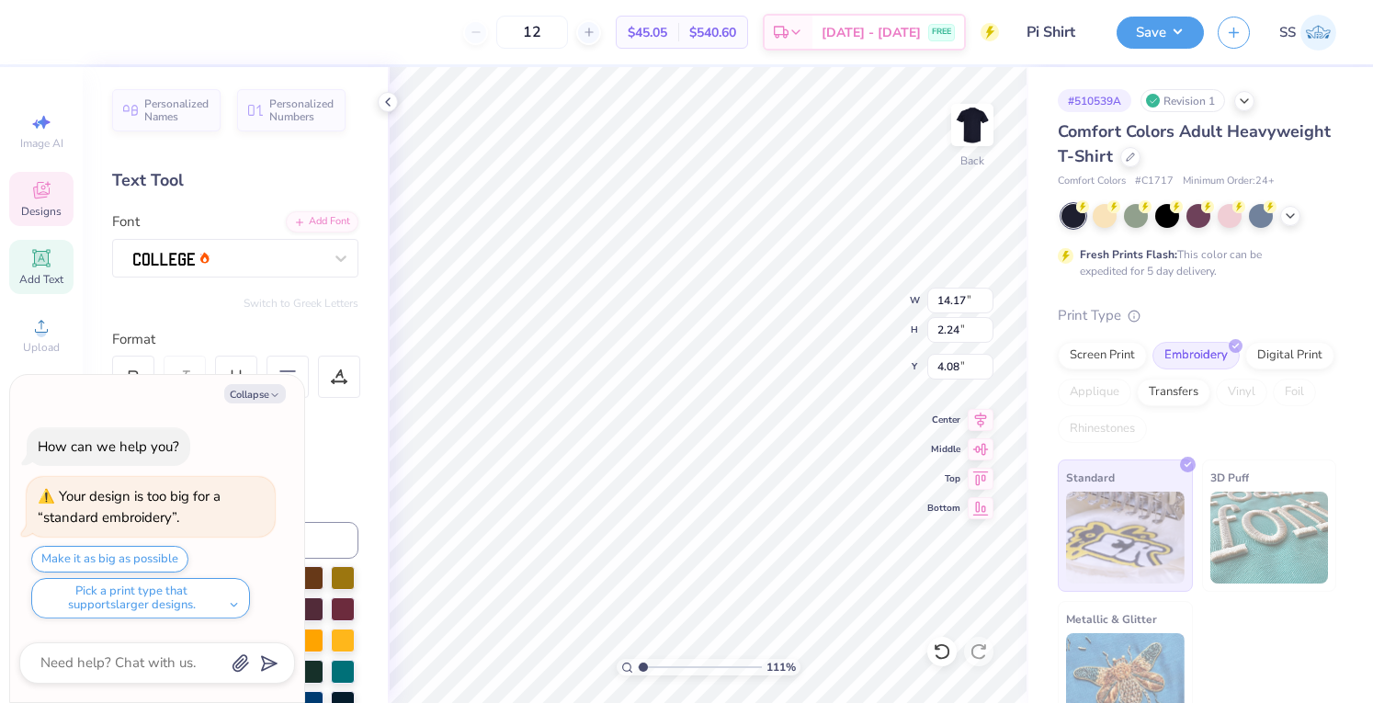
type textarea "x"
type input "1.1074668972831"
type textarea "x"
type input "1.1074668972831"
type textarea "x"
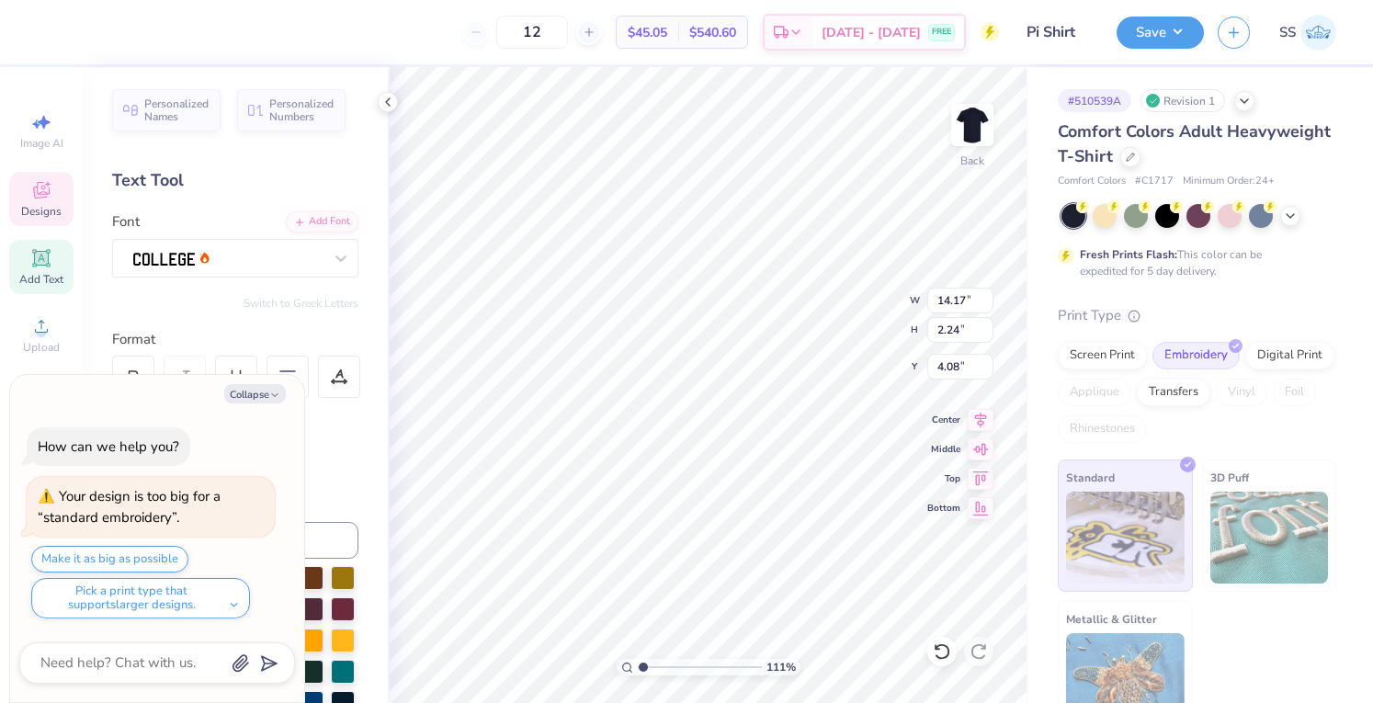
type input "1.1074668972831"
type input "11.24"
type input "1.78"
type input "4.65"
type textarea "x"
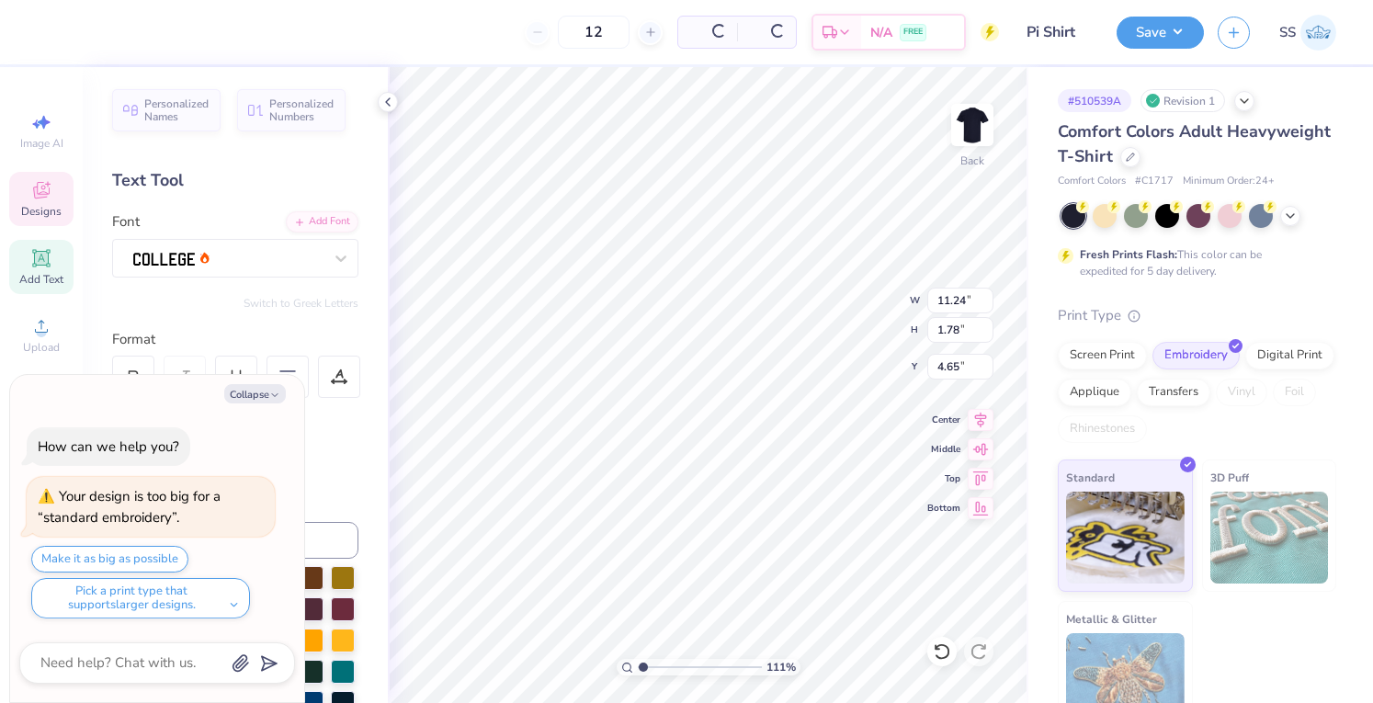
type input "1.1074668972831"
type textarea "x"
type input "1.1074668972831"
type input "3.25"
type textarea "x"
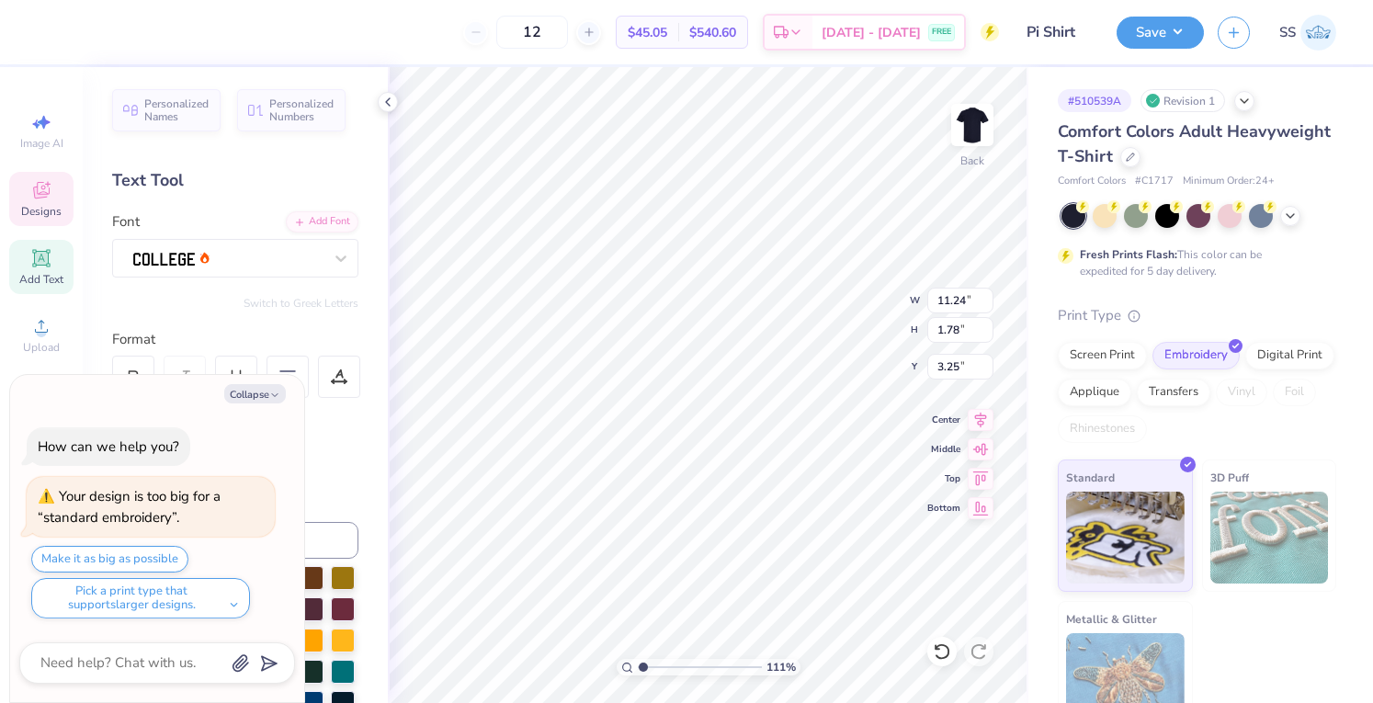
type input "1.1074668972831"
type input "3.81"
type input "0.64"
type input "7.12"
type textarea "x"
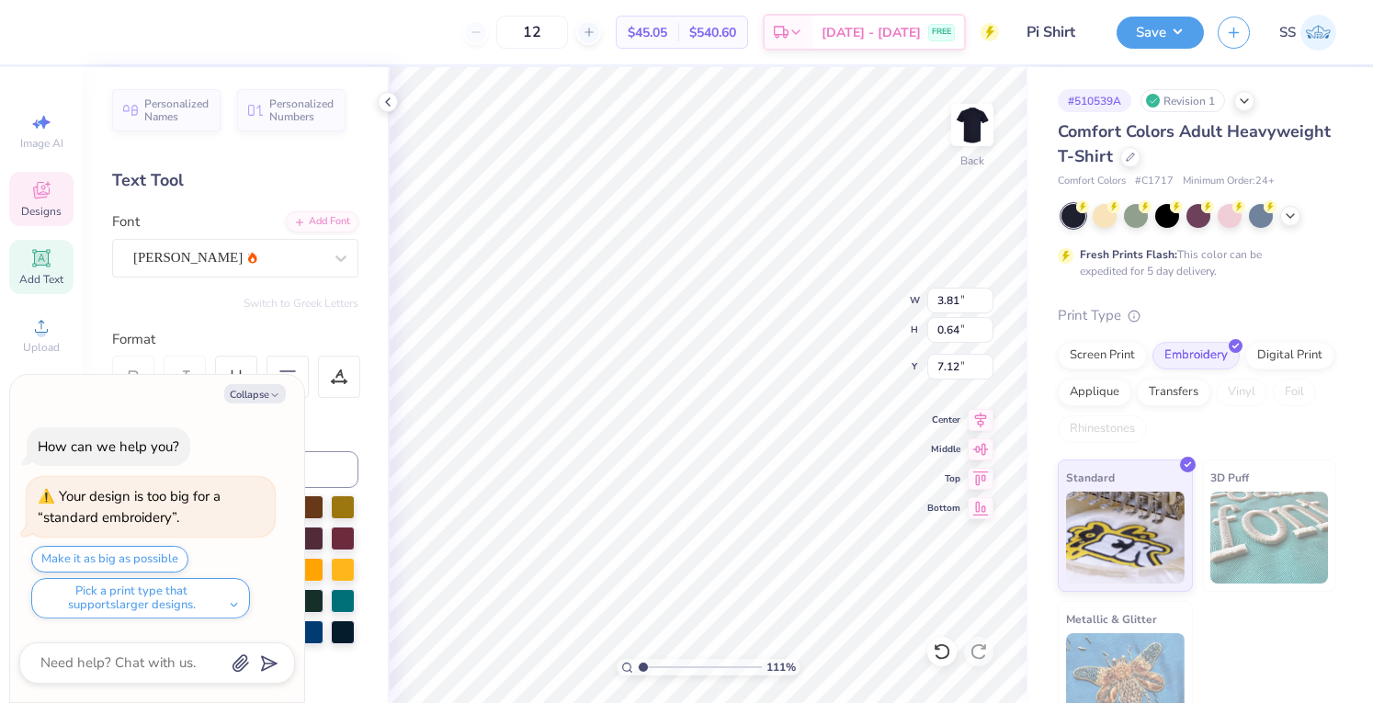
type input "1.1074668972831"
type input "5.74"
type textarea "x"
type input "1.1074668972831"
type textarea "x"
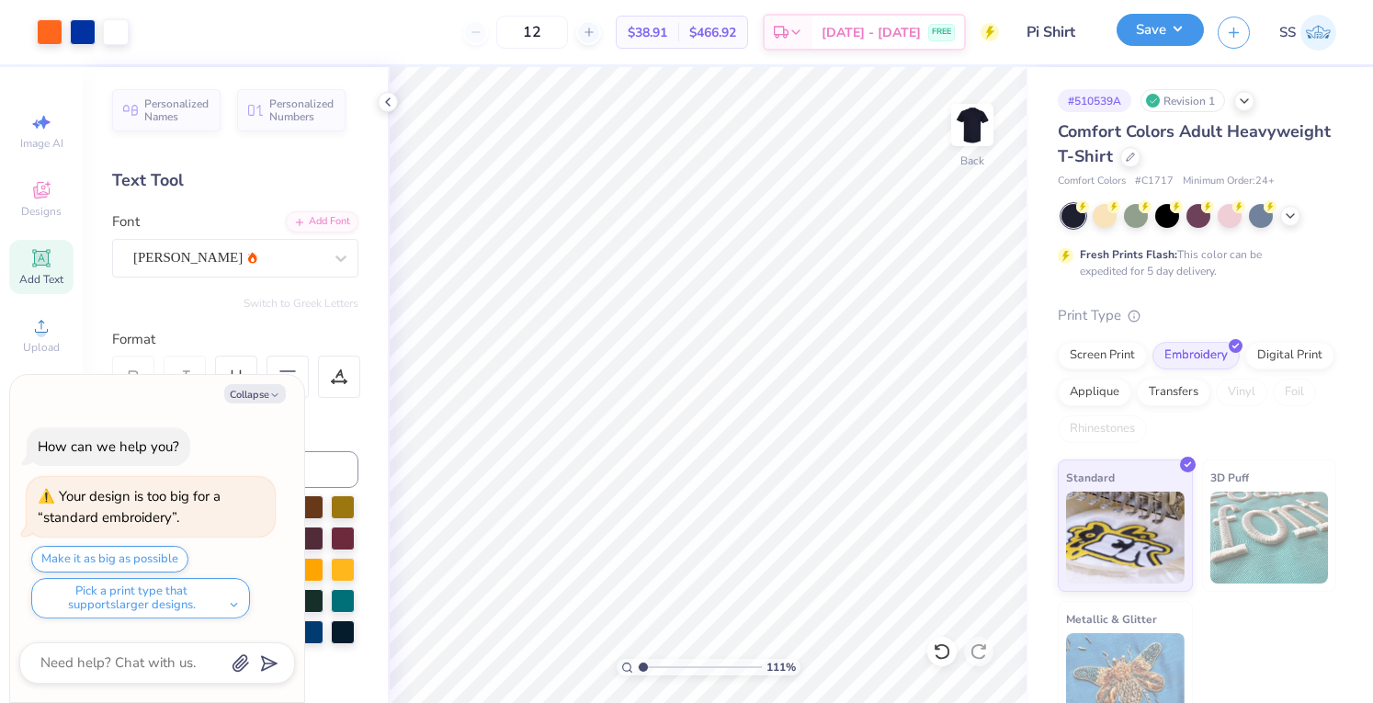
click at [1154, 42] on button "Save" at bounding box center [1160, 30] width 87 height 32
type input "1.1074668972831"
type textarea "x"
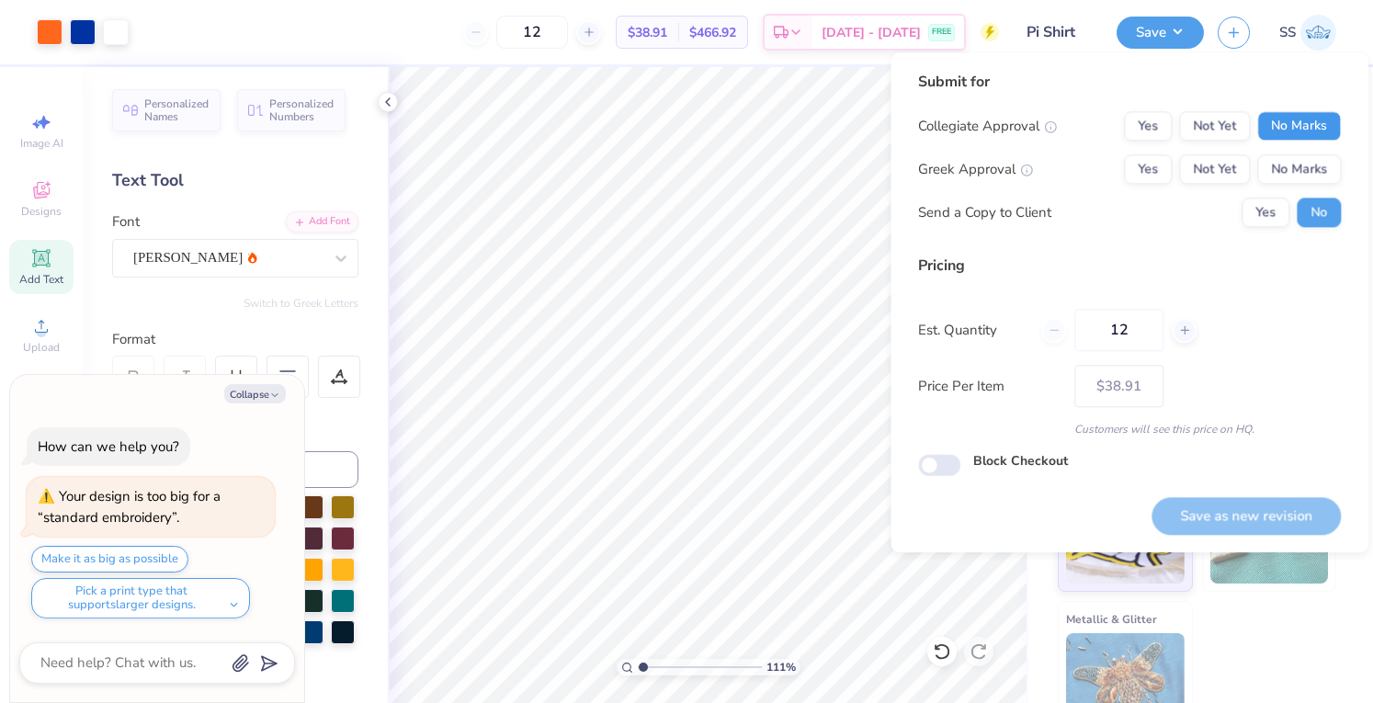
click at [1302, 126] on button "No Marks" at bounding box center [1300, 125] width 84 height 29
click at [1302, 160] on button "No Marks" at bounding box center [1300, 168] width 84 height 29
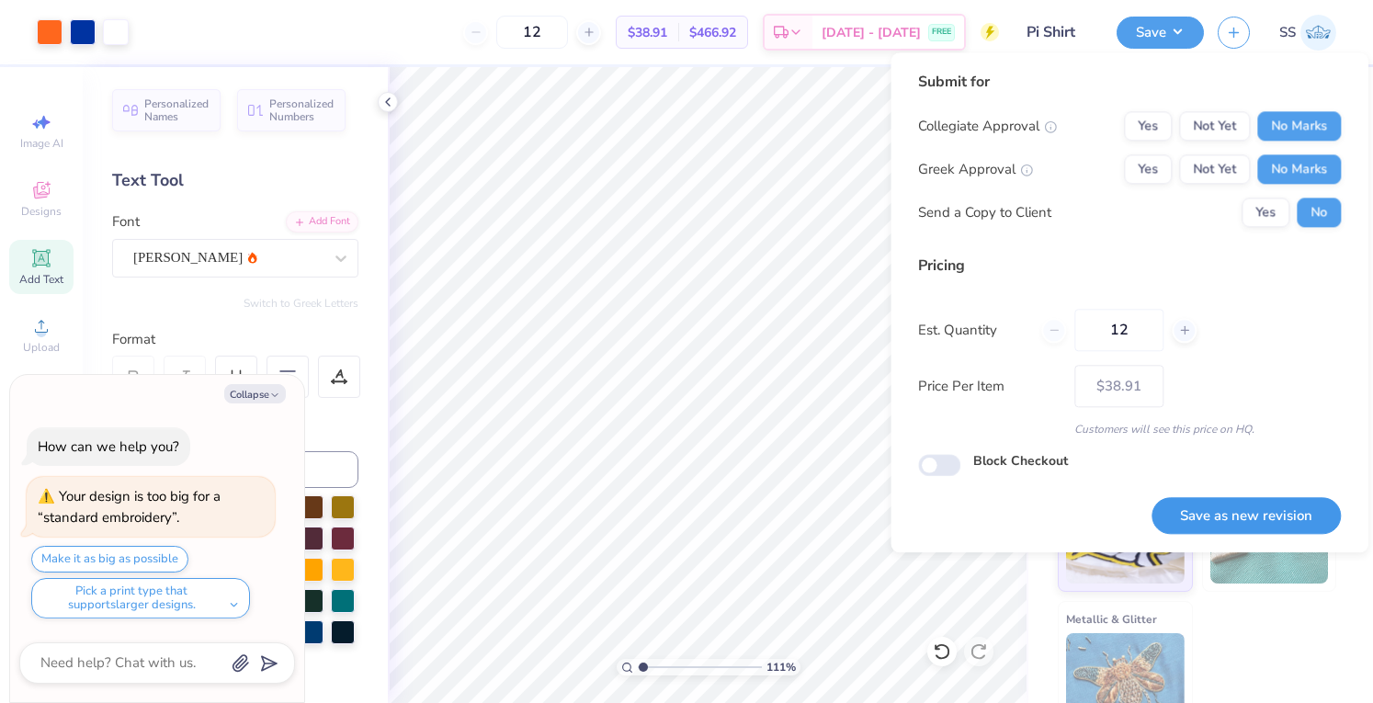
click at [1216, 513] on button "Save as new revision" at bounding box center [1246, 516] width 189 height 38
type input "$38.91"
type input "1.1074668972831"
type textarea "x"
type input "1.1074668972831"
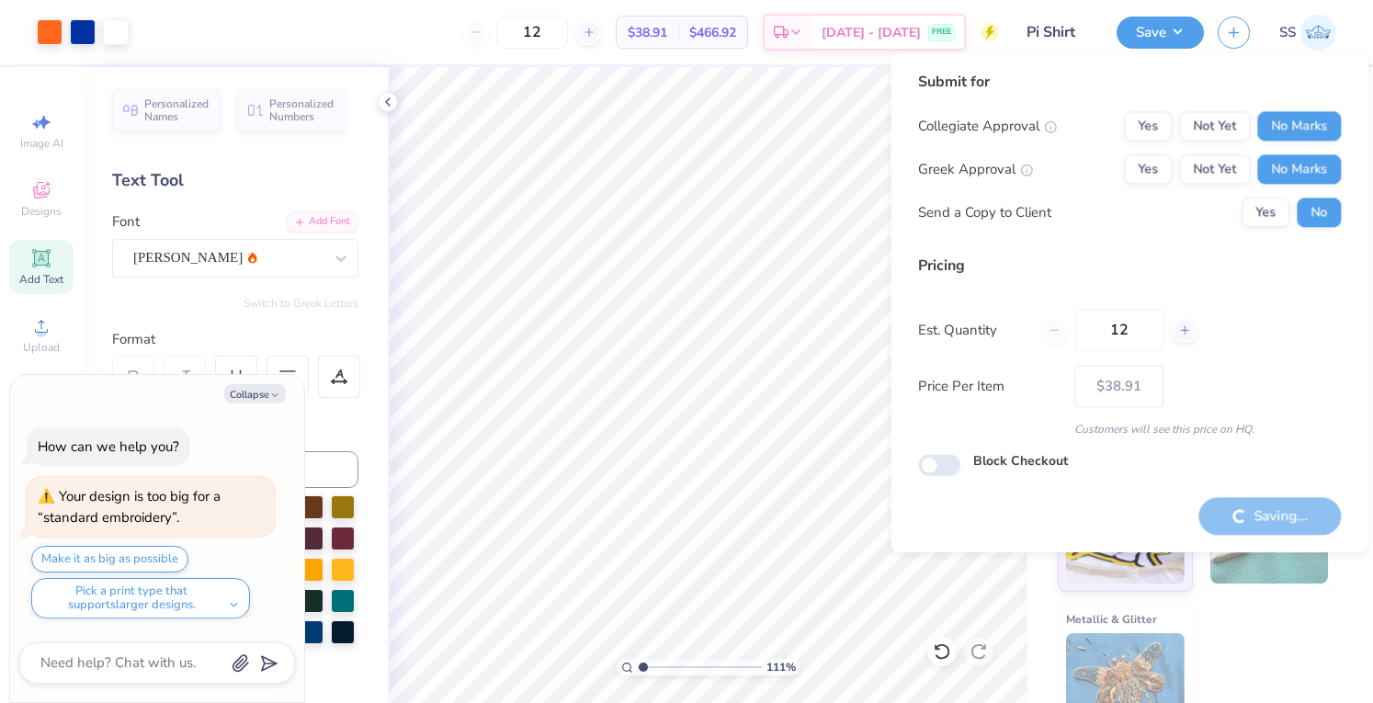
type textarea "x"
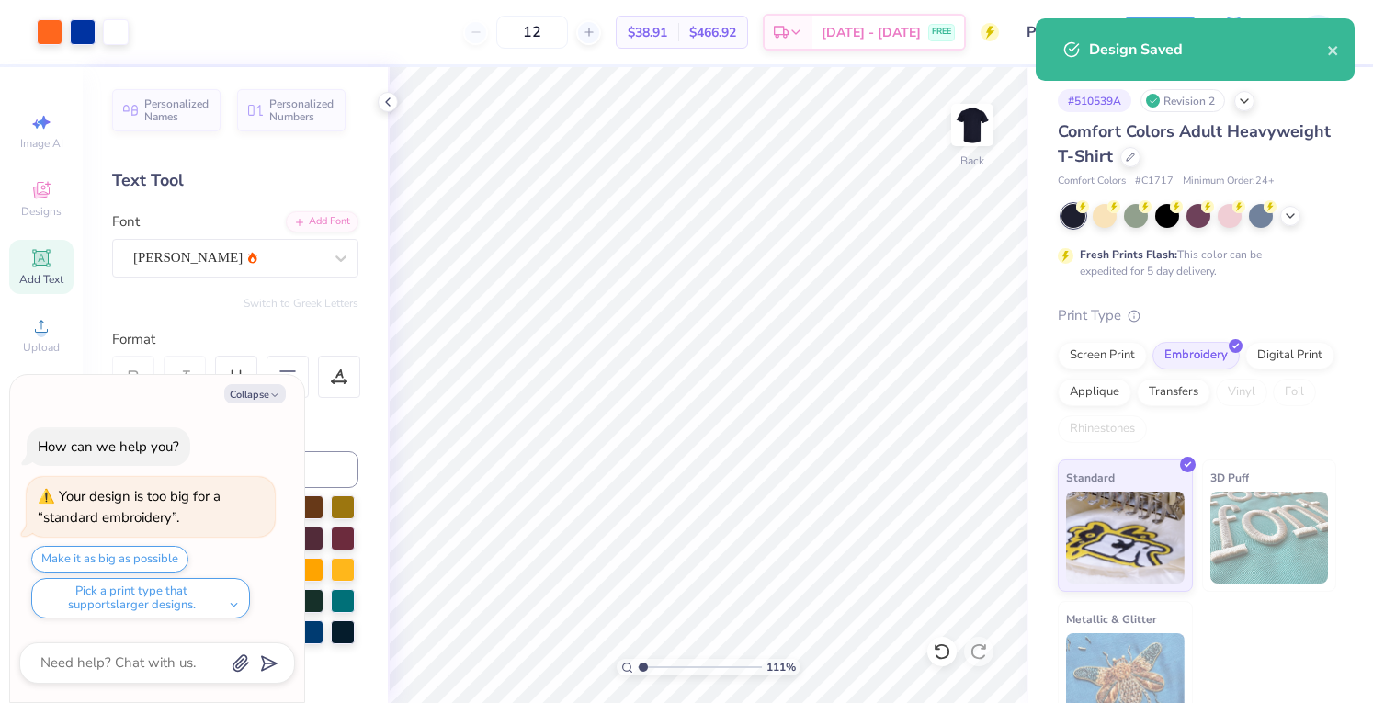
click at [1037, 351] on div "Art colors 12 $38.91 Per Item $466.92 Total Est. Delivery [DATE] - [DATE] FREE …" at bounding box center [686, 351] width 1373 height 703
type input "1.1074668972831"
type textarea "x"
type input "1.1074668972831"
type textarea "x"
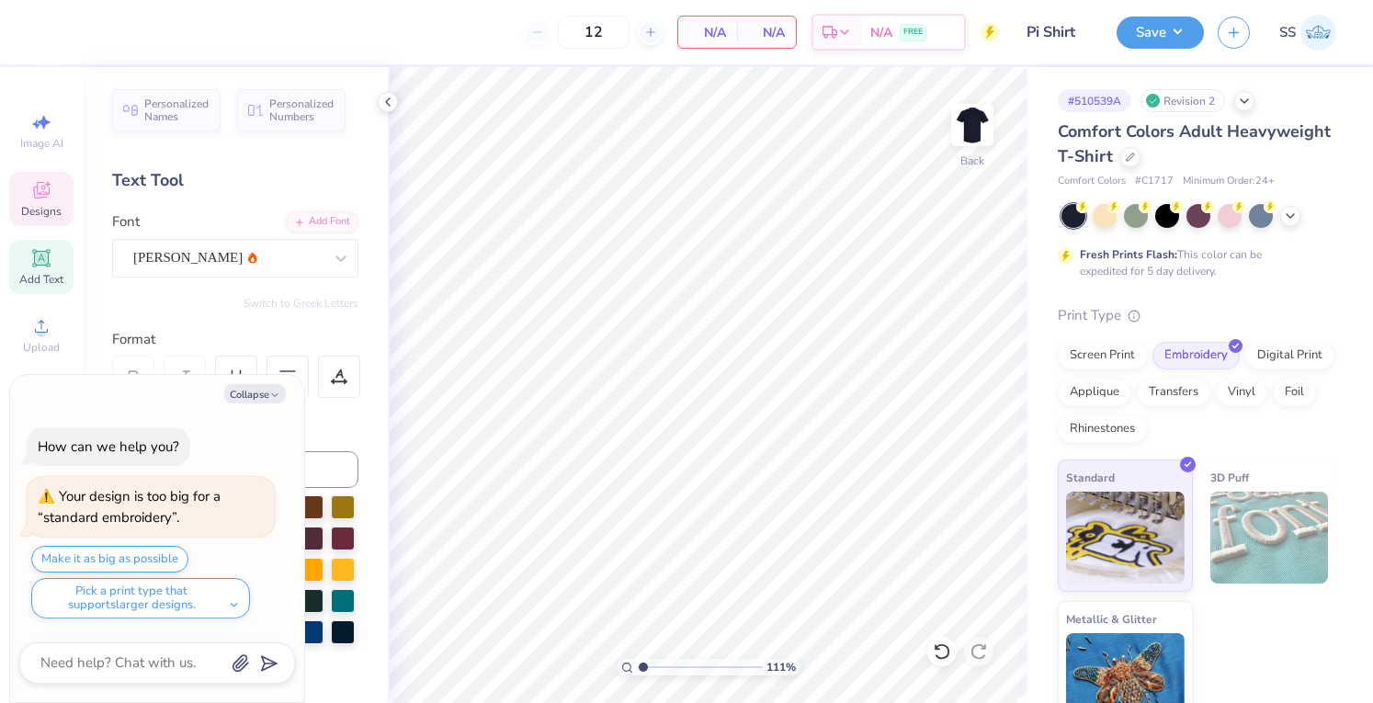
click at [36, 172] on div "Designs" at bounding box center [41, 199] width 64 height 54
type input "1.1074668972831"
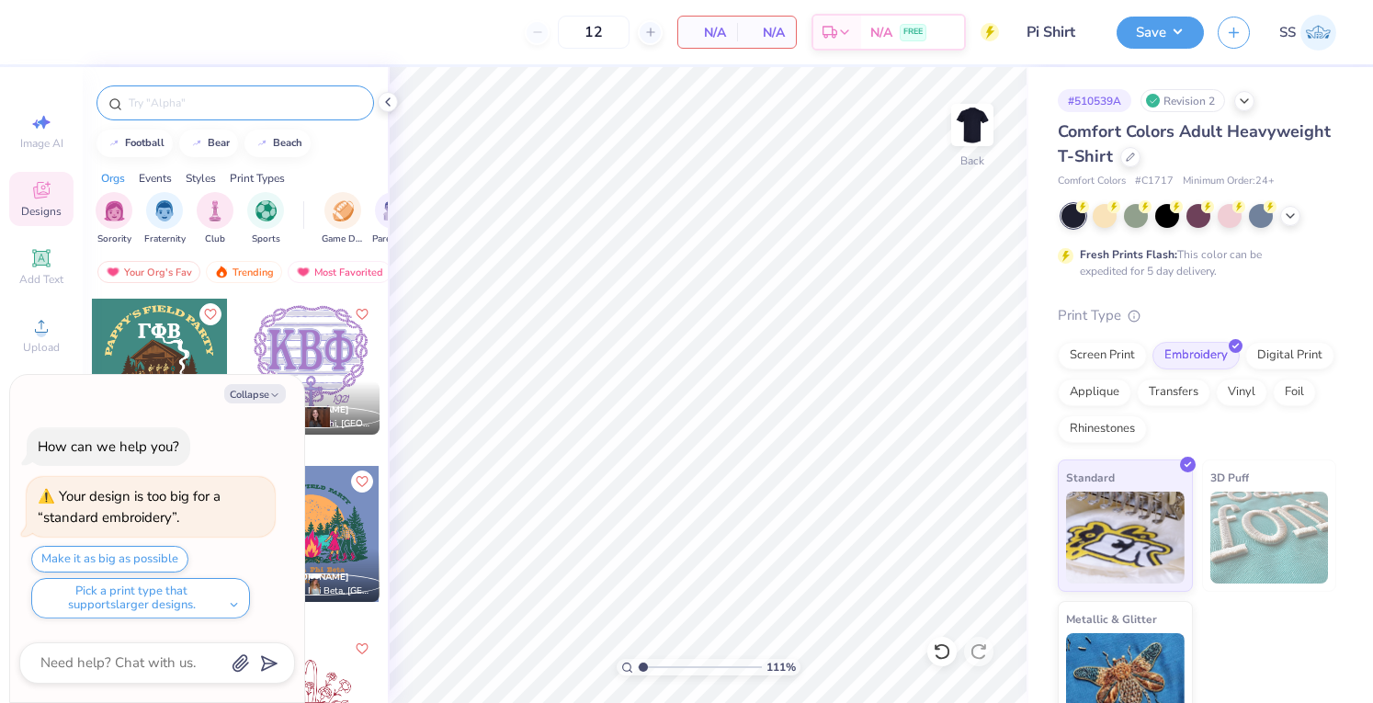
click at [254, 91] on div at bounding box center [236, 102] width 278 height 35
type textarea "x"
click at [240, 94] on input "text" at bounding box center [244, 103] width 235 height 18
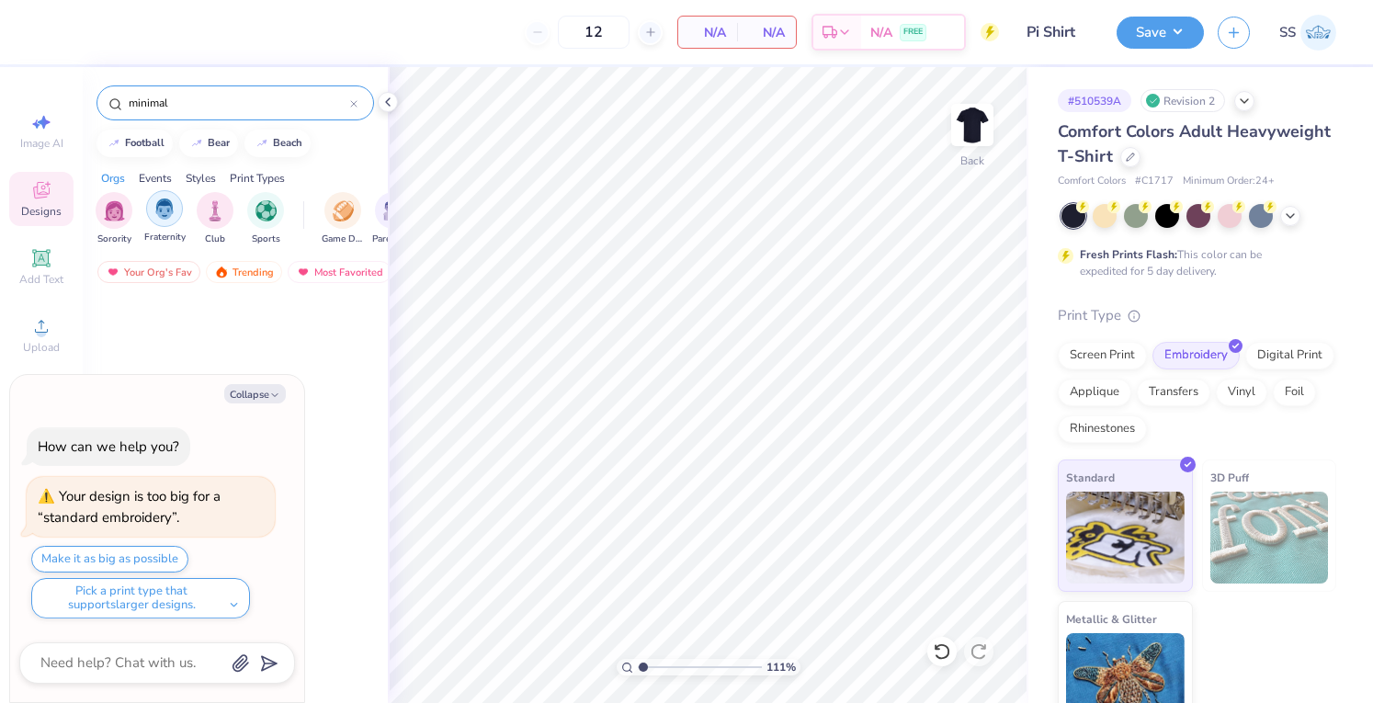
type input "minimal"
click at [168, 216] on img "filter for Fraternity" at bounding box center [164, 209] width 20 height 21
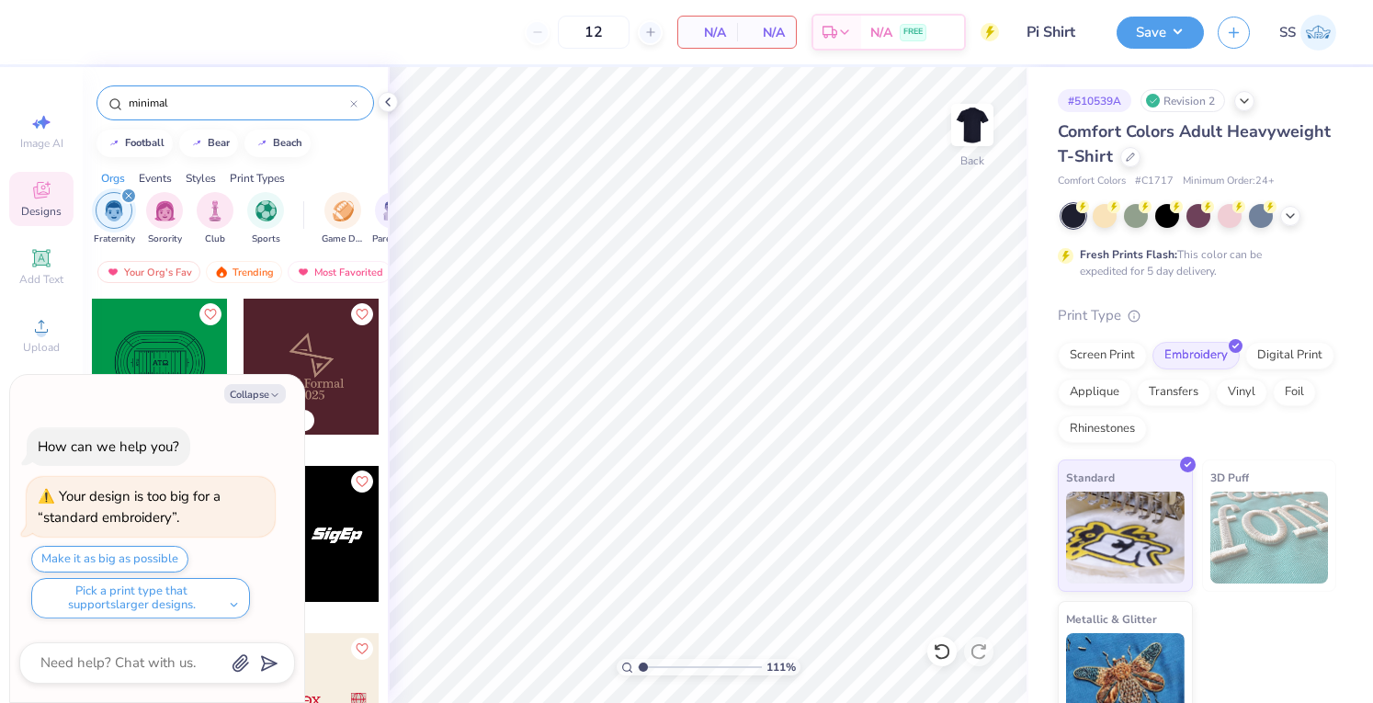
click at [180, 95] on input "minimal" at bounding box center [238, 103] width 223 height 18
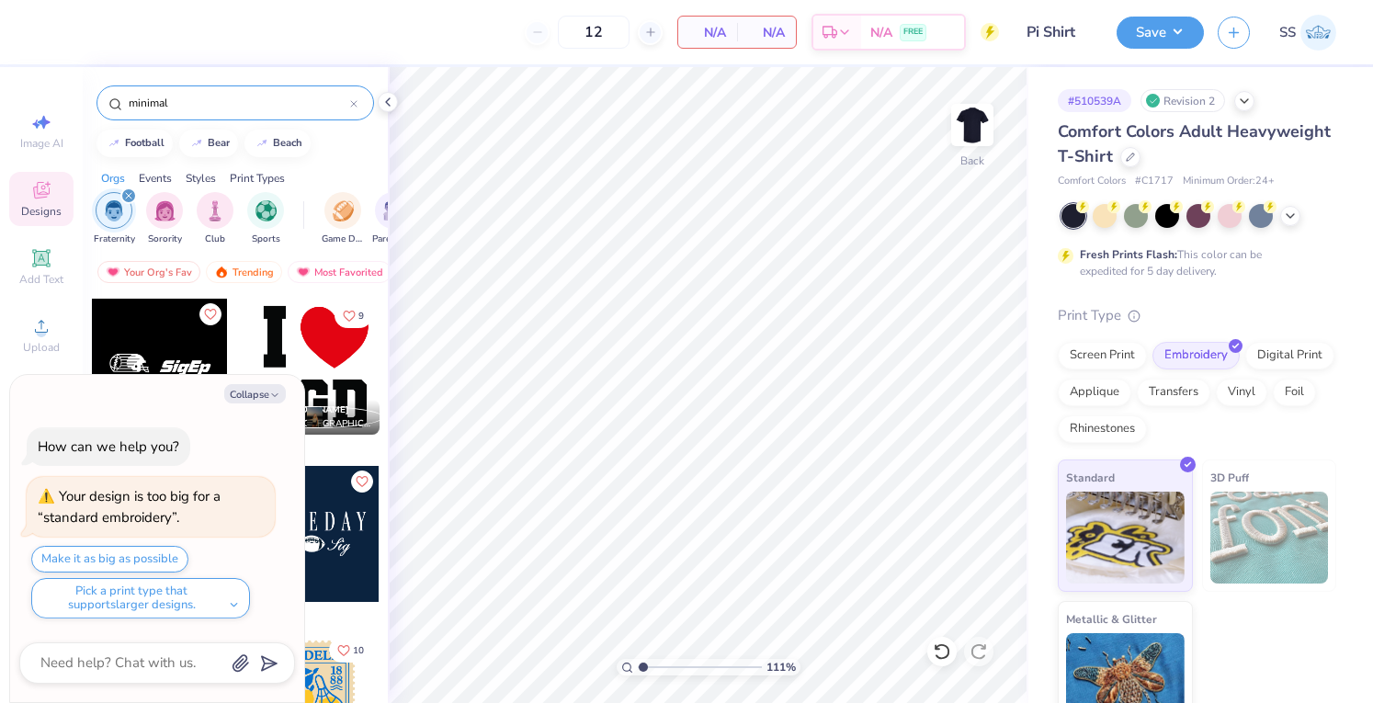
click at [269, 405] on div "Collapse How can we help you? Your design is too big for a “standard embroidery…" at bounding box center [157, 539] width 294 height 328
click at [267, 401] on button "Collapse" at bounding box center [255, 393] width 62 height 19
type textarea "x"
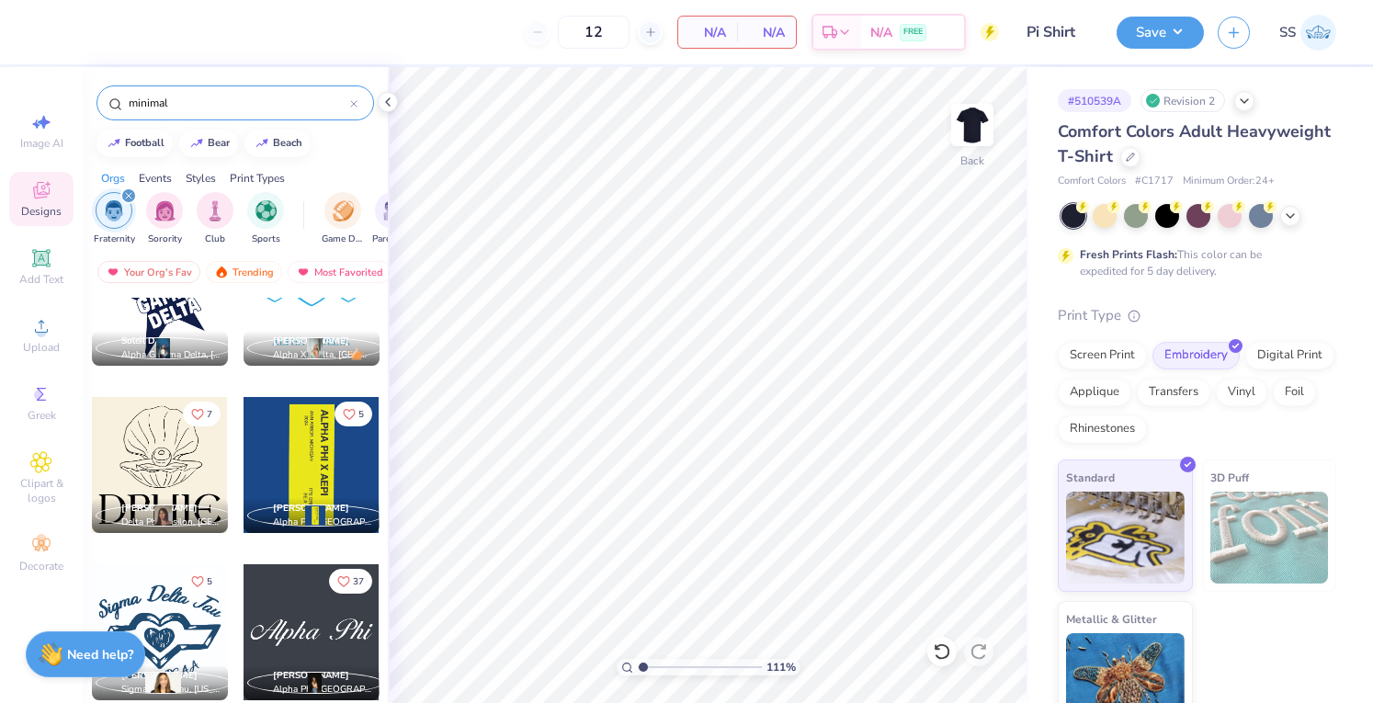
scroll to position [5077, 0]
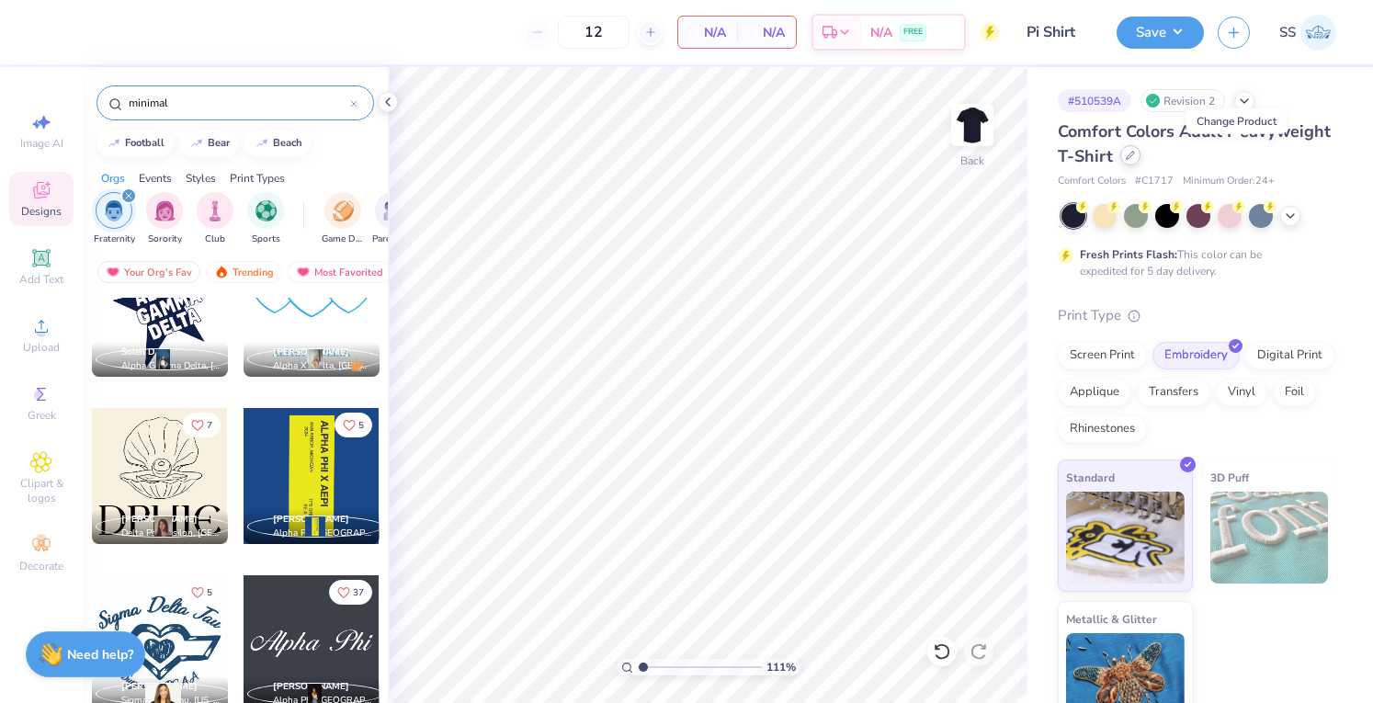
click at [1135, 157] on icon at bounding box center [1130, 155] width 9 height 9
type input "1.1074668972831"
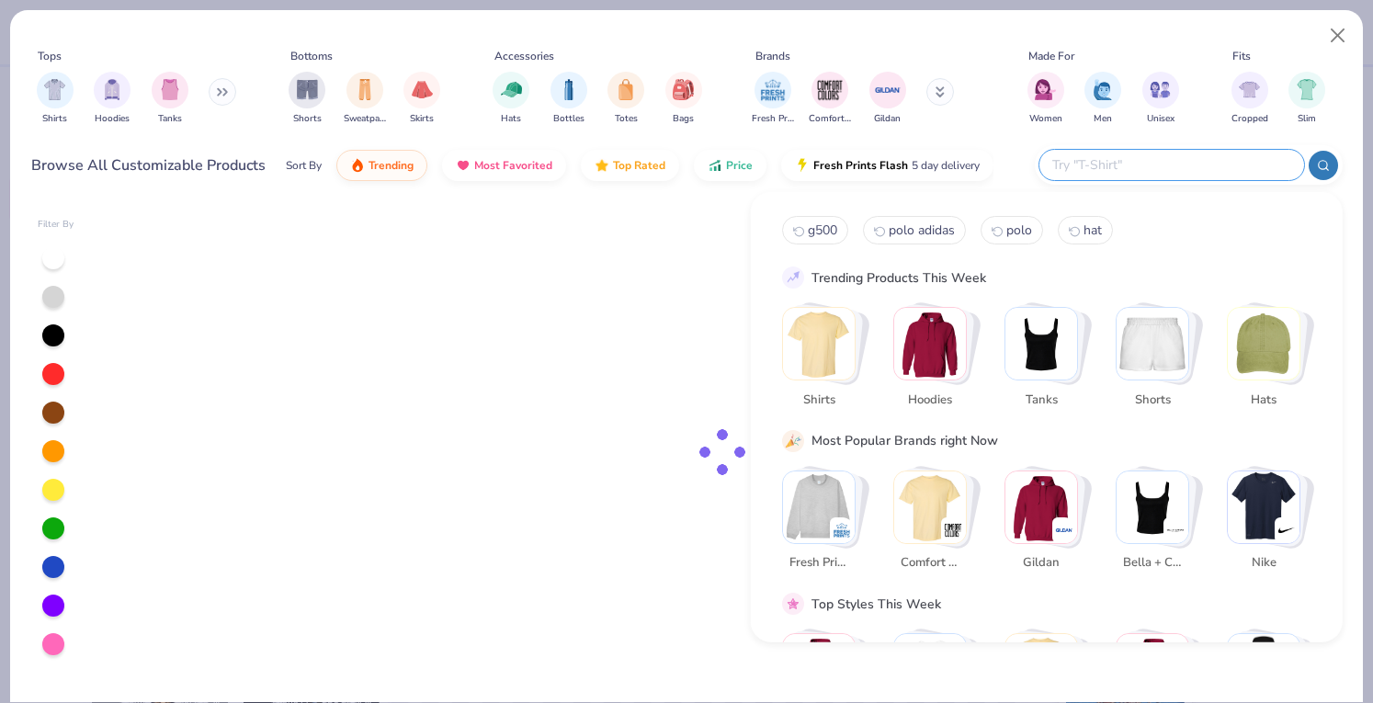
click at [1220, 172] on input "text" at bounding box center [1171, 164] width 241 height 21
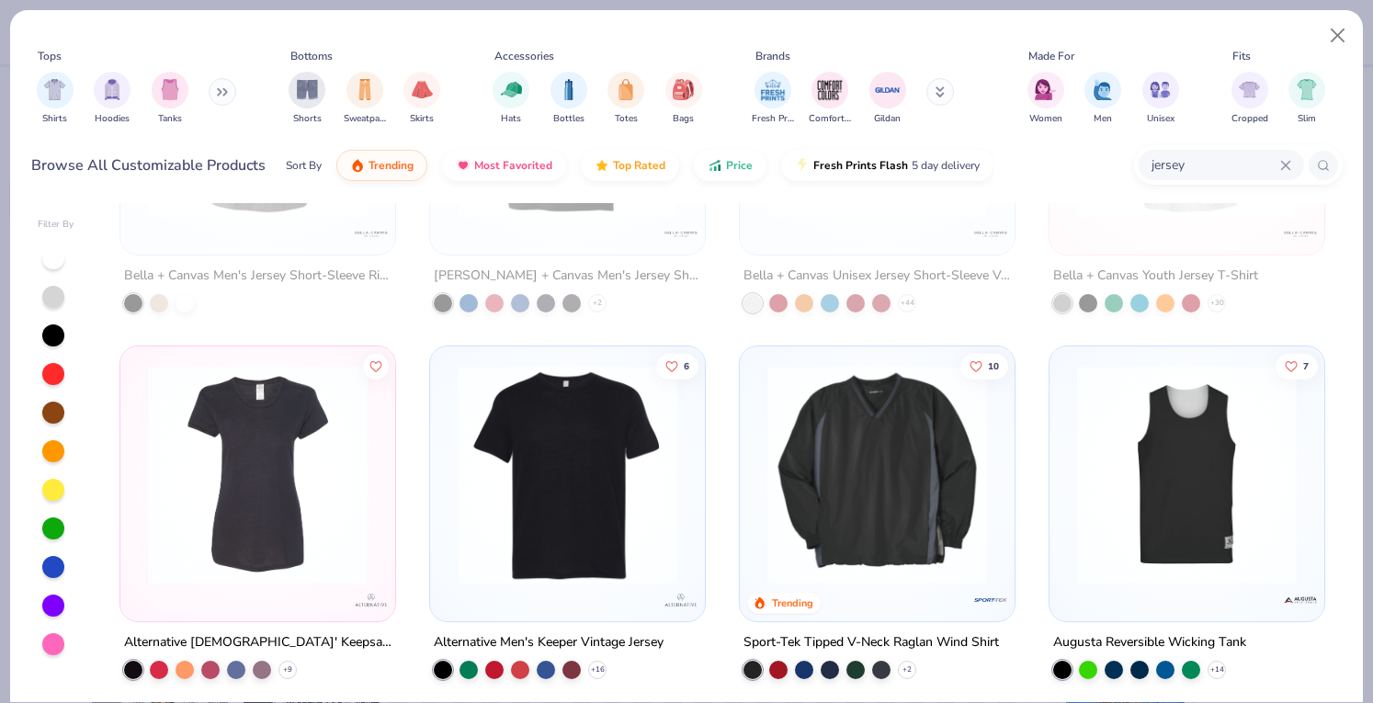
scroll to position [4999, 0]
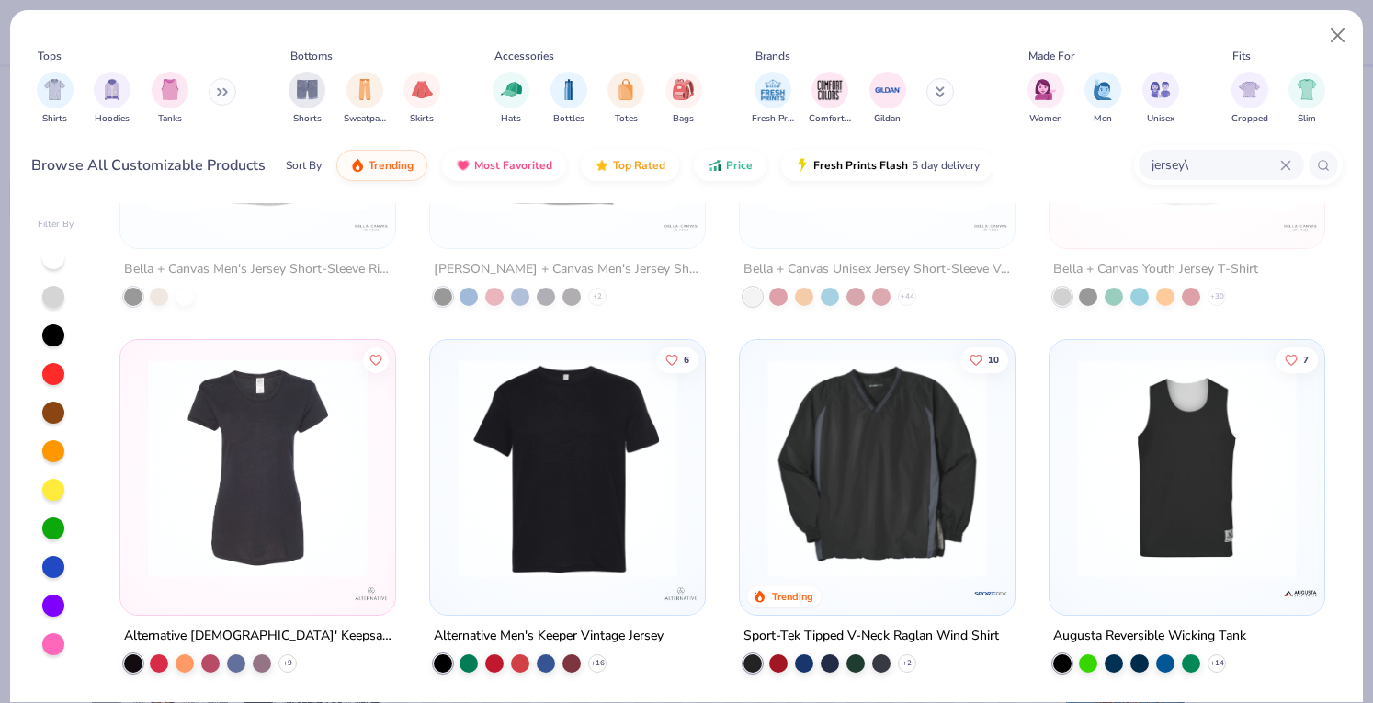
type input "jersey"
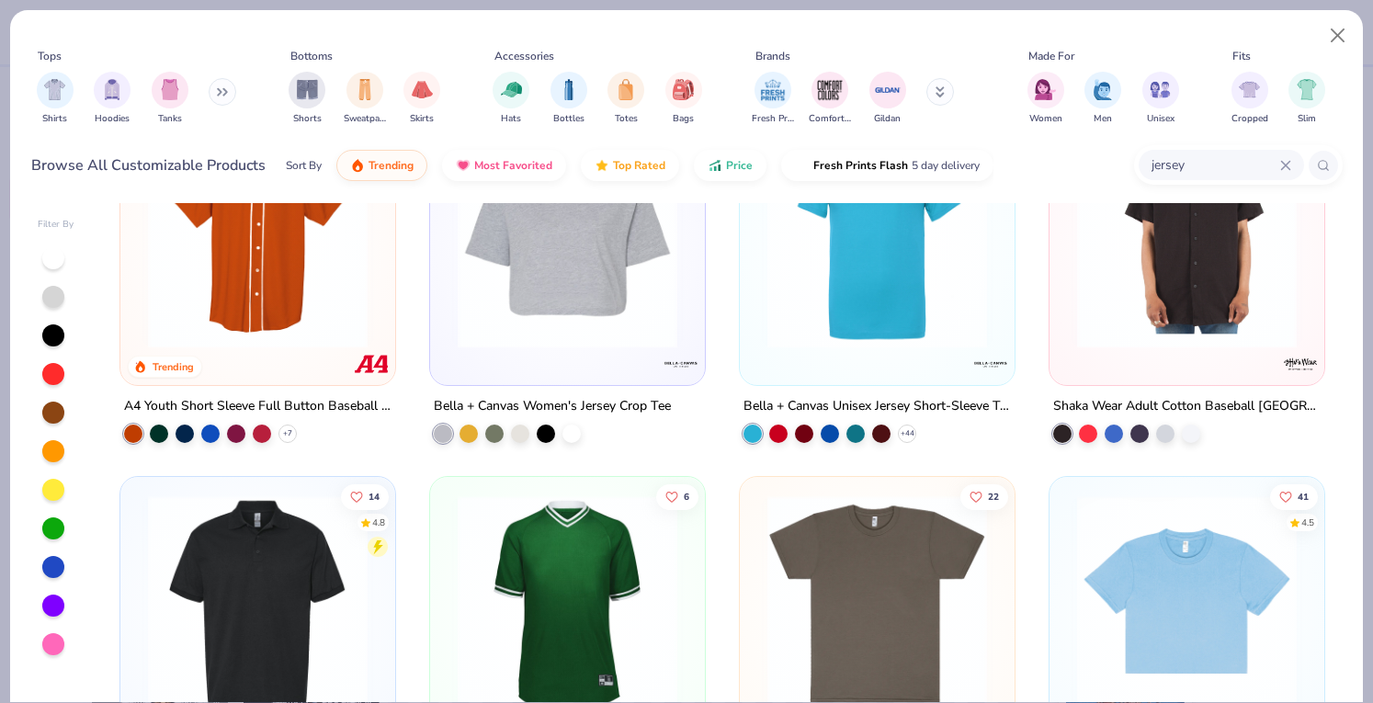
scroll to position [404, 0]
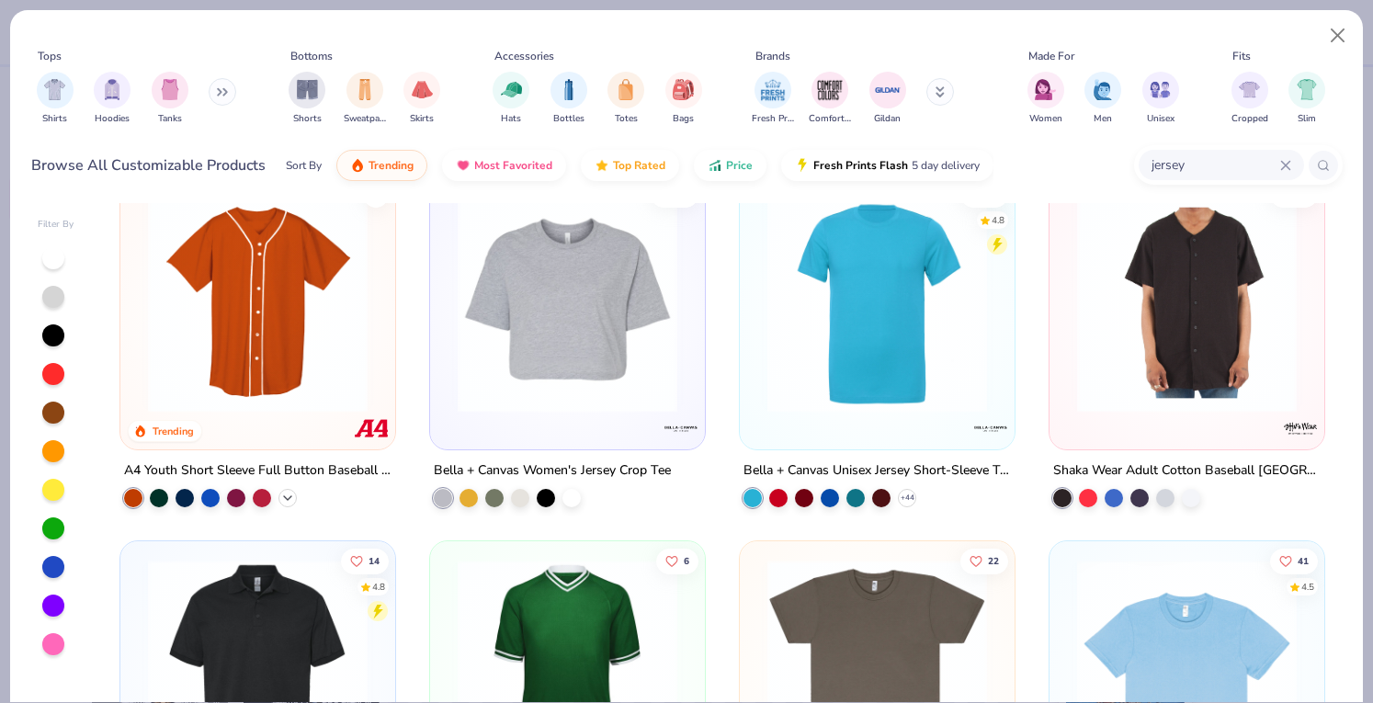
click at [280, 491] on icon at bounding box center [287, 498] width 15 height 15
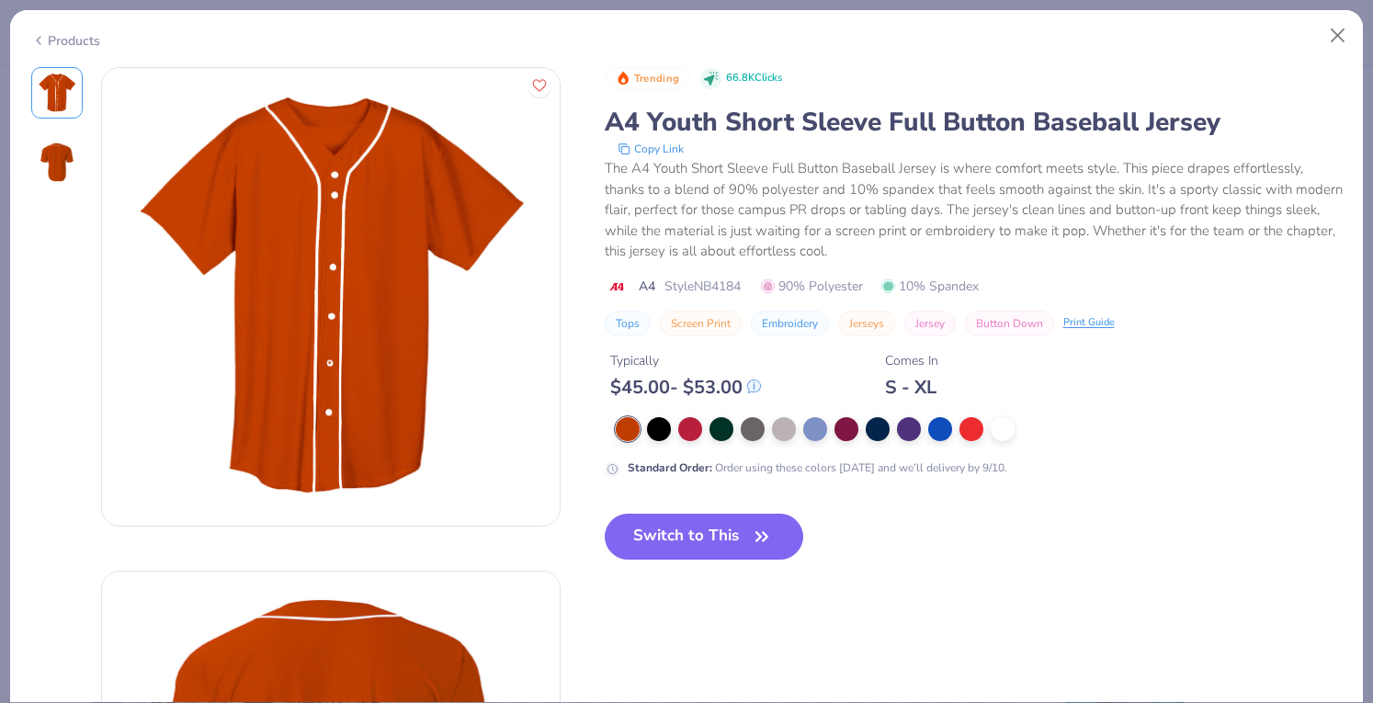
drag, startPoint x: 57, startPoint y: 50, endPoint x: 51, endPoint y: 38, distance: 13.2
click at [51, 38] on div "Products" at bounding box center [686, 34] width 1353 height 48
click at [51, 38] on div "Products" at bounding box center [65, 40] width 69 height 19
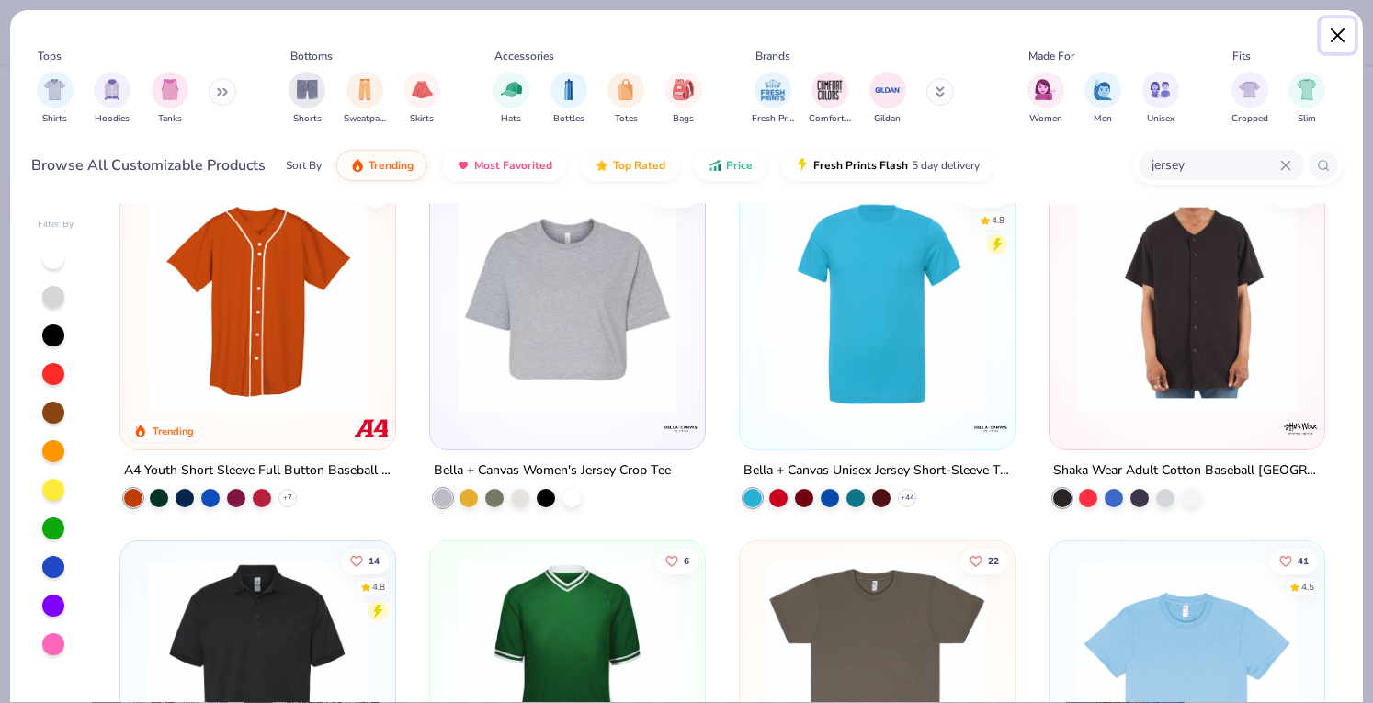
click at [1335, 32] on button "Close" at bounding box center [1338, 35] width 35 height 35
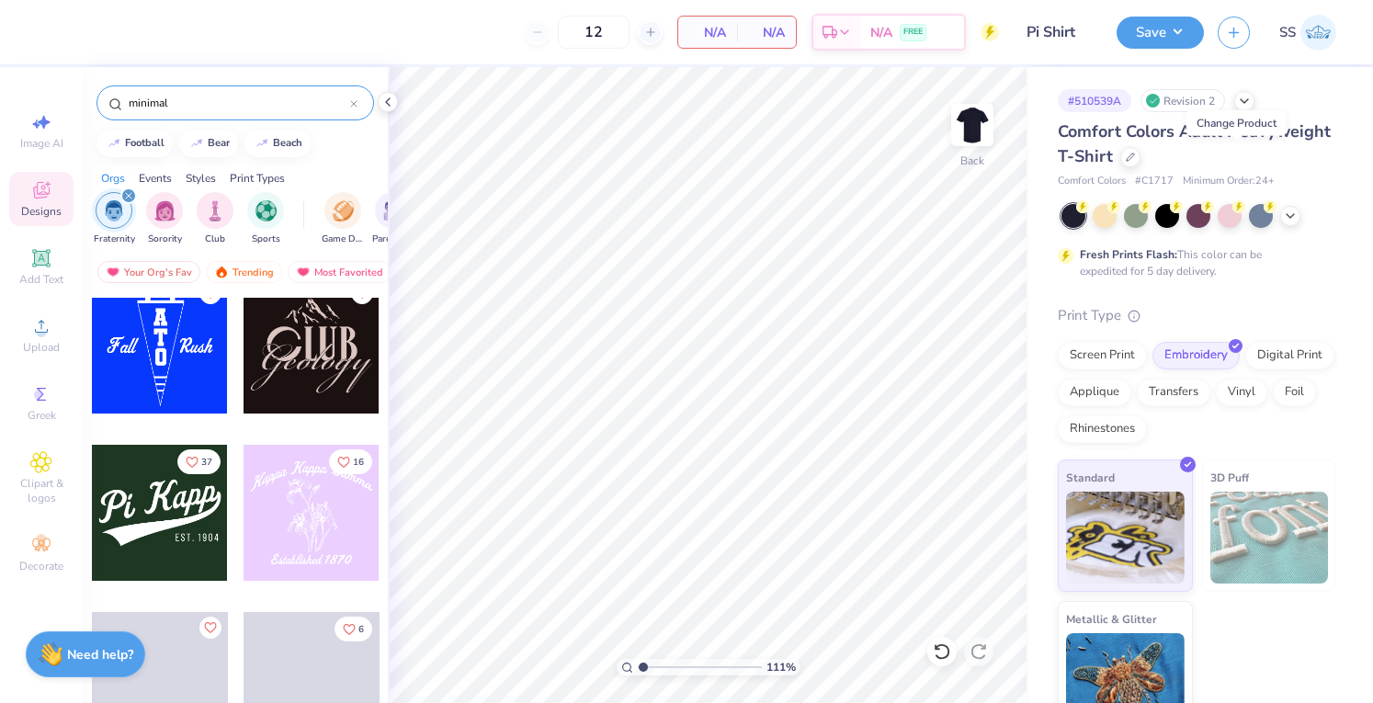
scroll to position [7552, 0]
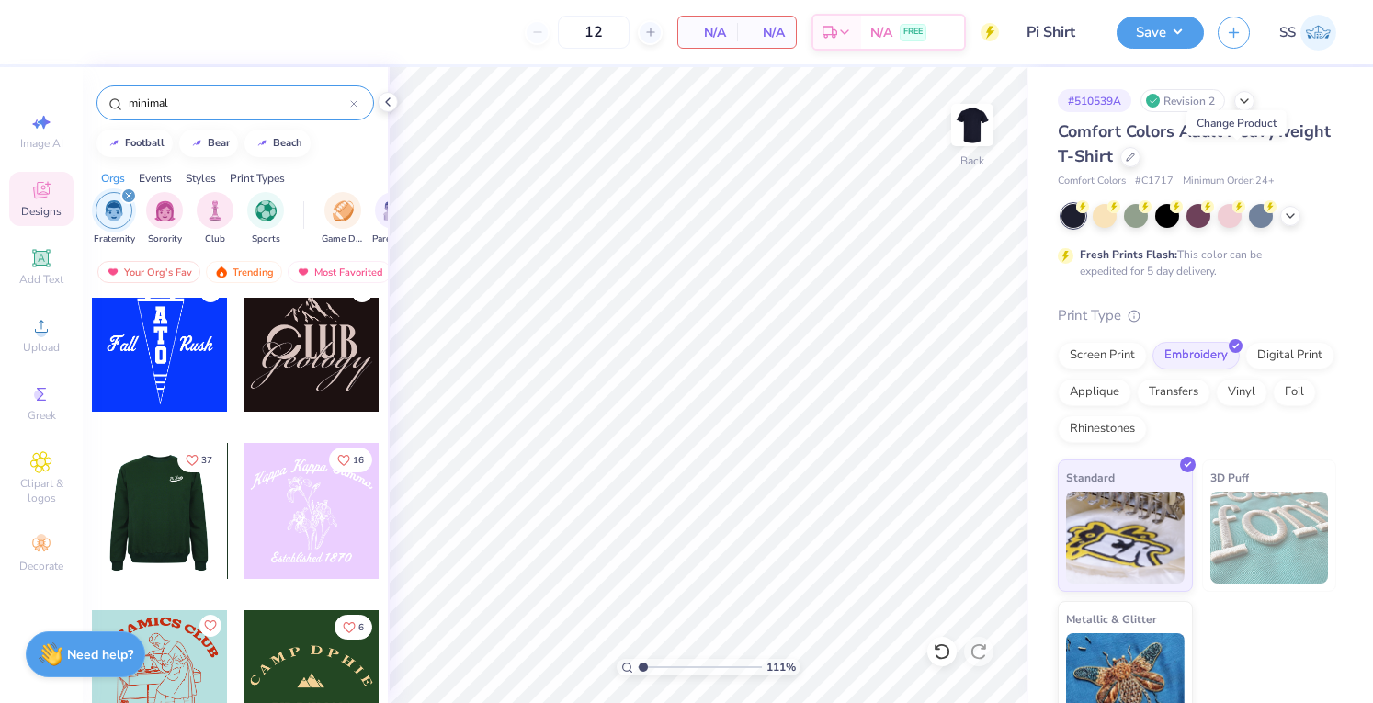
click at [164, 499] on div at bounding box center [159, 511] width 136 height 136
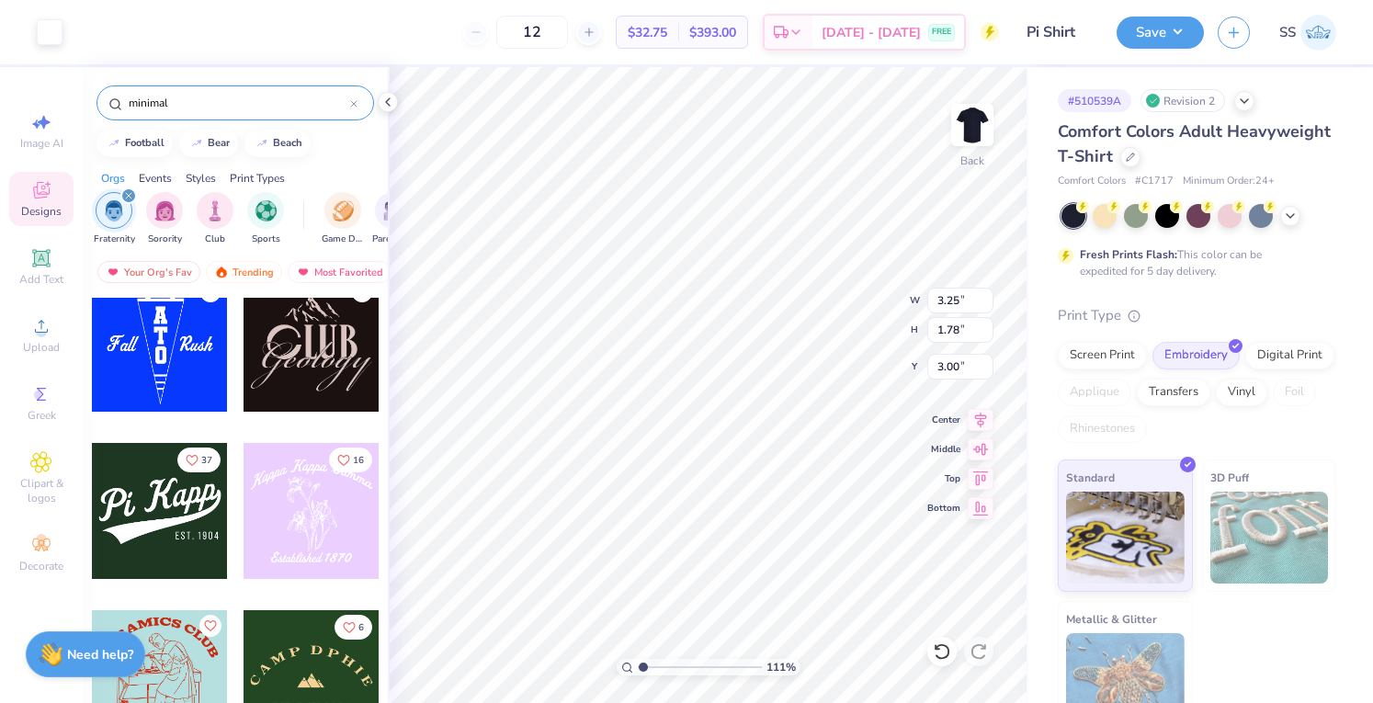
type input "1.1074668972831"
type input "3.19"
type input "1.17"
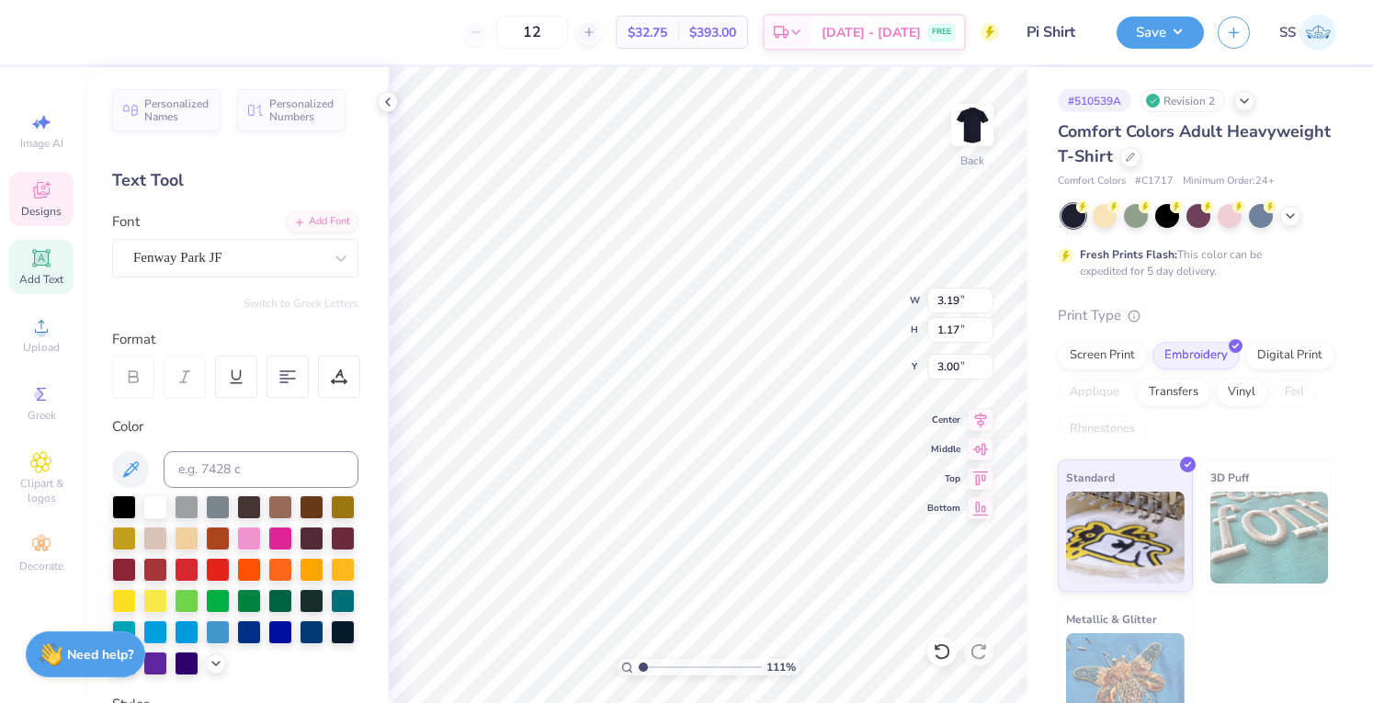
scroll to position [15, 2]
type input "1.1074668972831"
type textarea "Pi T"
type input "1.1074668972831"
type textarea "Pi Th"
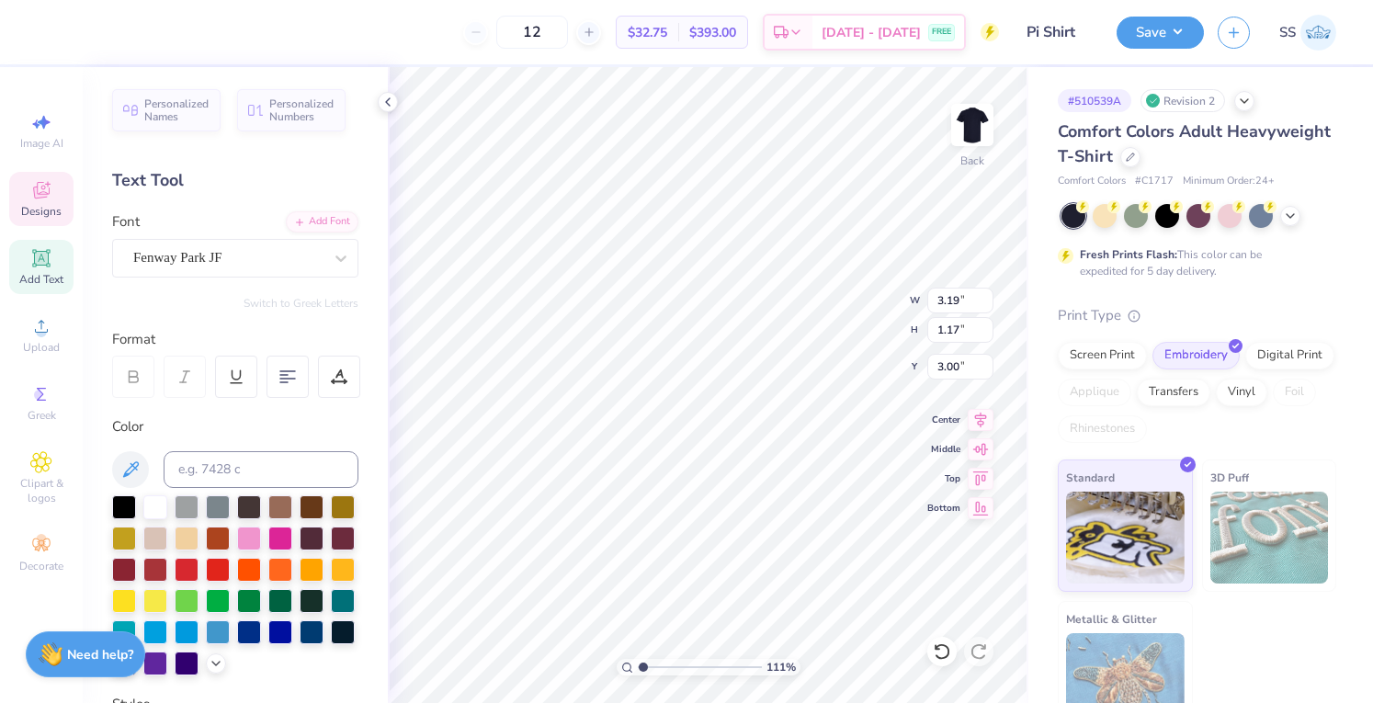
type input "1.1074668972831"
type textarea "Pi The"
type input "1.1074668972831"
type textarea "Pi Thet"
type input "1.1074668972831"
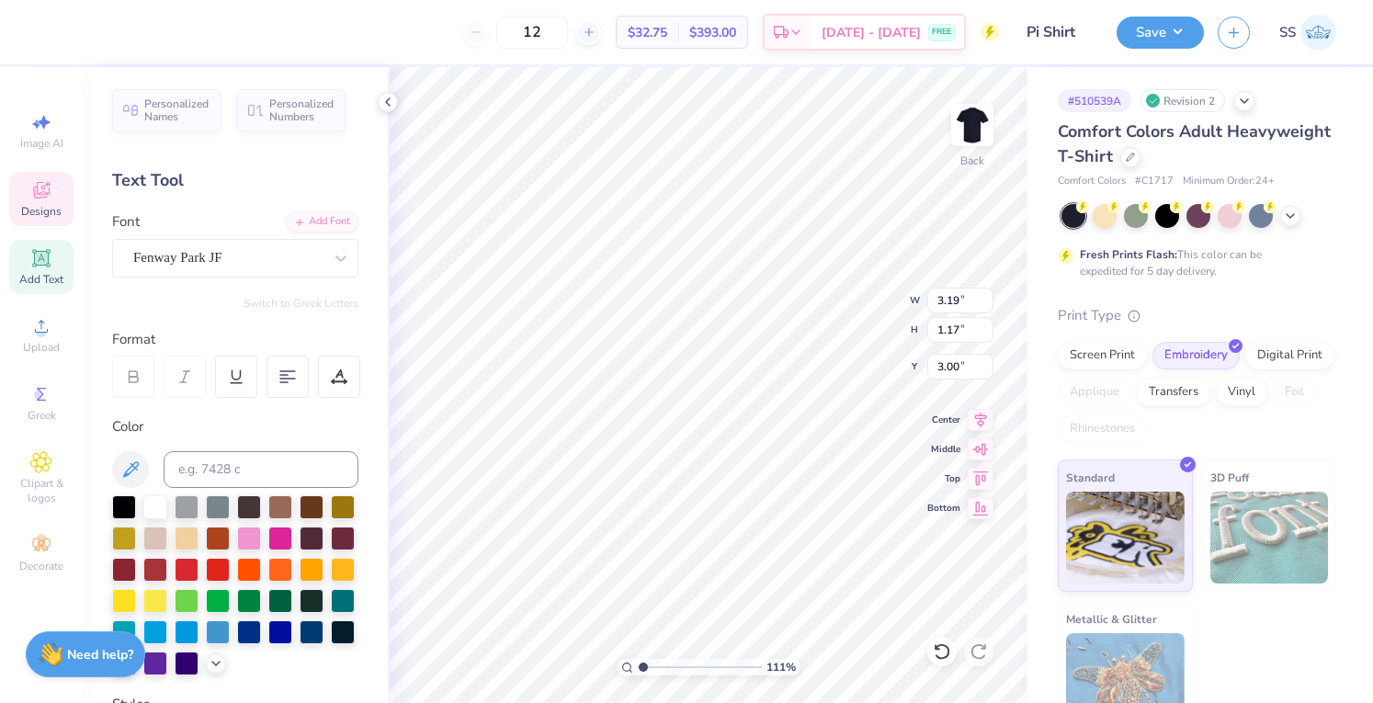
type textarea "Pi Theta"
type input "1.1074668972831"
type textarea "Pi Theta"
type input "1.1074668972831"
type textarea "Pi Theta T"
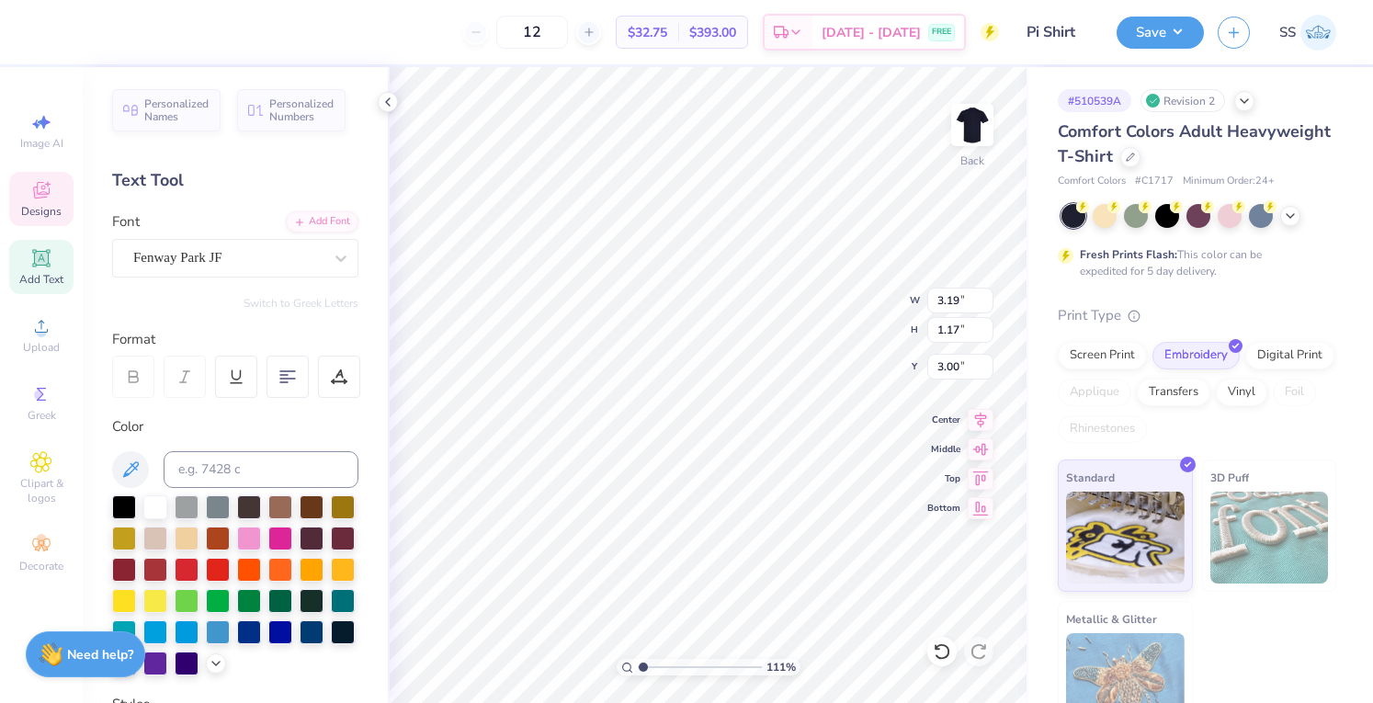
type input "1.1074668972831"
type textarea "Pi Theta Ta"
type input "1.1074668972831"
type textarea "Pi Theta Tau"
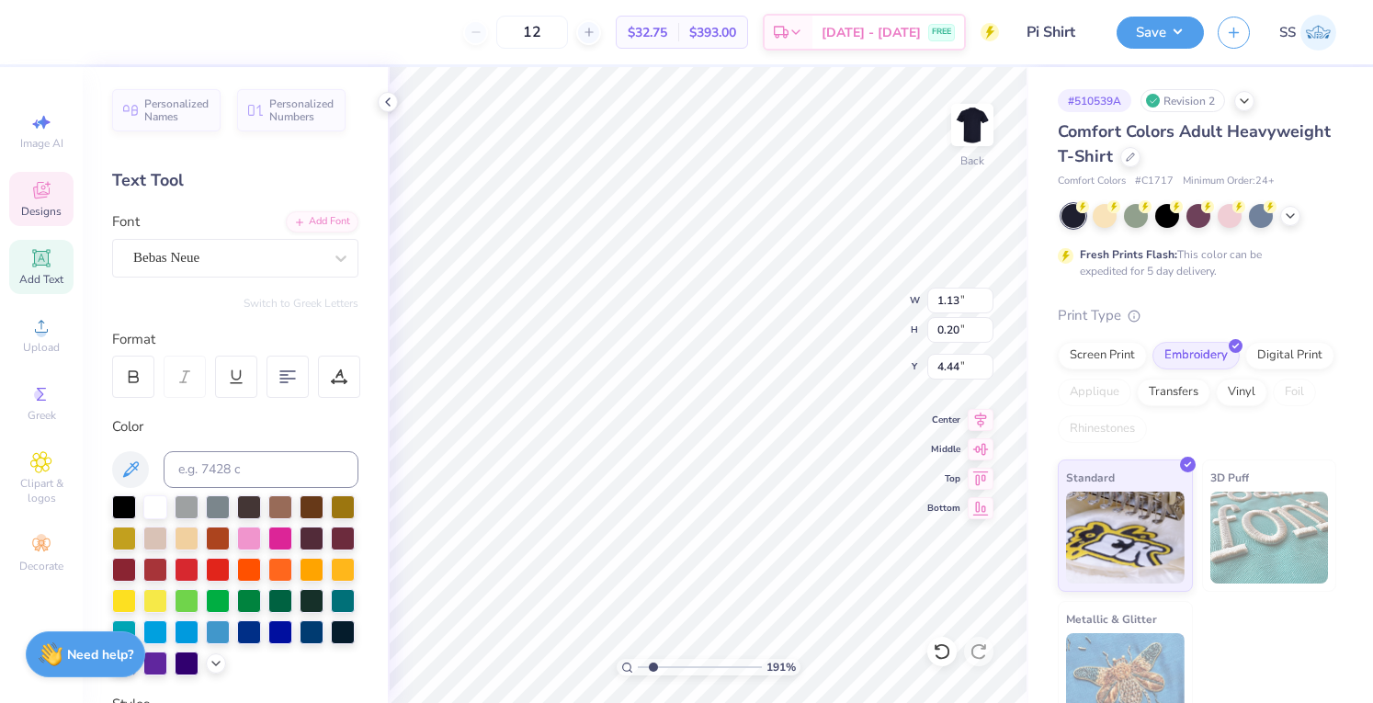
scroll to position [16, 6]
type input "1.91472949068233"
type textarea "E S T . 1 9 0"
type input "1.91472949068233"
type textarea "E S T . 1 9 0"
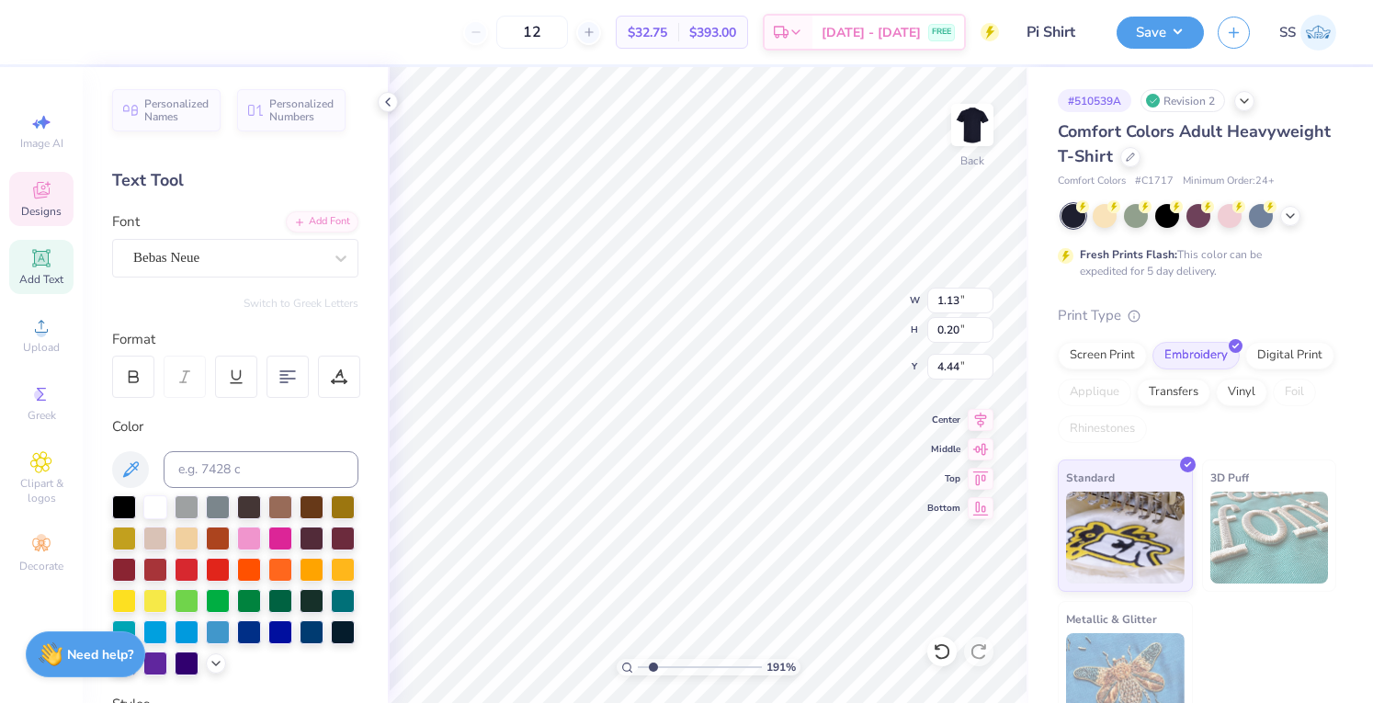
type input "1.91472949068233"
type textarea "E S T . 1 9"
type input "1.91472949068233"
type textarea "E S T . 1 9"
type input "1.91472949068233"
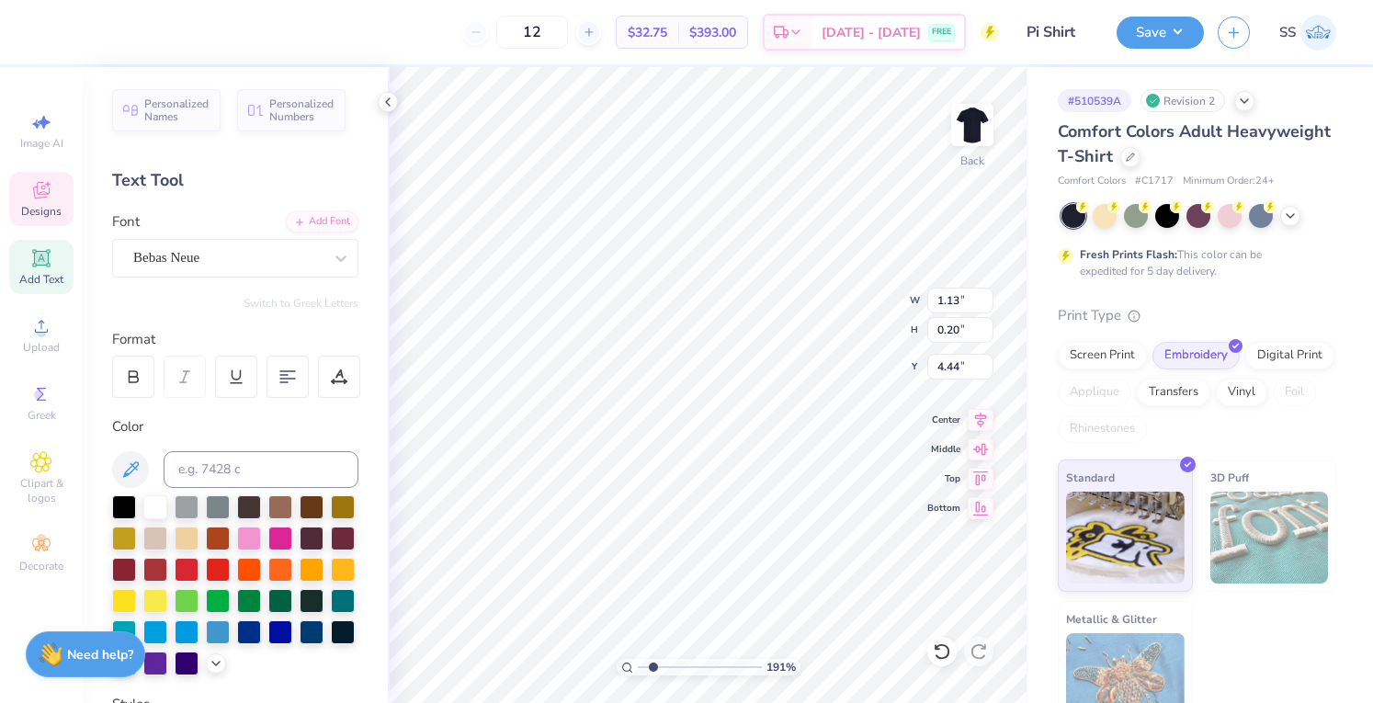
type textarea "E S T . 1"
type input "1.91472949068233"
type textarea "E S T . 1"
type input "1.91472949068233"
type textarea "E S T . 120"
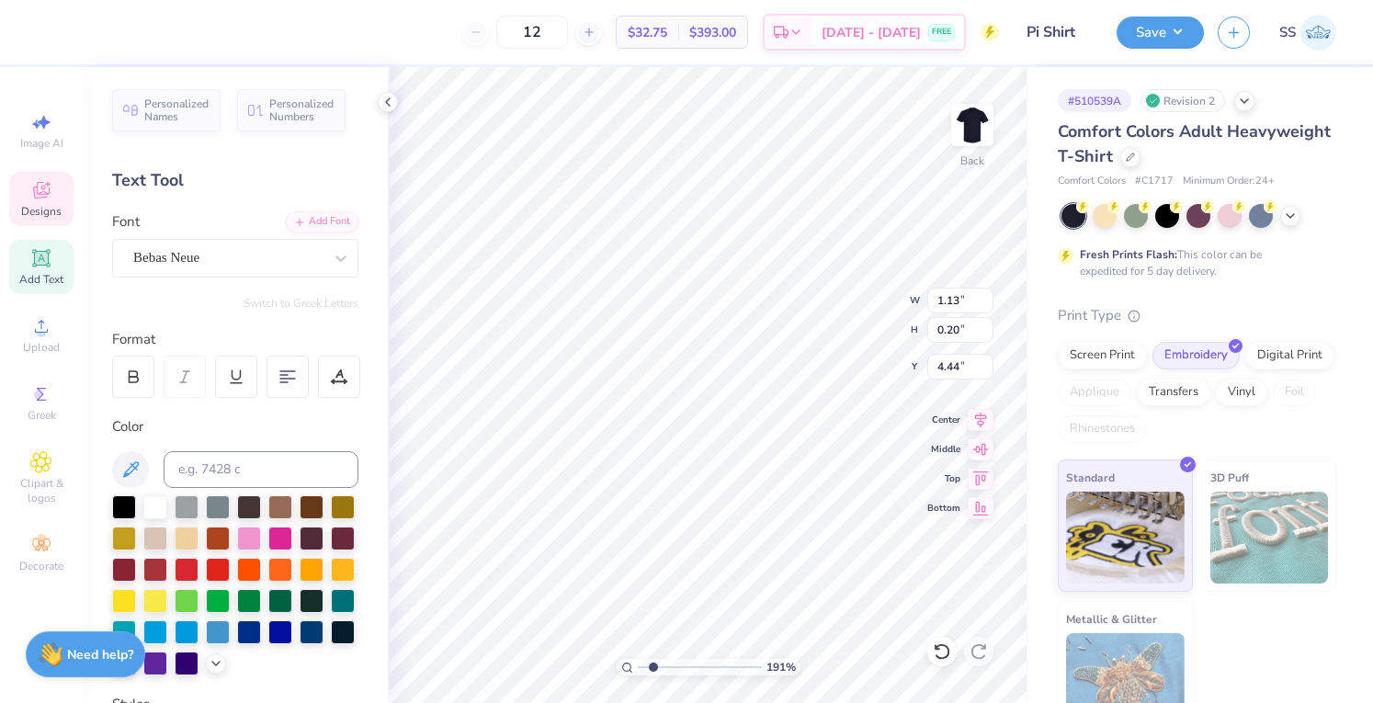
type input "1.91472949068233"
type textarea "E S T . 1201"
type input "1.91472949068233"
type textarea "E S T . 12010"
type input "1.91472949068233"
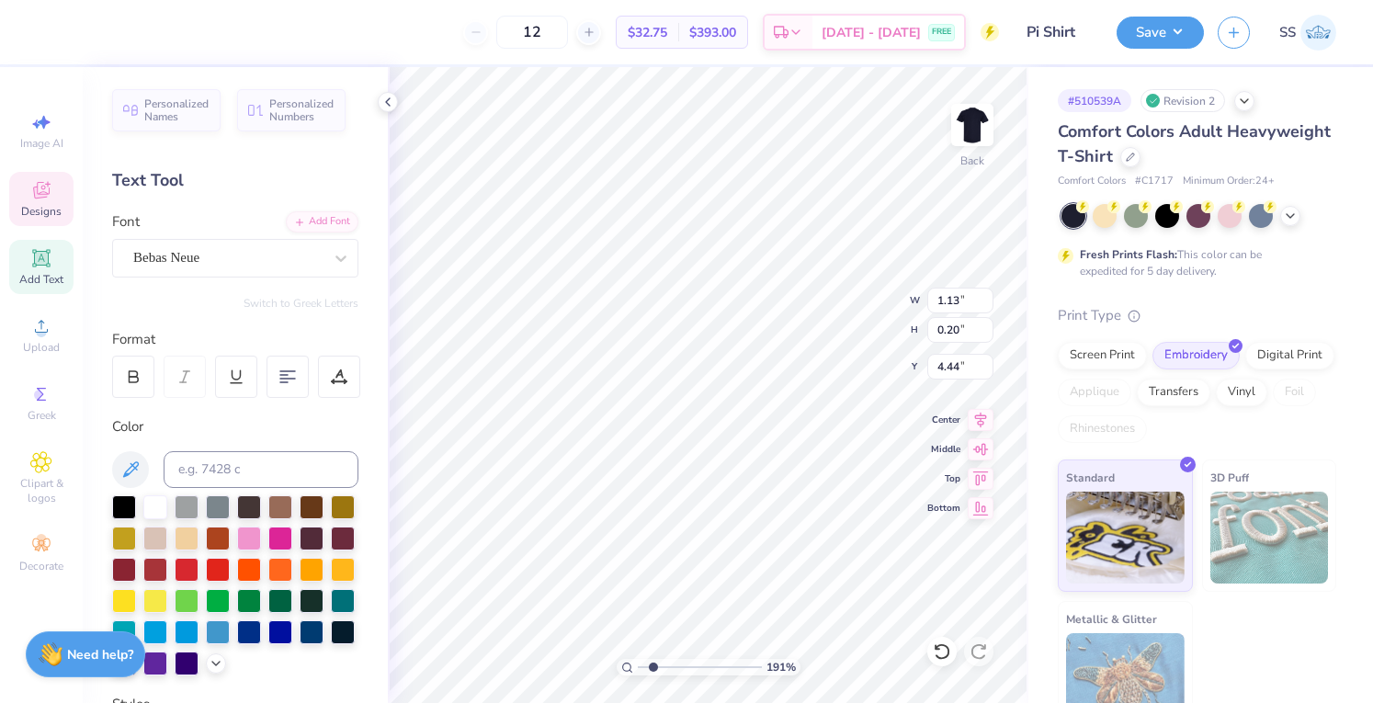
type input "1.09"
type input "1.91472949068233"
type textarea "E S T . 2010"
type input "1.91472949068233"
type input "5.76"
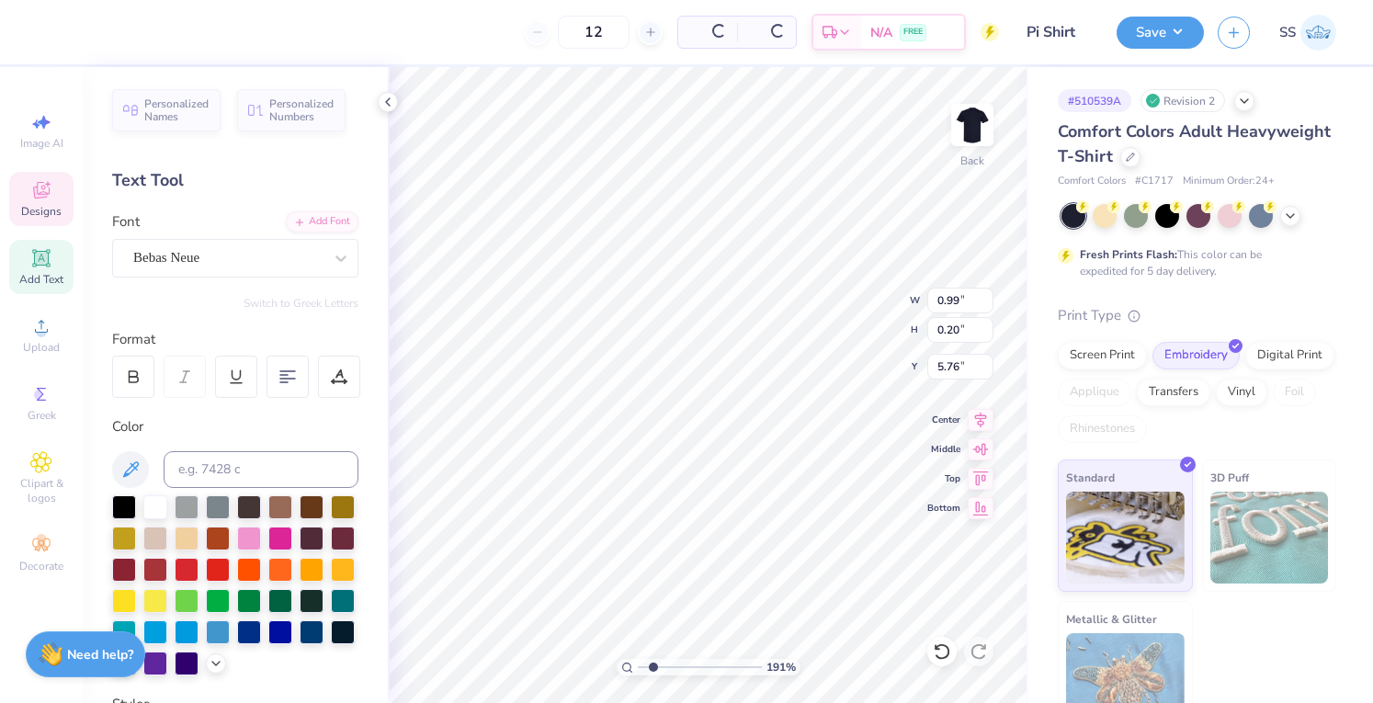
type input "1.91472949068233"
type input "3.17"
type input "1.45"
type input "3.32"
type input "1.91472949068233"
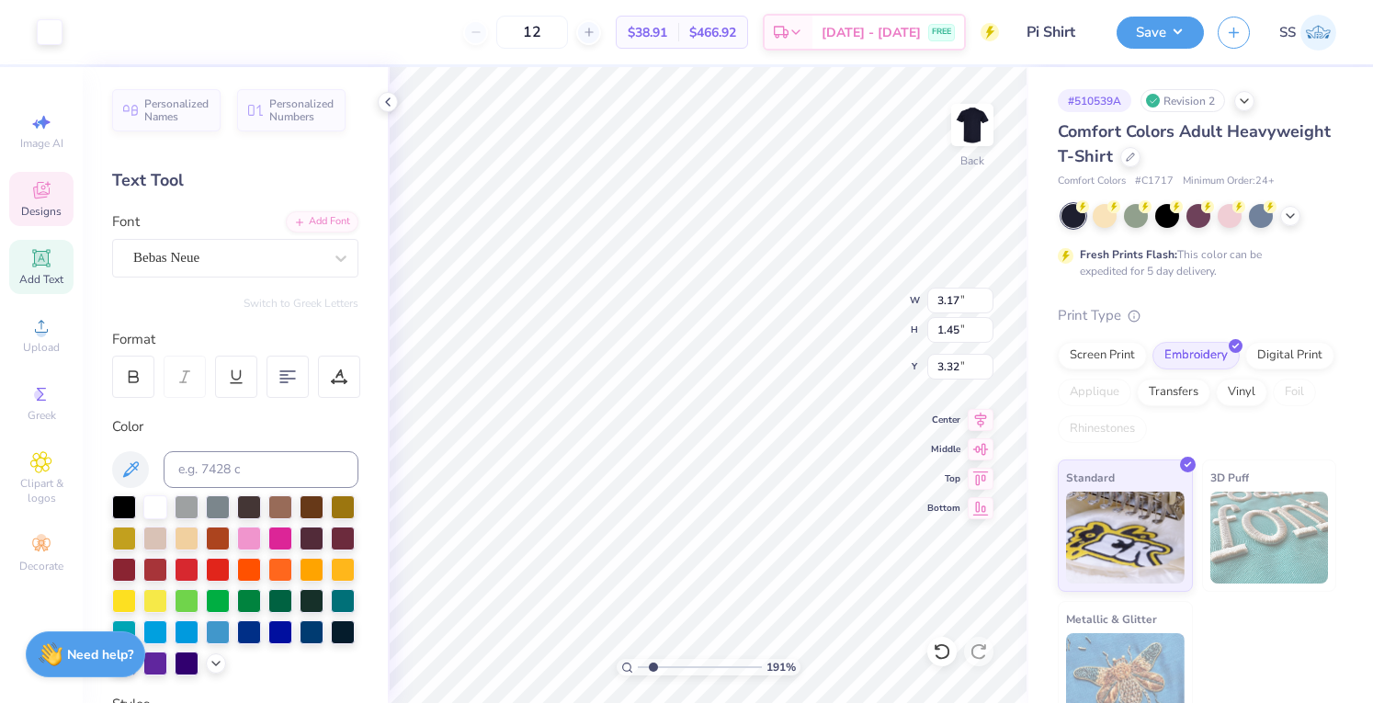
type input "3.37"
type input "1.91472949068233"
type input "4.64"
type input "2.12"
type input "1.91472949068233"
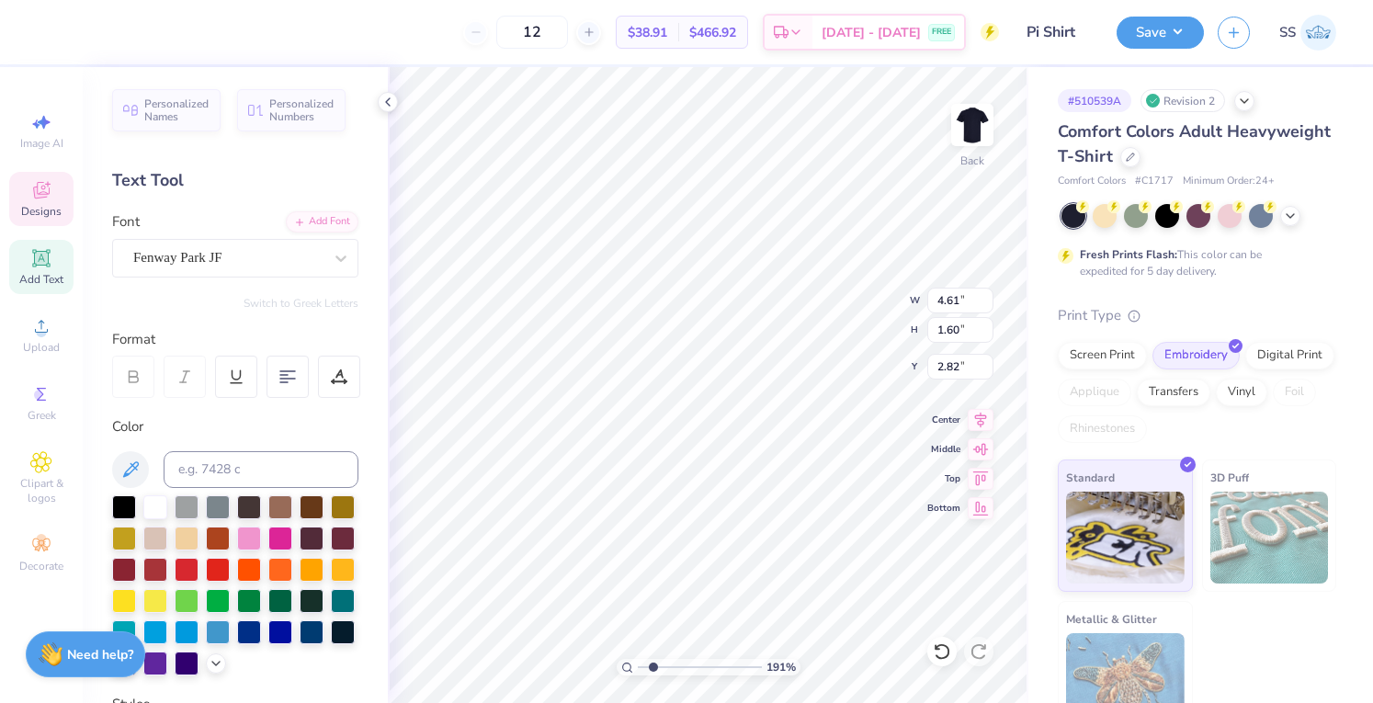
type input "4.25"
type input "1.48"
type input "2.88"
type input "1.13998122472261"
type input "3.00"
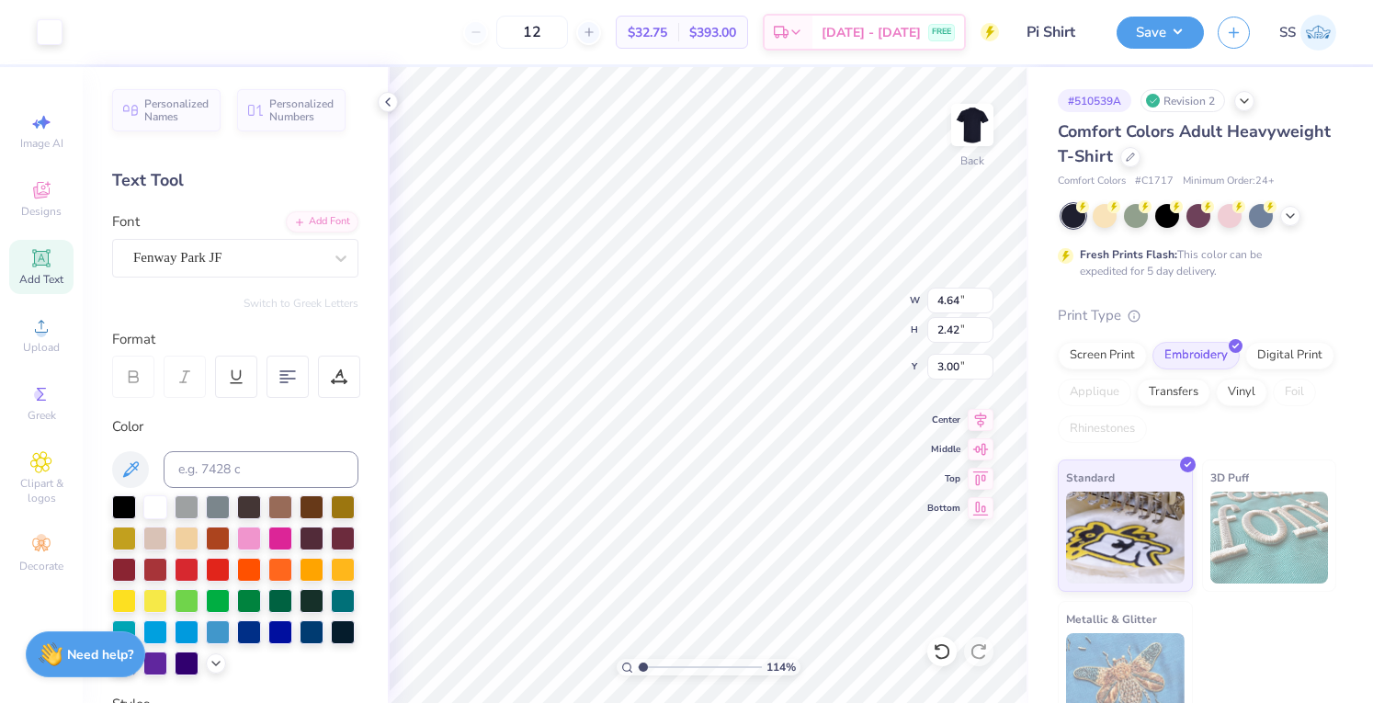
type input "1.13998122472261"
type input "3.52"
type input "1.84"
type input "2.98"
type input "1.13998122472261"
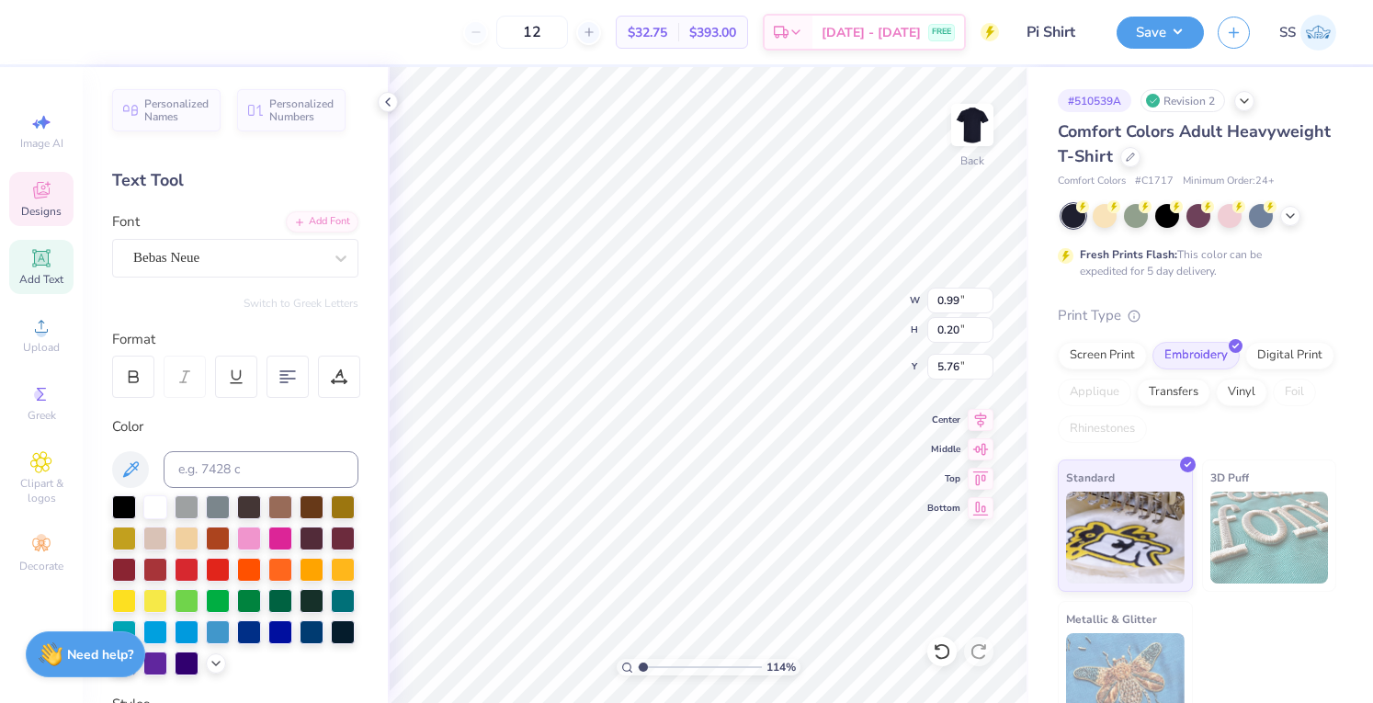
type input "4.61"
click at [1144, 38] on button "Save" at bounding box center [1160, 30] width 87 height 32
type input "1.000791981197"
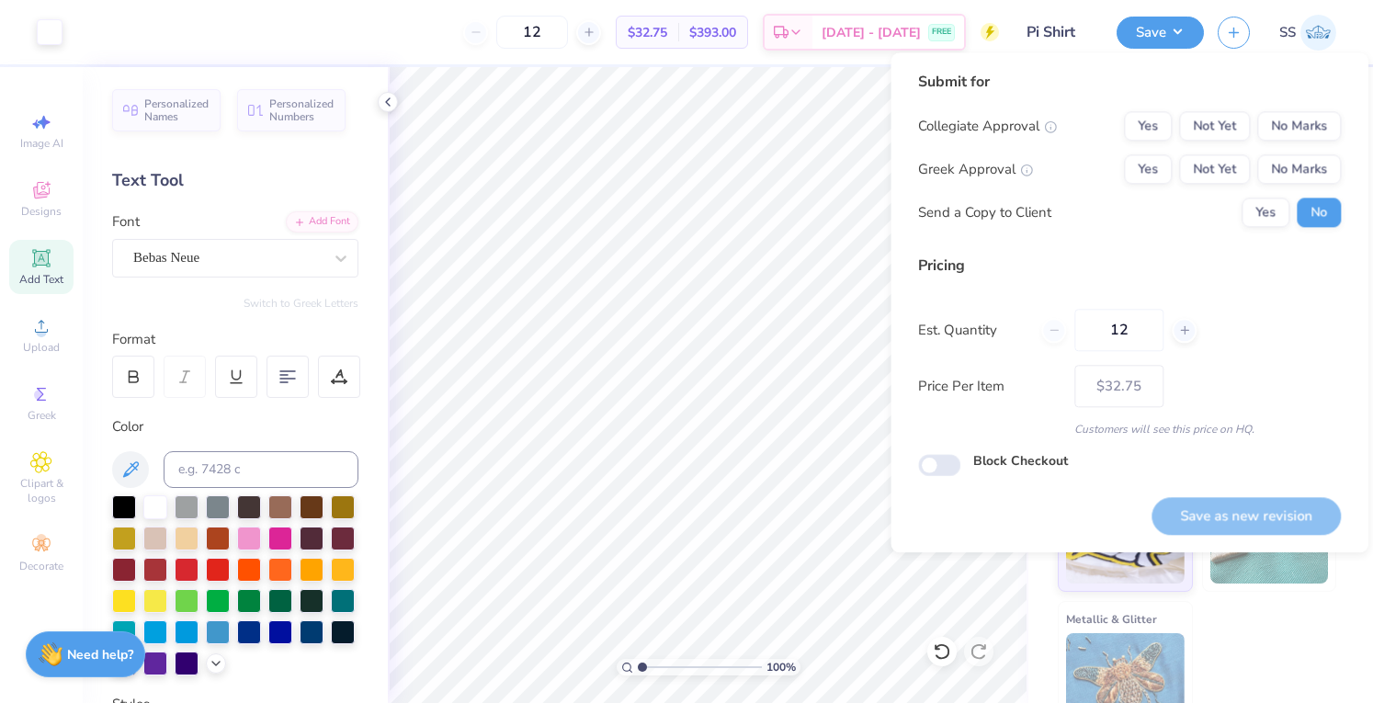
click at [1306, 145] on div "Collegiate Approval Yes Not Yet No Marks Greek Approval Yes Not Yet No Marks Se…" at bounding box center [1129, 169] width 423 height 116
click at [1305, 141] on button "No Marks" at bounding box center [1300, 125] width 84 height 29
click at [1302, 168] on button "No Marks" at bounding box center [1300, 168] width 84 height 29
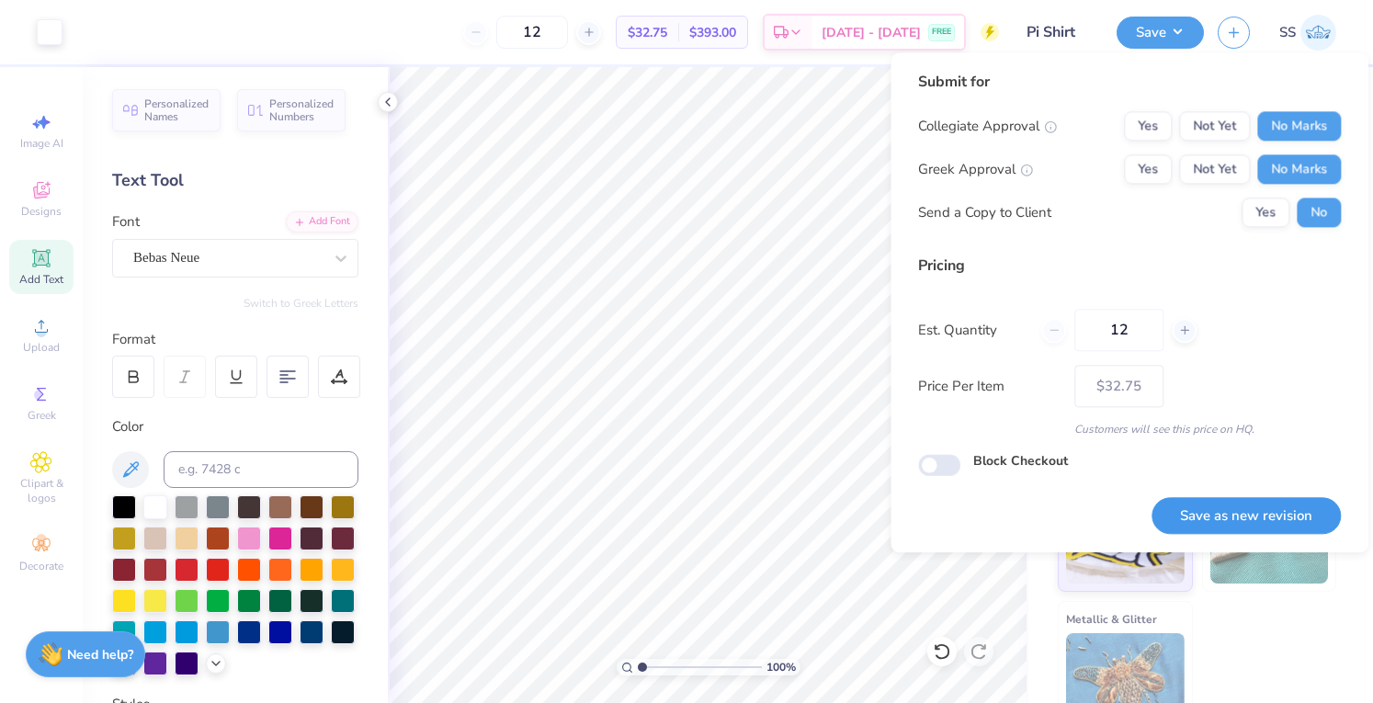
click at [1248, 498] on button "Save as new revision" at bounding box center [1246, 516] width 189 height 38
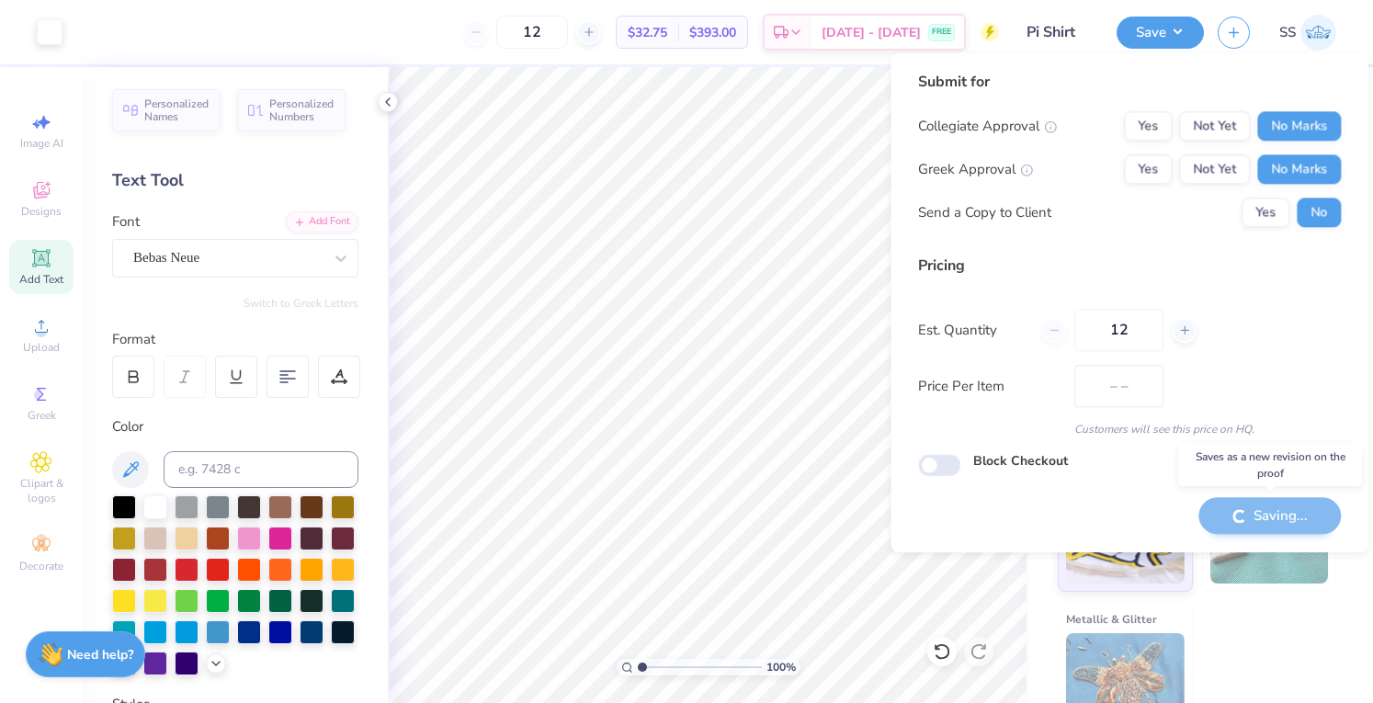
type input "$32.75"
type input "1.000791981197"
